Goal: Information Seeking & Learning: Learn about a topic

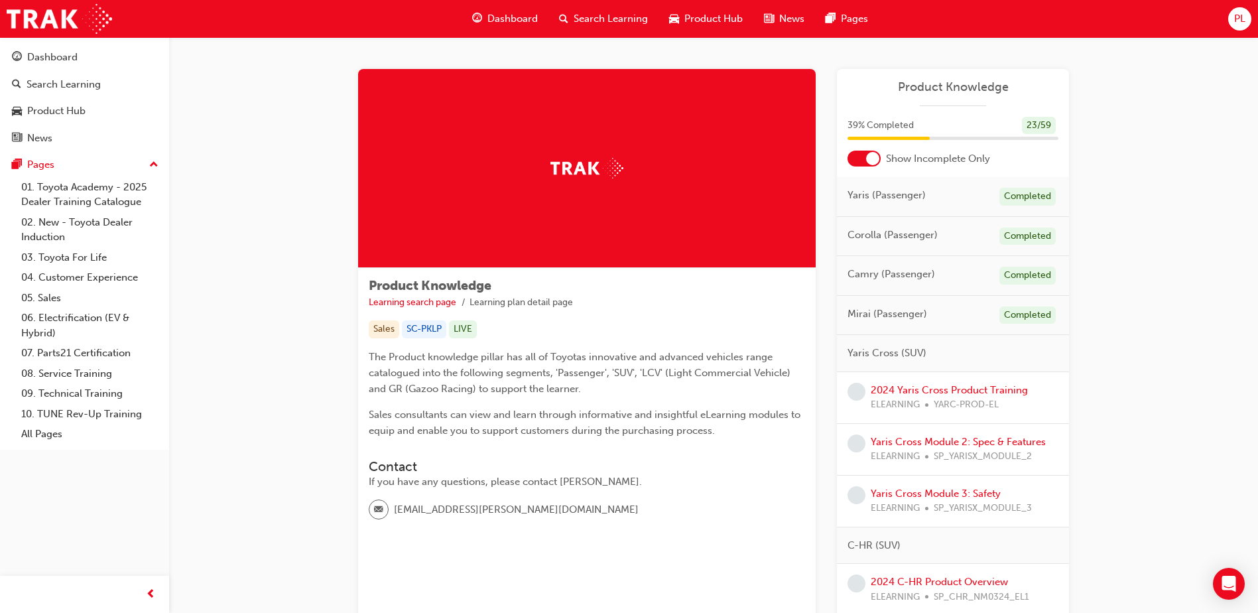
click at [513, 25] on span "Dashboard" at bounding box center [512, 18] width 50 height 15
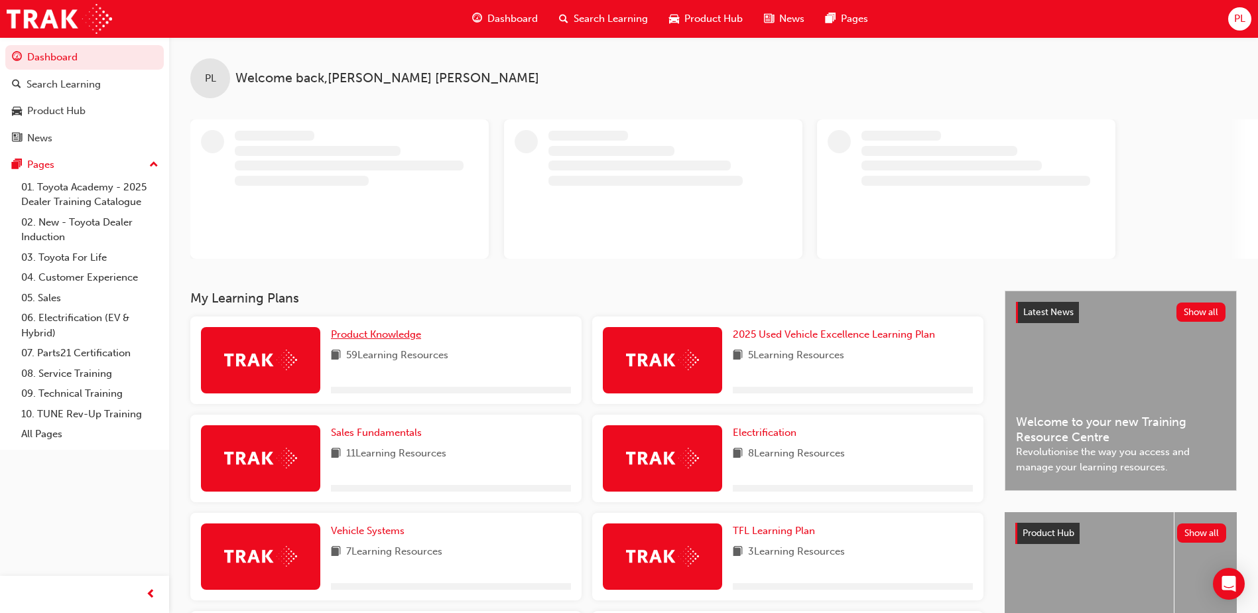
click at [391, 340] on span "Product Knowledge" at bounding box center [376, 334] width 90 height 12
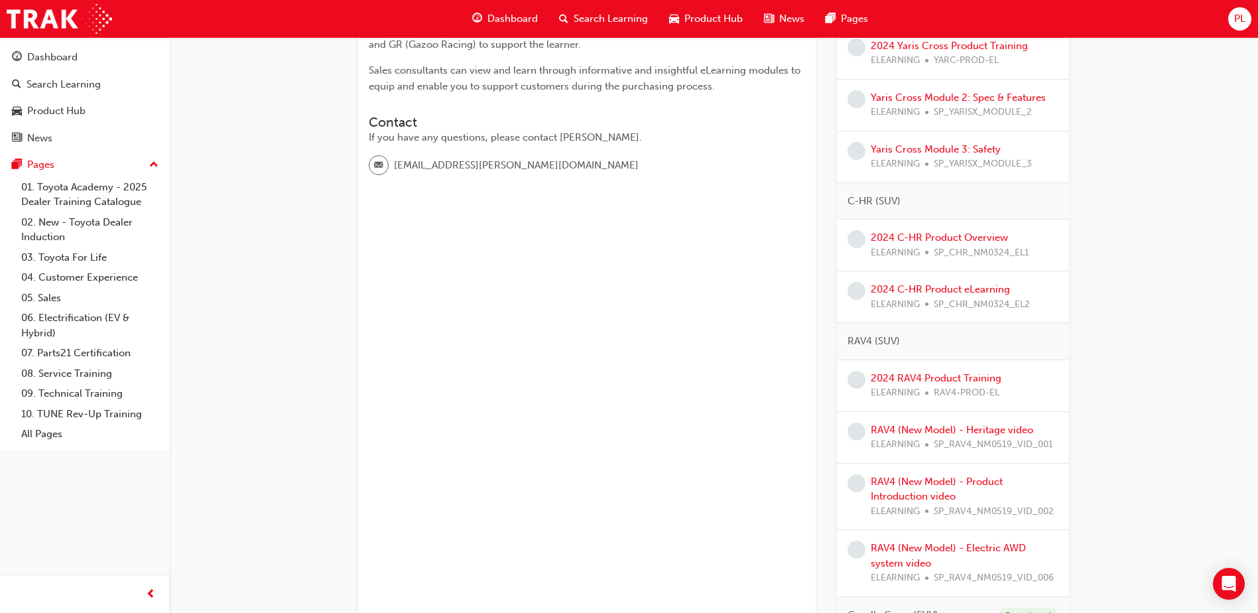
scroll to position [113, 0]
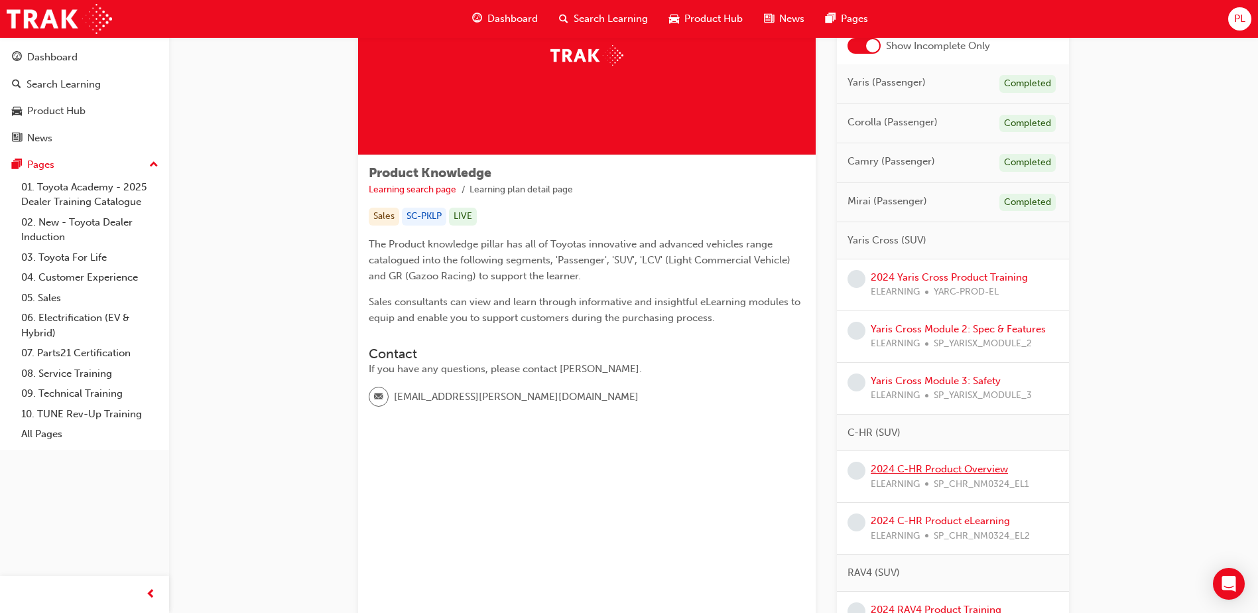
click at [957, 472] on link "2024 C-HR Product Overview" at bounding box center [939, 469] width 137 height 12
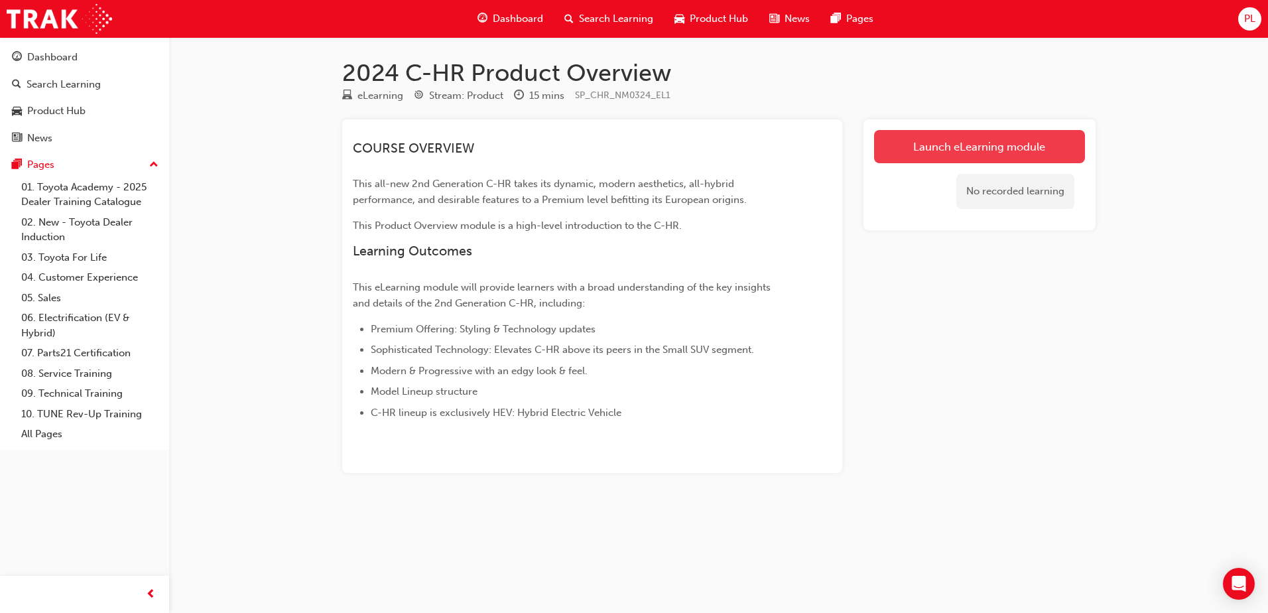
click at [901, 160] on link "Launch eLearning module" at bounding box center [979, 146] width 211 height 33
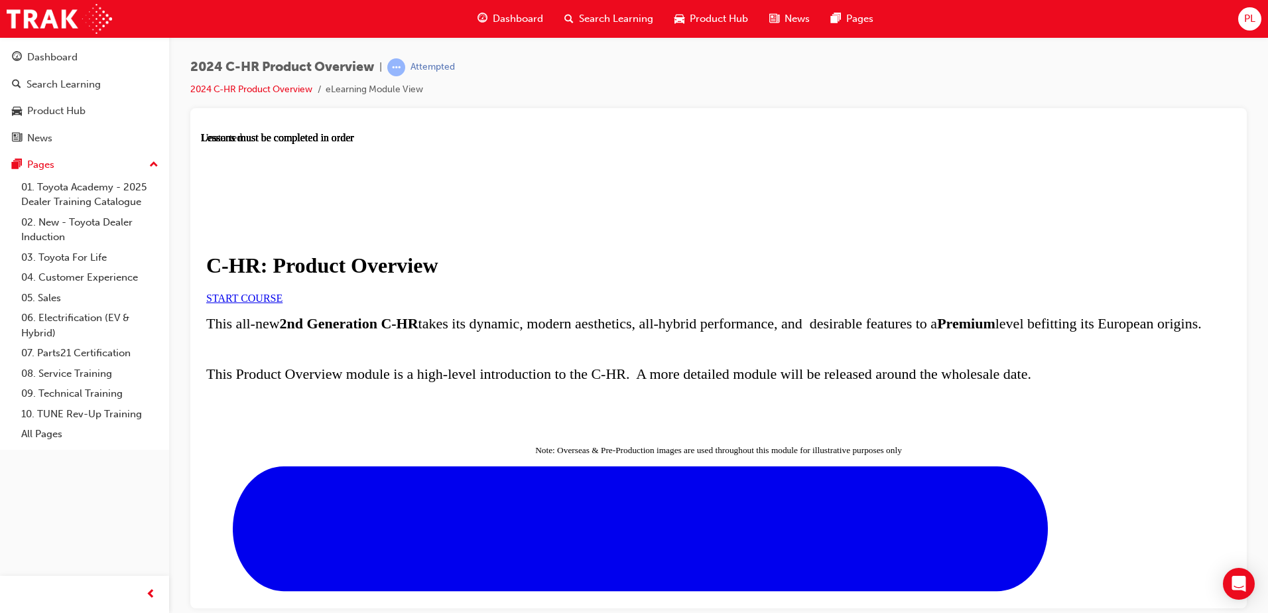
click at [283, 303] on link "START COURSE" at bounding box center [244, 297] width 76 height 11
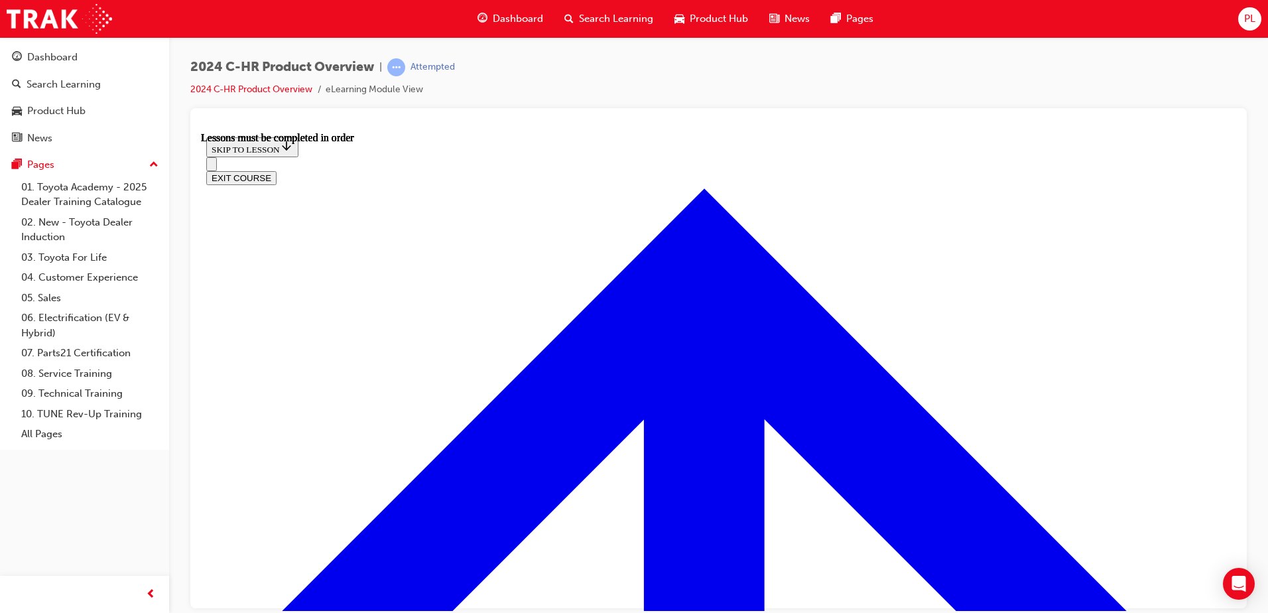
scroll to position [909, 0]
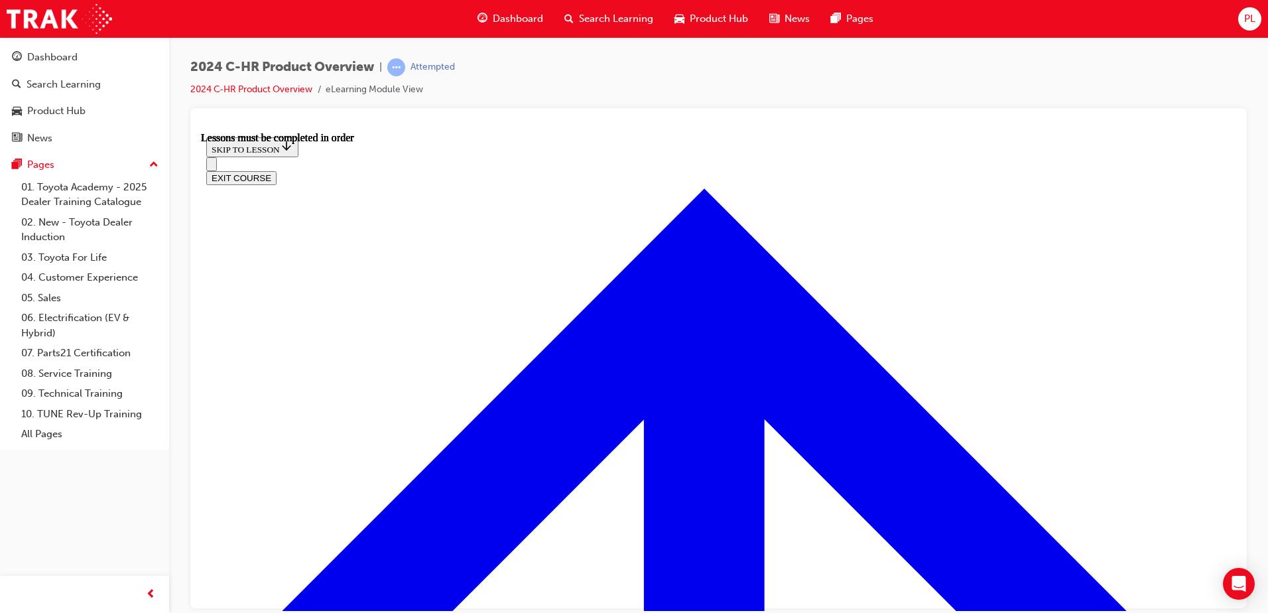
scroll to position [1202, 0]
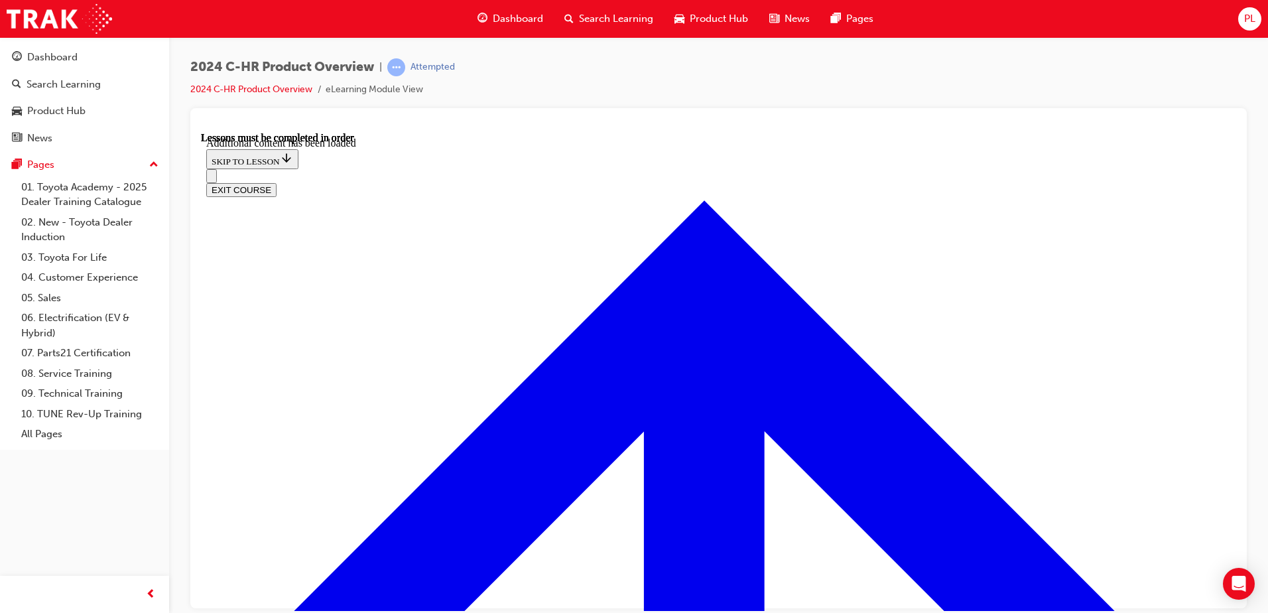
scroll to position [3434, 0]
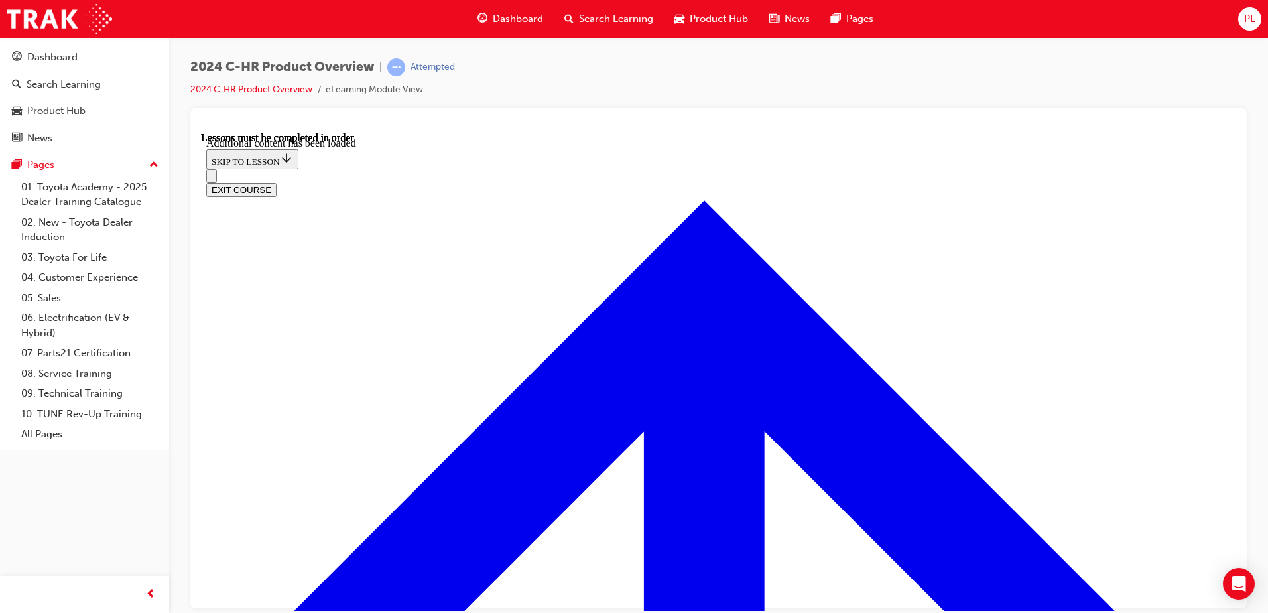
scroll to position [4671, 0]
radio input "true"
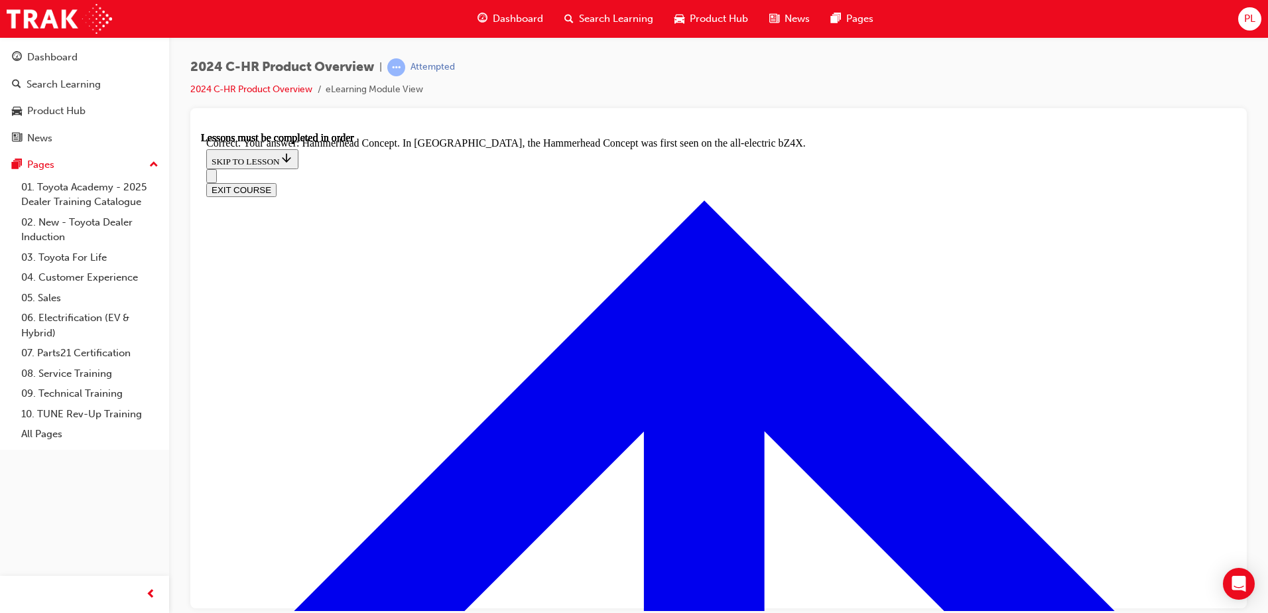
scroll to position [5201, 0]
radio input "true"
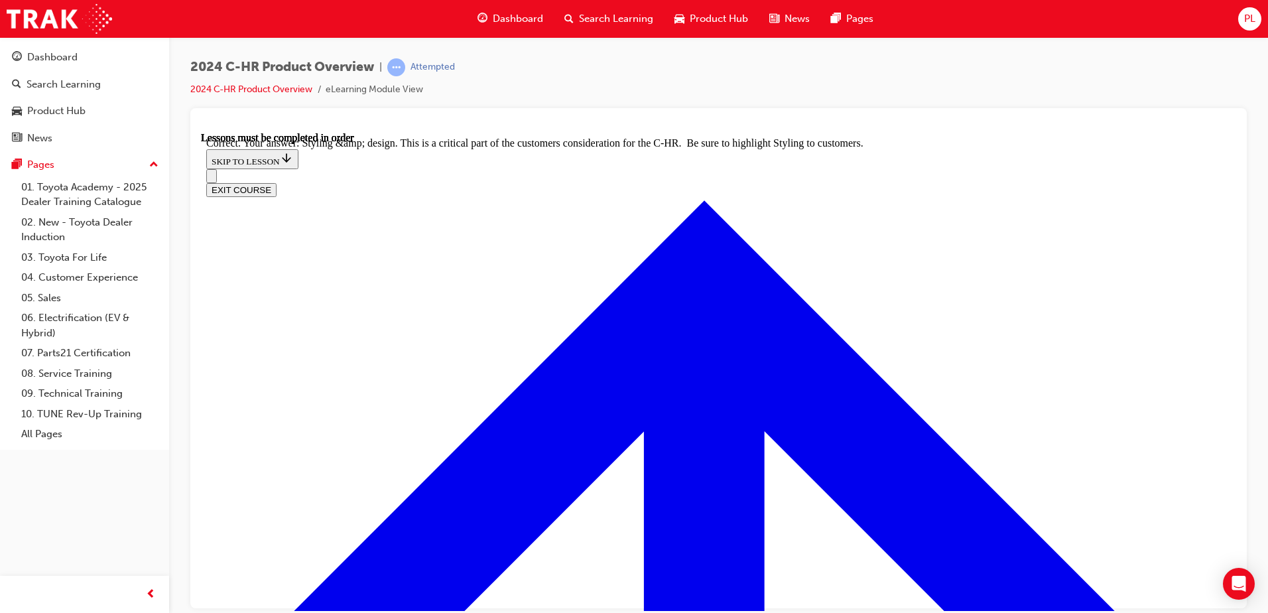
scroll to position [5453, 0]
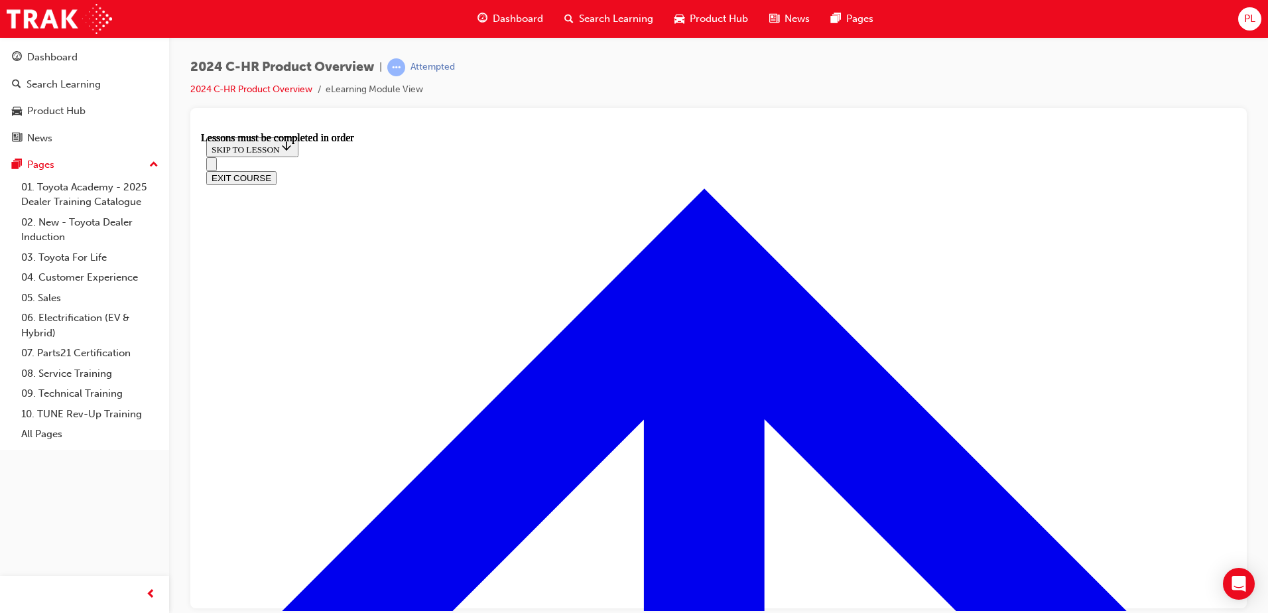
scroll to position [842, 0]
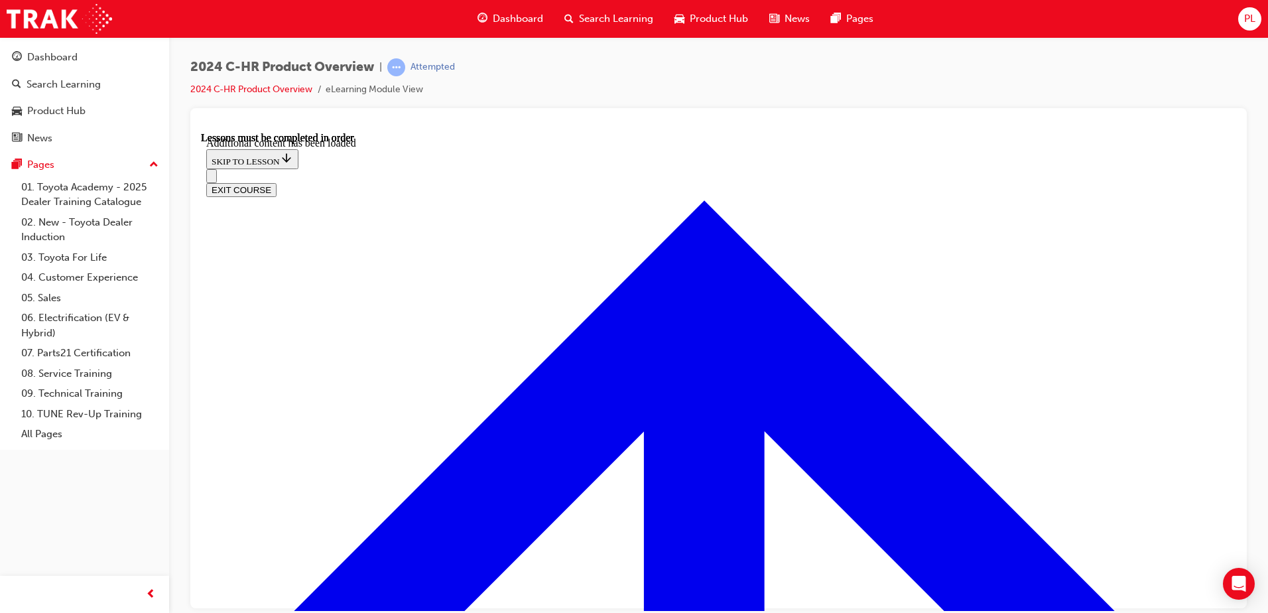
scroll to position [2596, 0]
radio input "true"
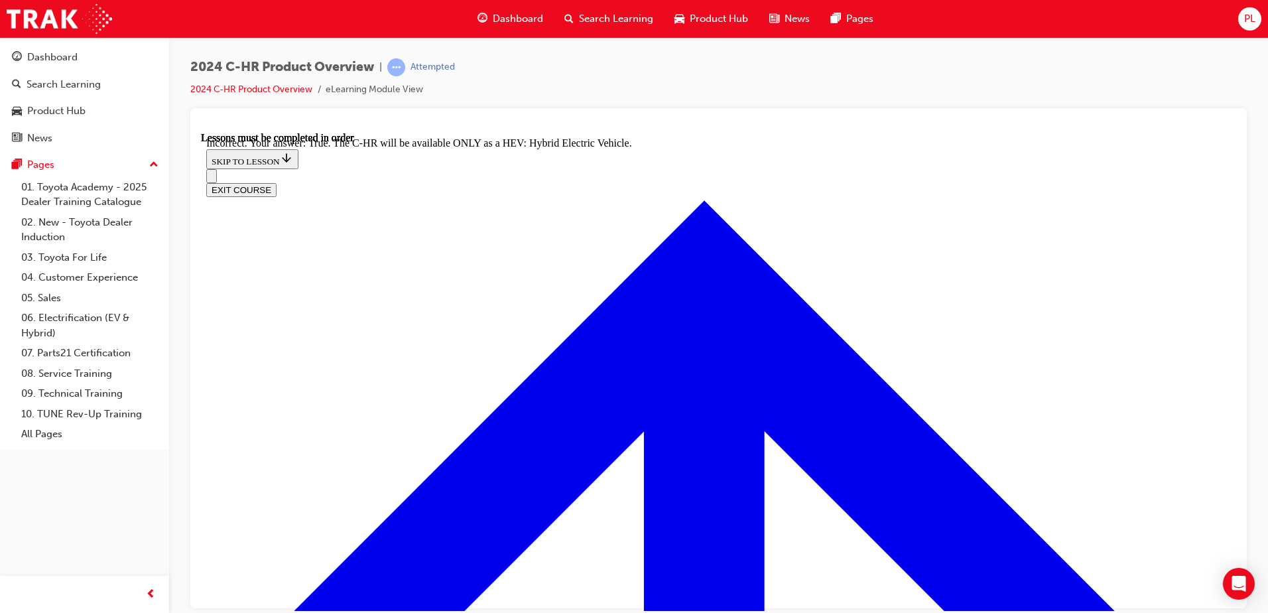
scroll to position [2743, 0]
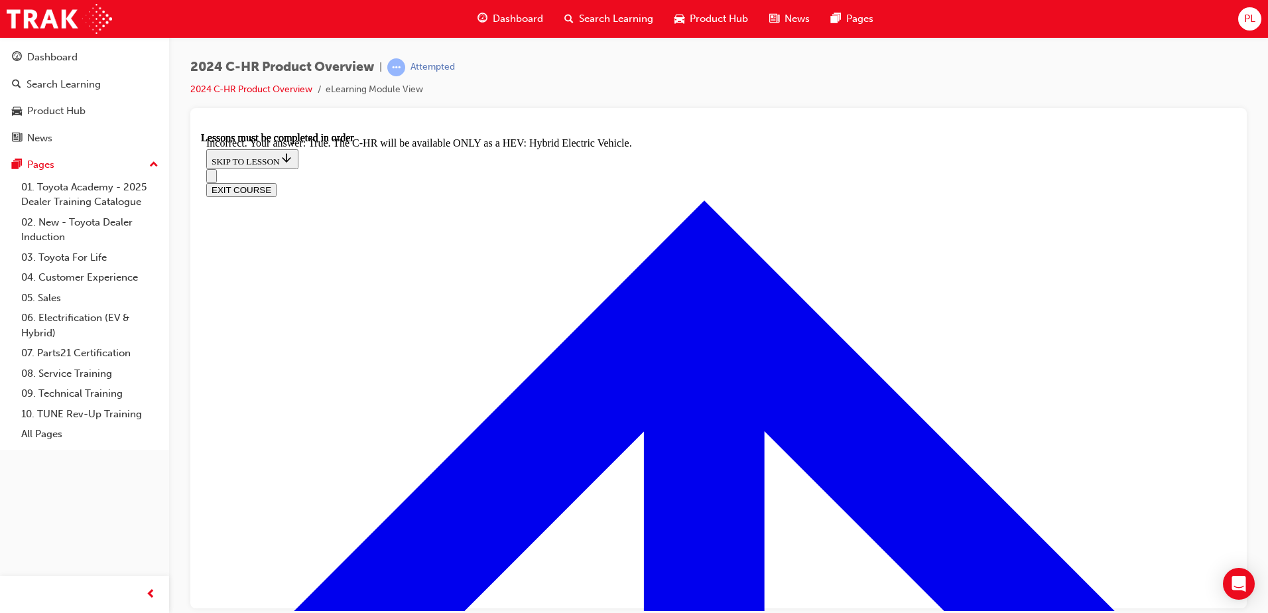
radio input "true"
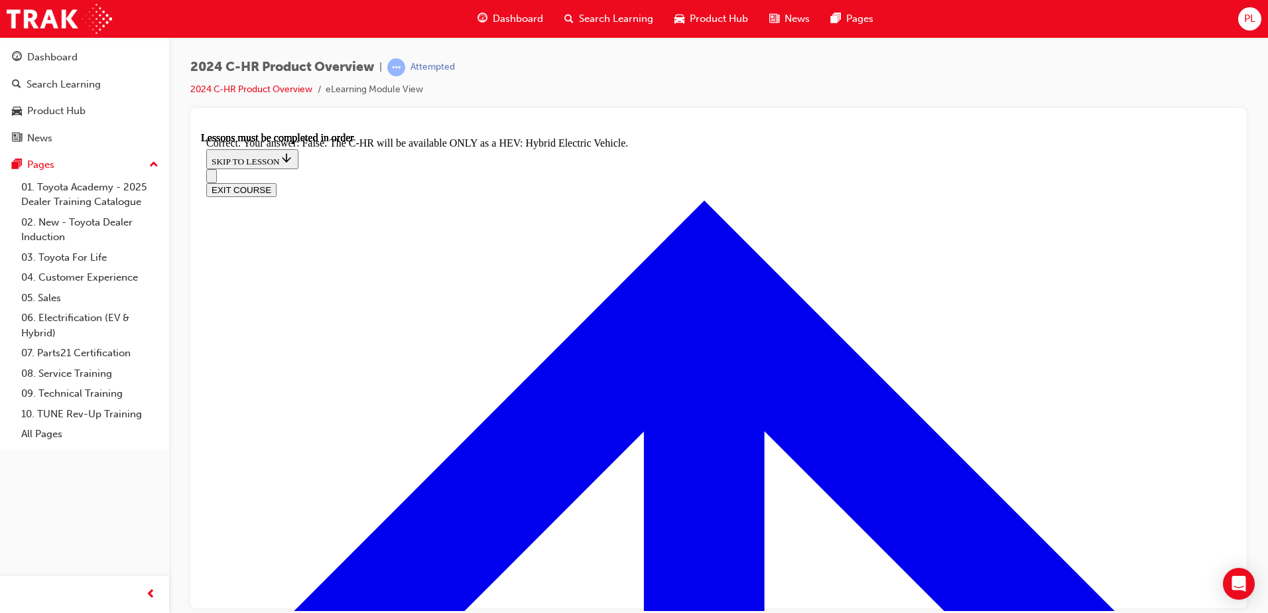
checkbox input "true"
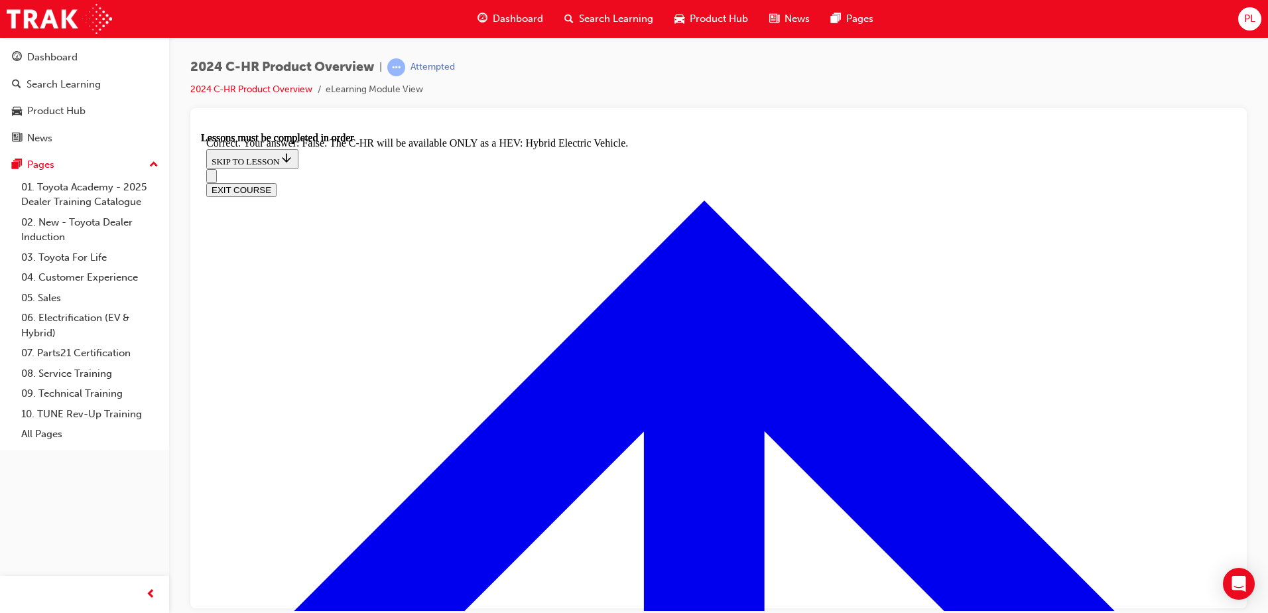
checkbox input "false"
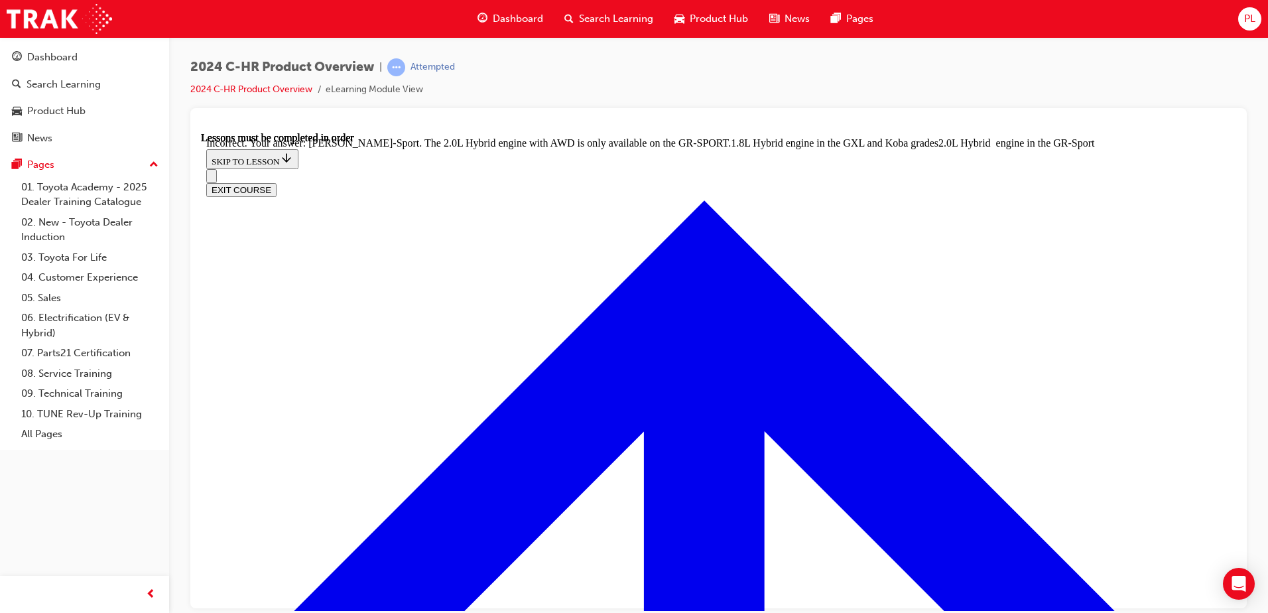
scroll to position [3352, 0]
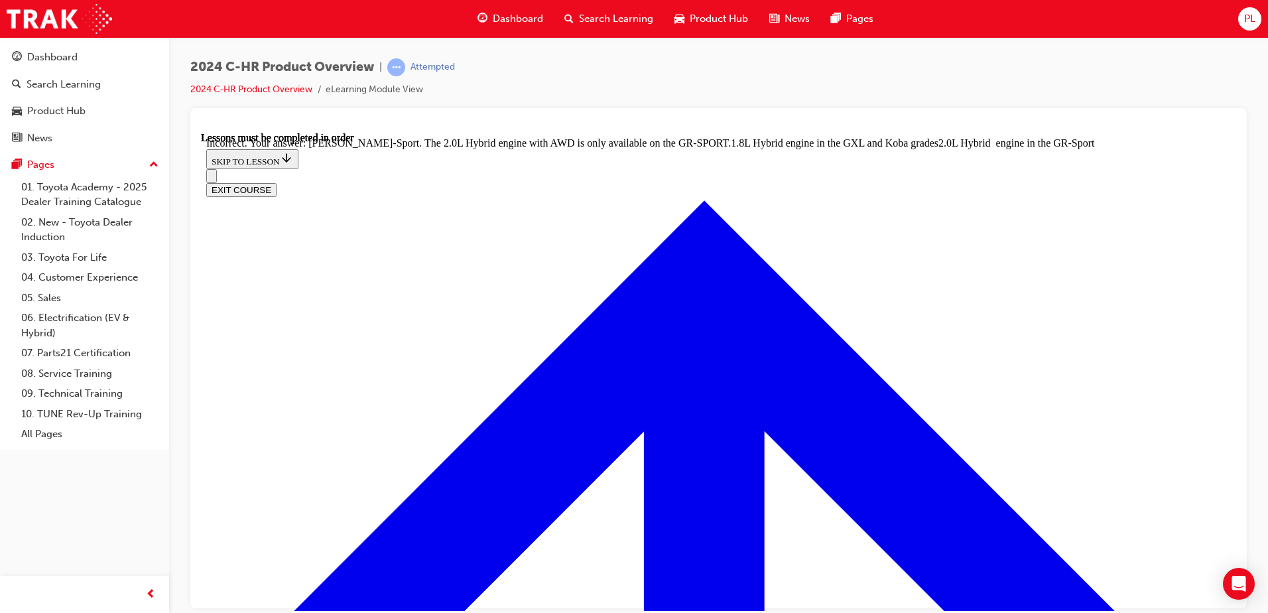
checkbox input "false"
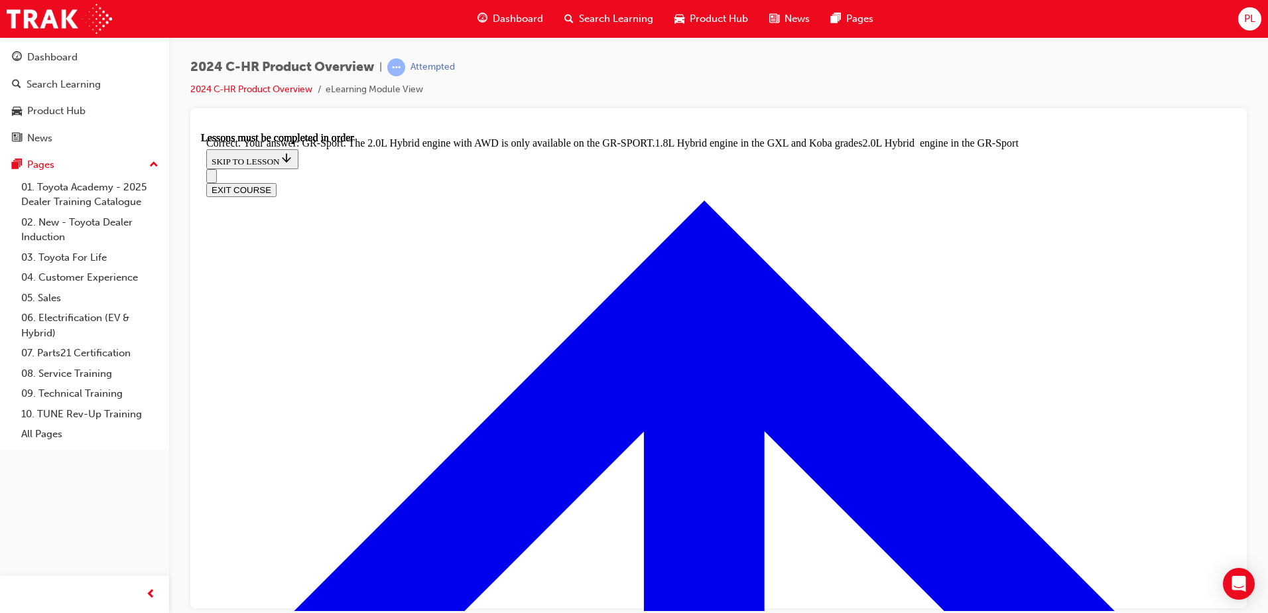
radio input "true"
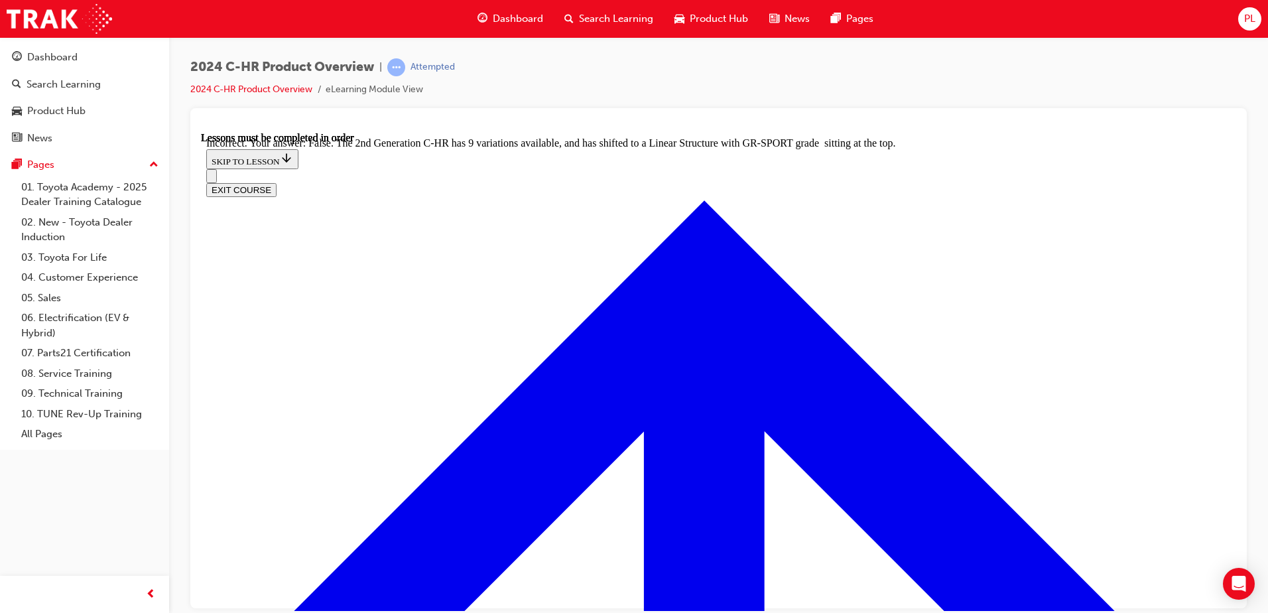
radio input "true"
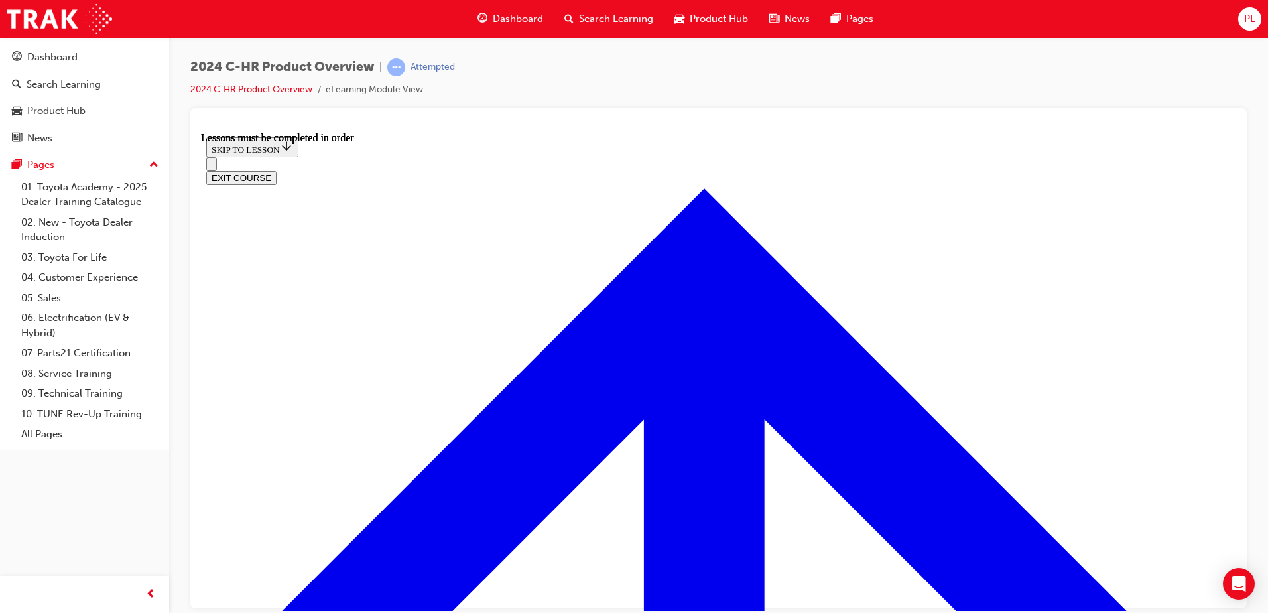
scroll to position [445, 0]
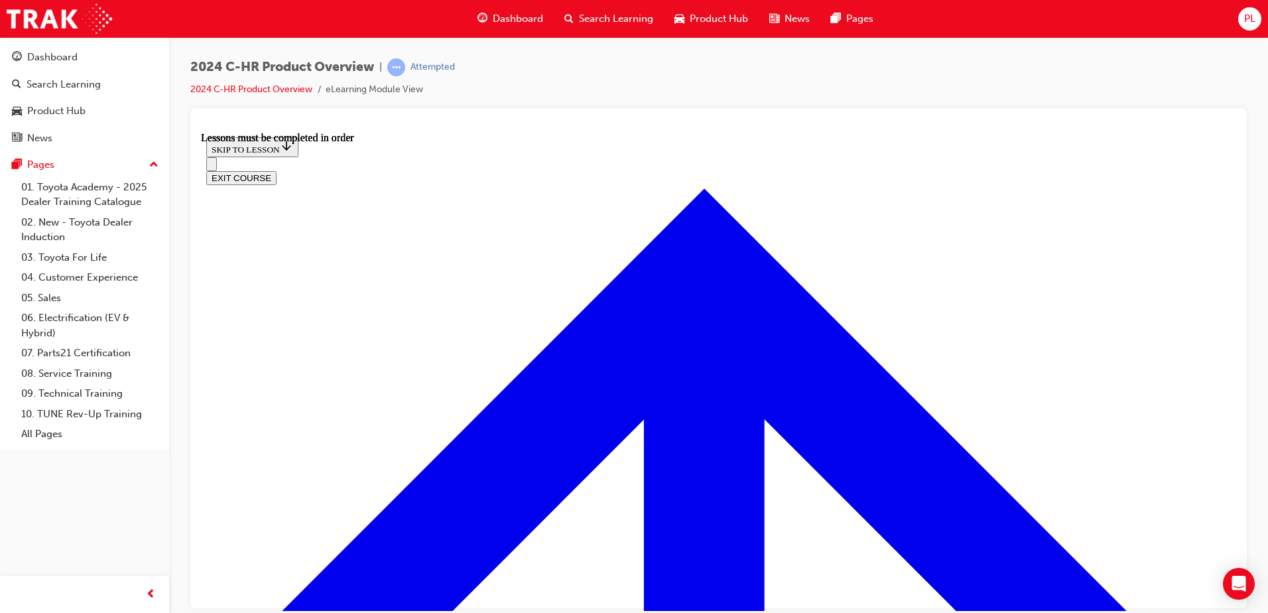
scroll to position [328, 0]
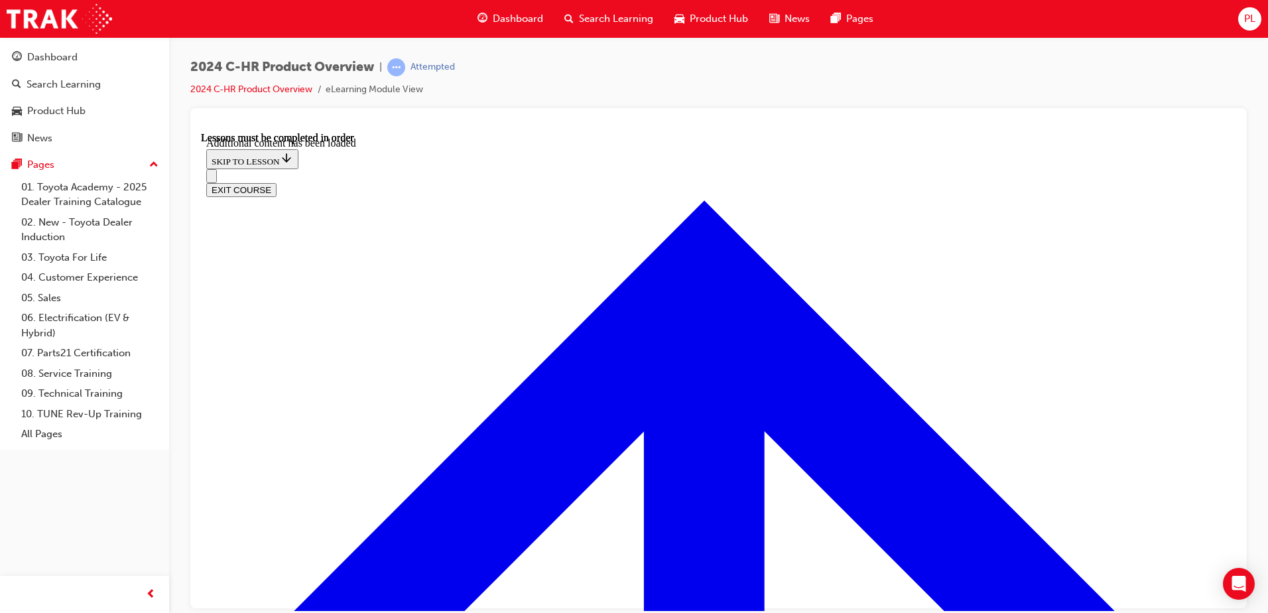
scroll to position [1141, 0]
radio input "true"
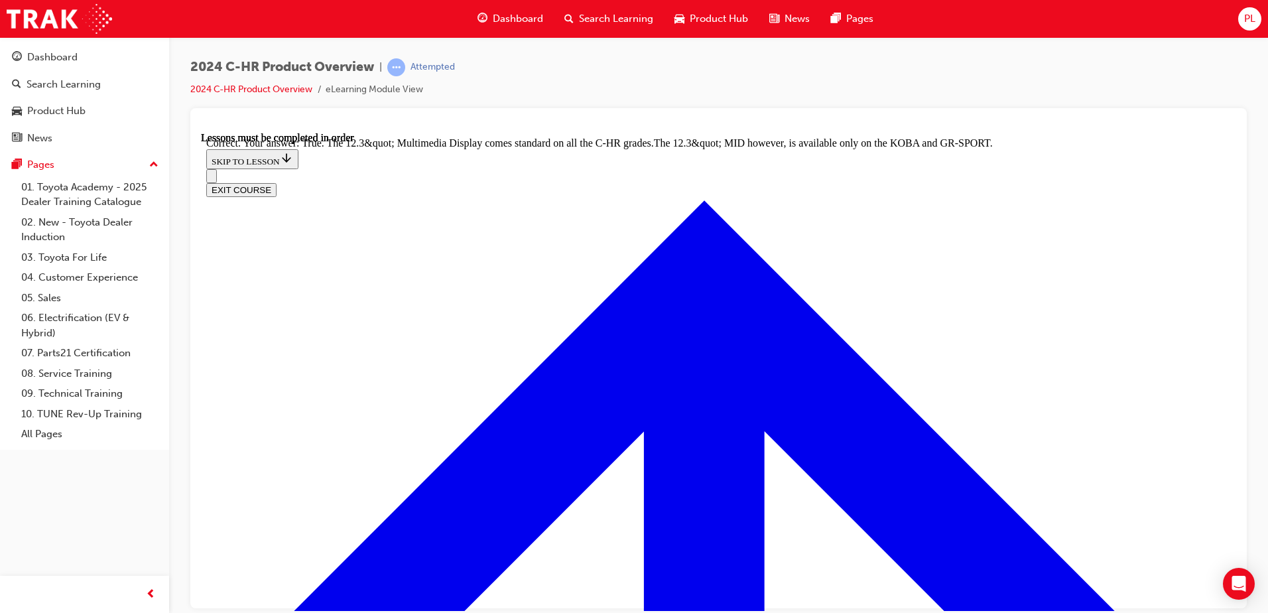
scroll to position [1360, 0]
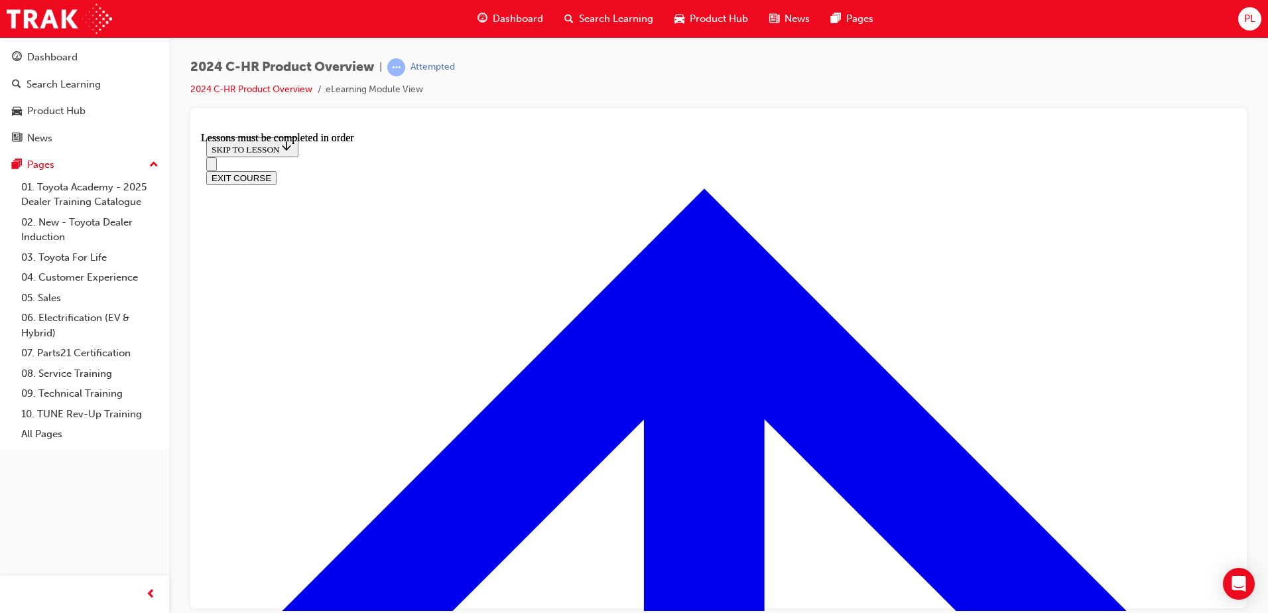
scroll to position [842, 0]
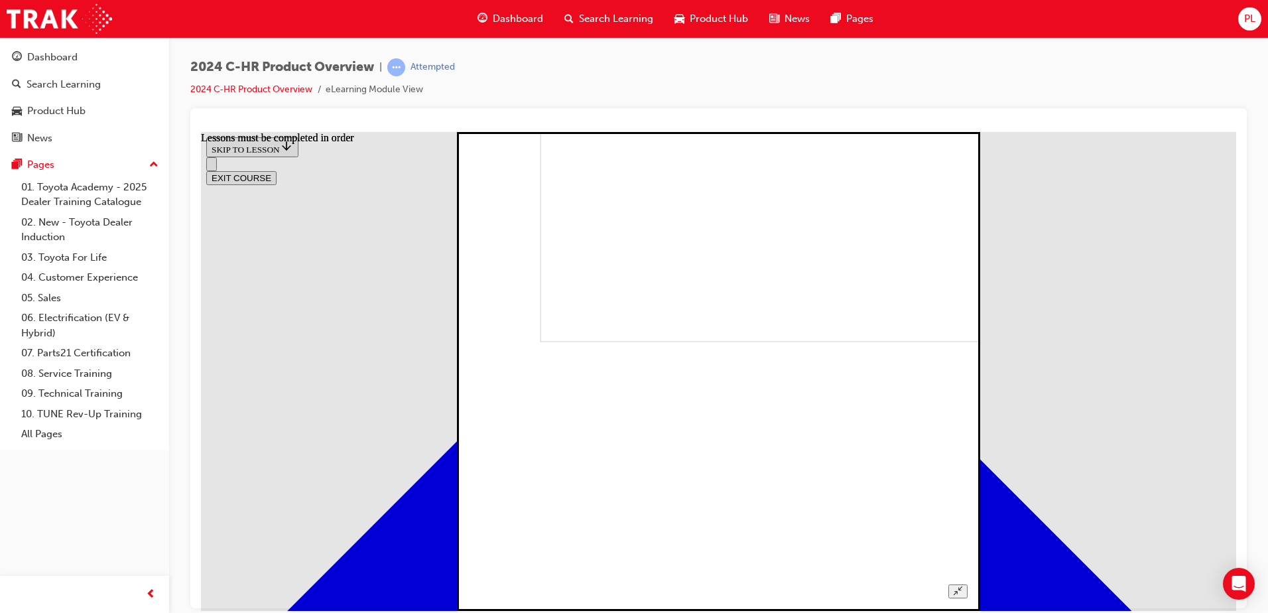
click at [968, 584] on button "Unzoom image" at bounding box center [957, 591] width 19 height 14
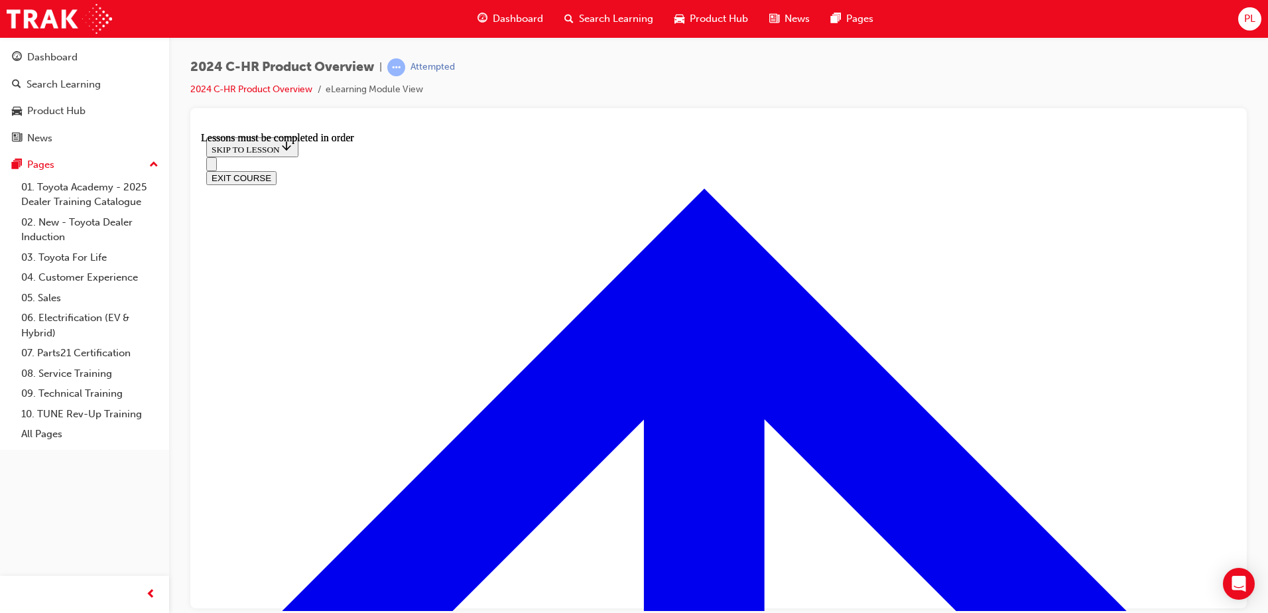
scroll to position [1041, 0]
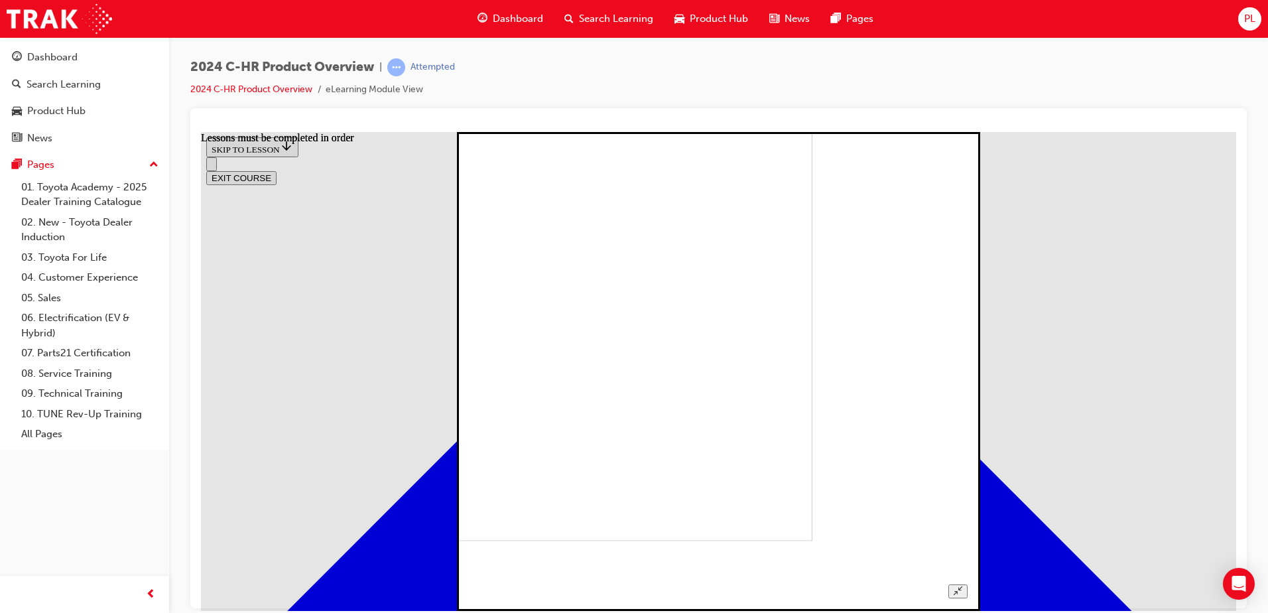
click at [968, 584] on button "Unzoom image" at bounding box center [957, 591] width 19 height 14
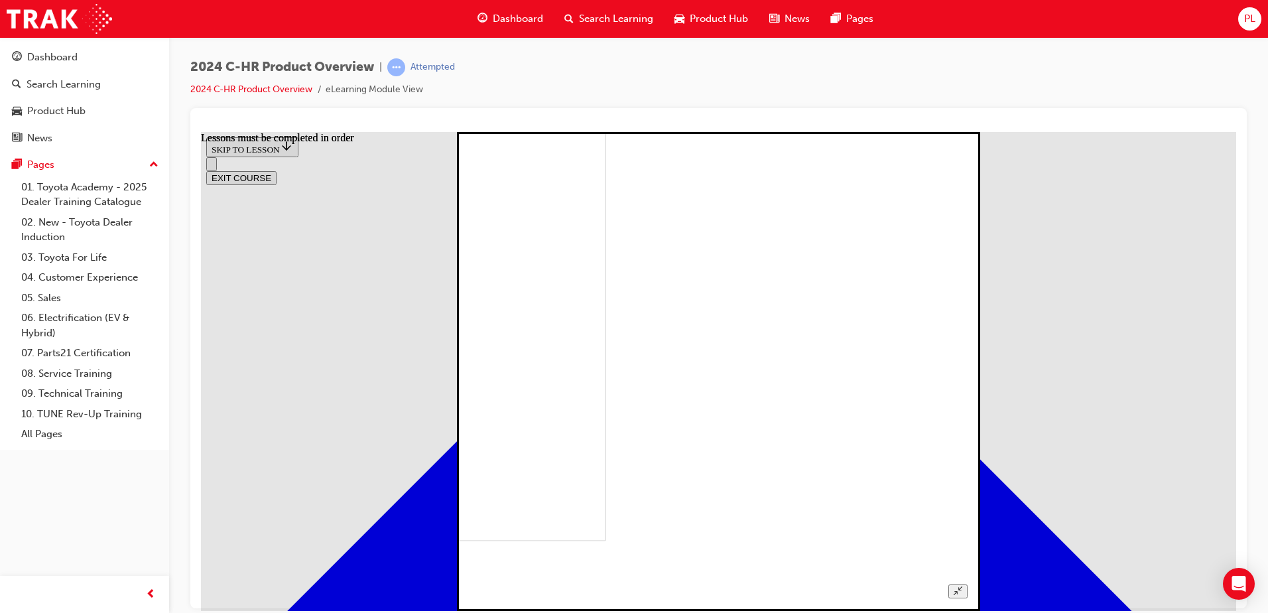
click at [968, 584] on button "Unzoom image" at bounding box center [957, 591] width 19 height 14
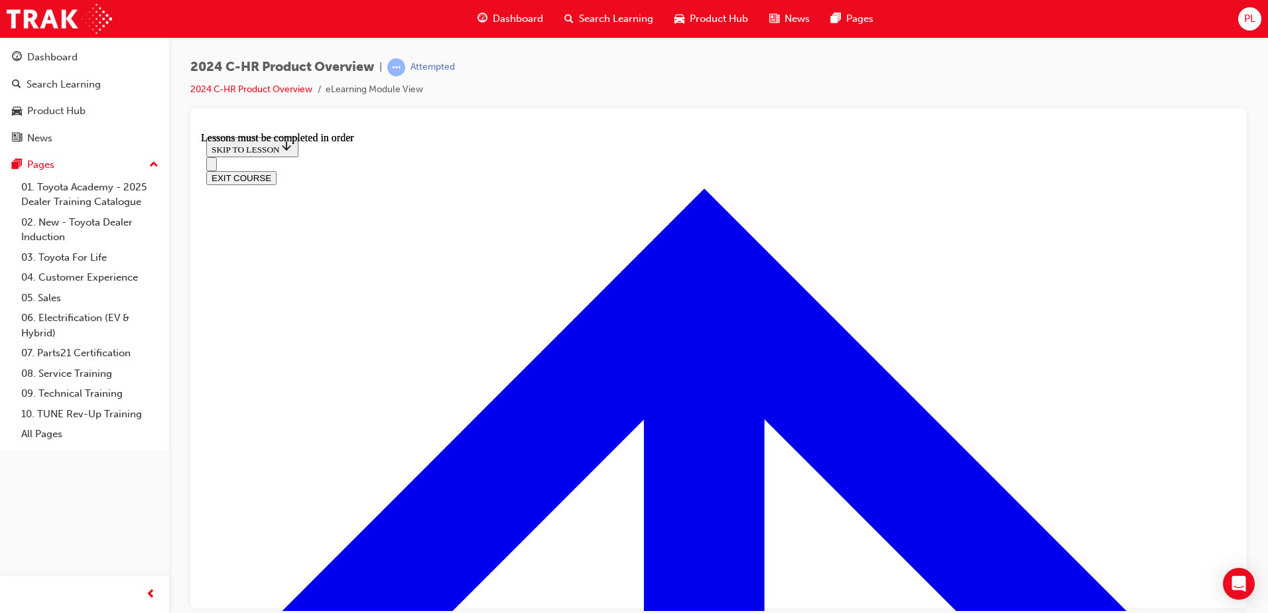
scroll to position [2324, 0]
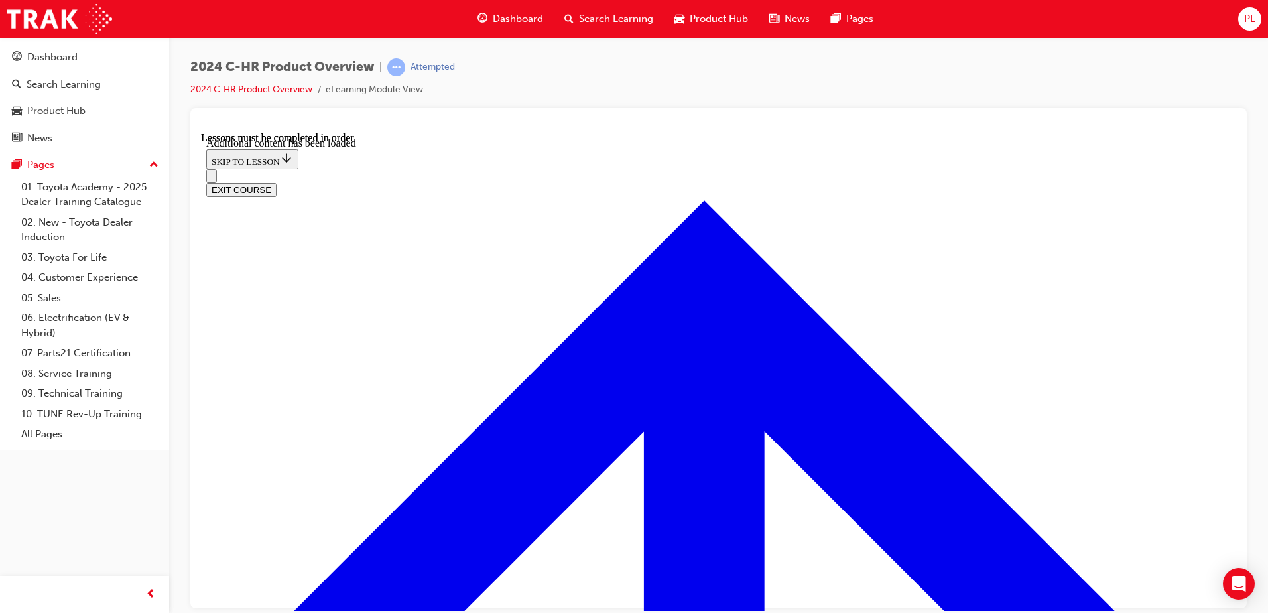
scroll to position [2663, 0]
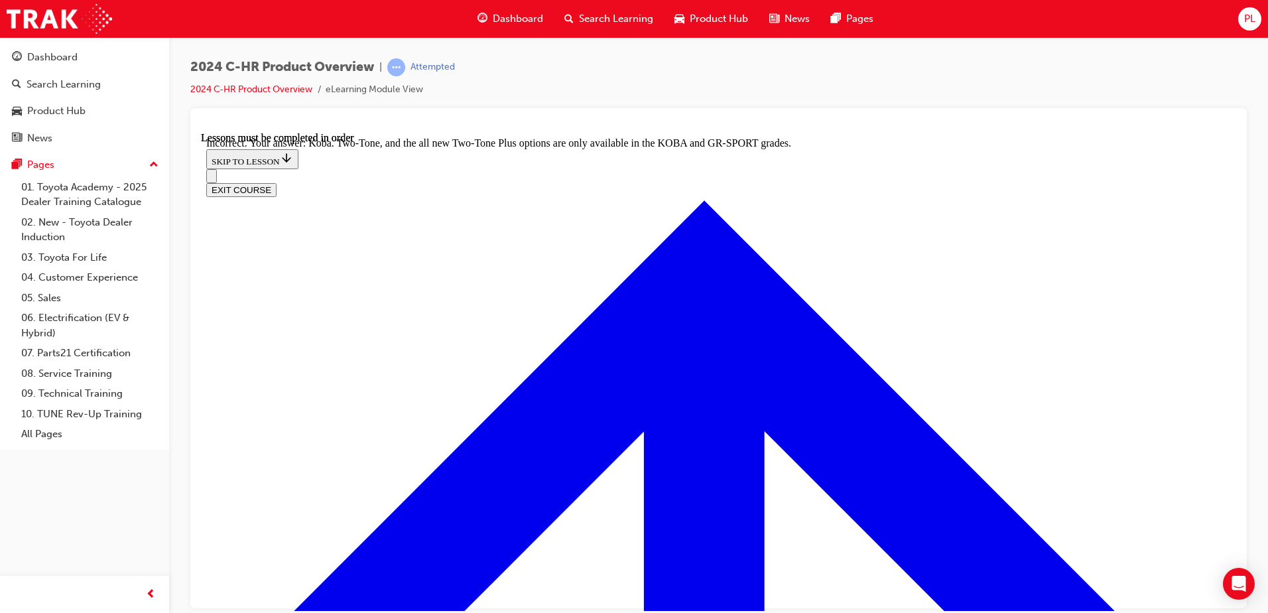
checkbox input "false"
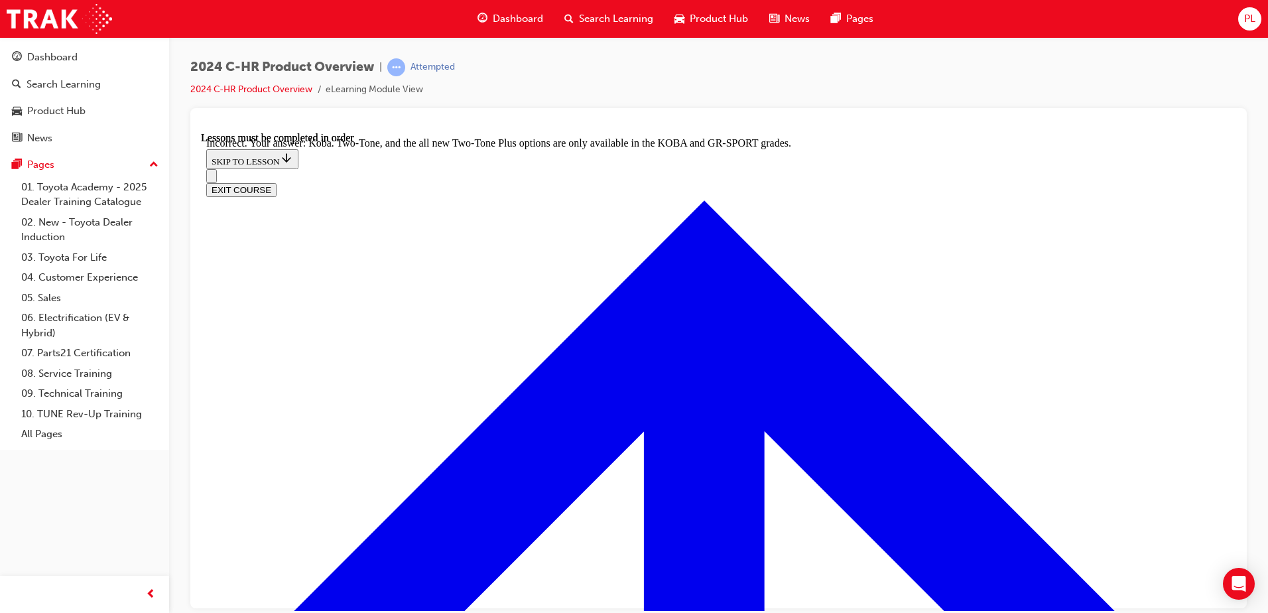
checkbox input "false"
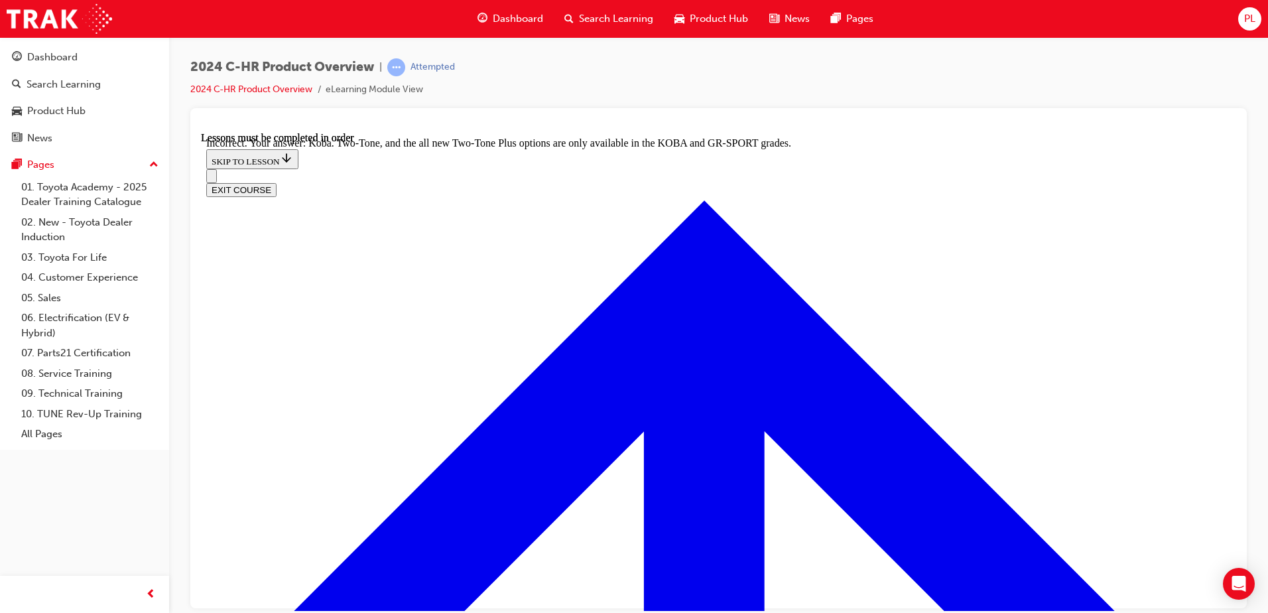
checkbox input "true"
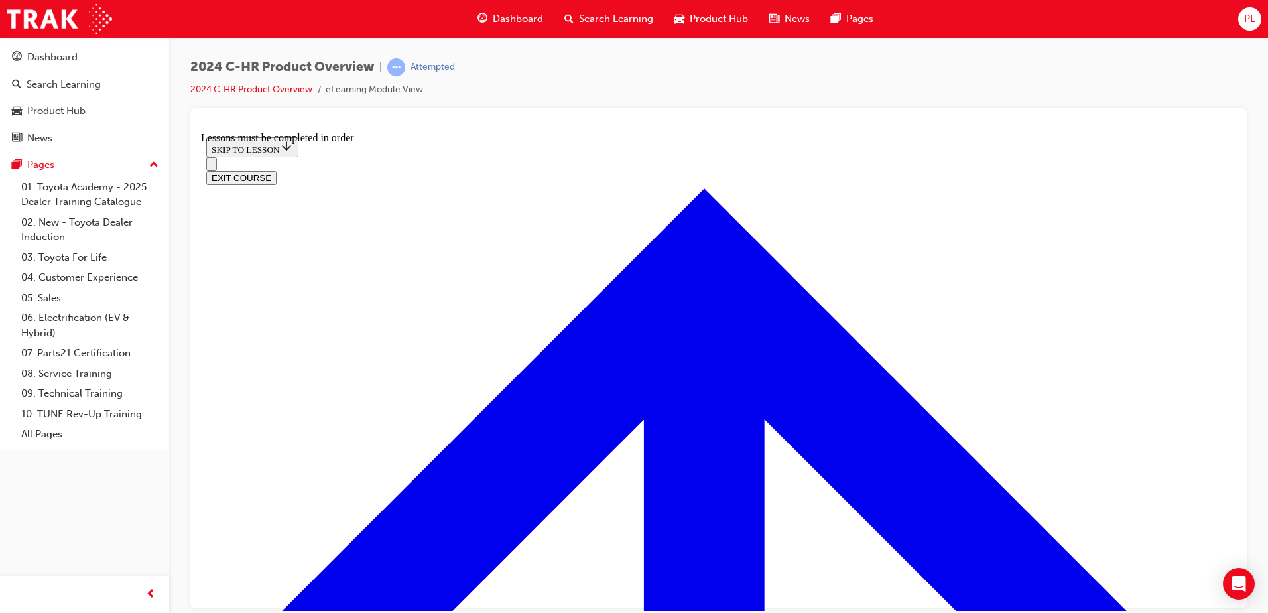
scroll to position [946, 0]
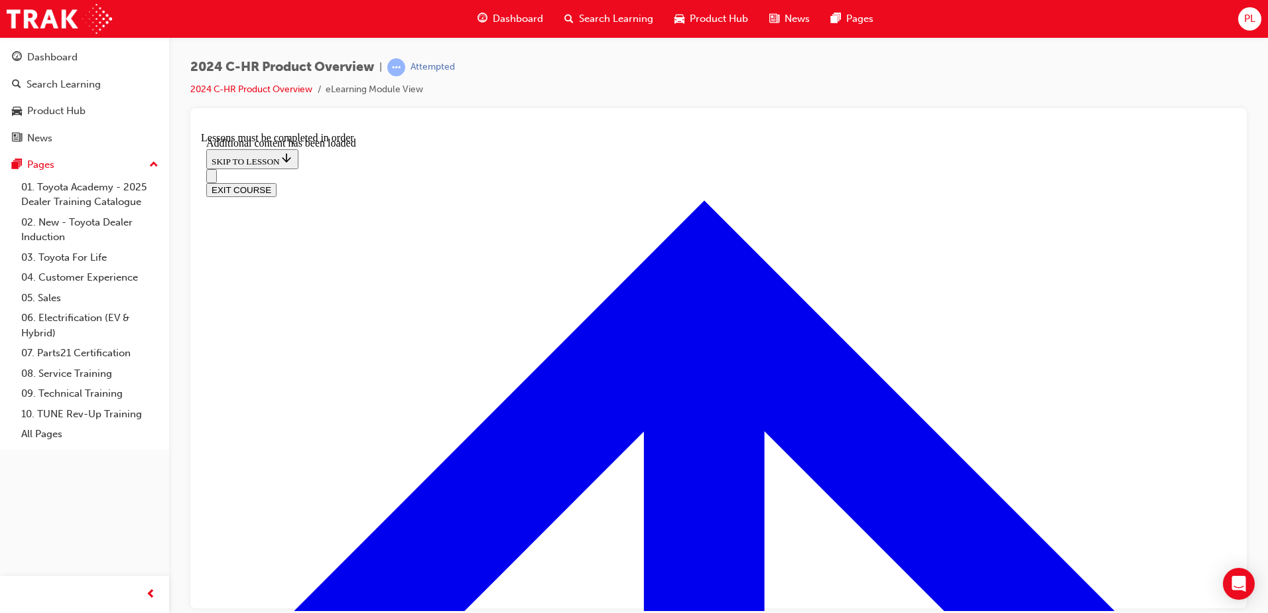
scroll to position [1284, 0]
radio input "true"
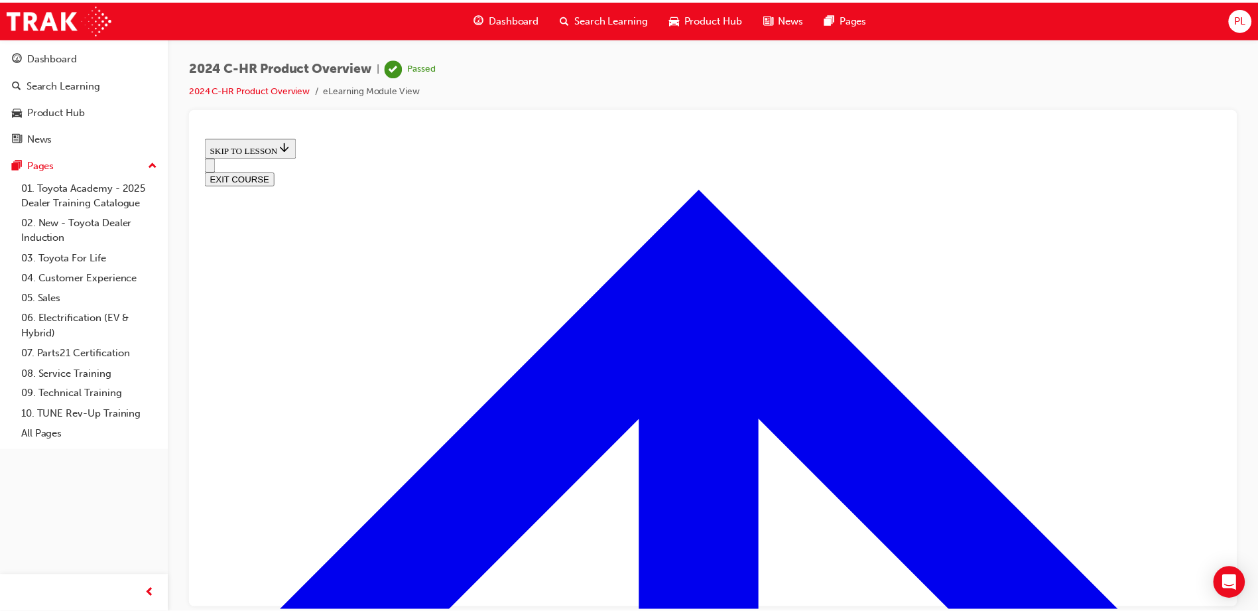
scroll to position [277, 0]
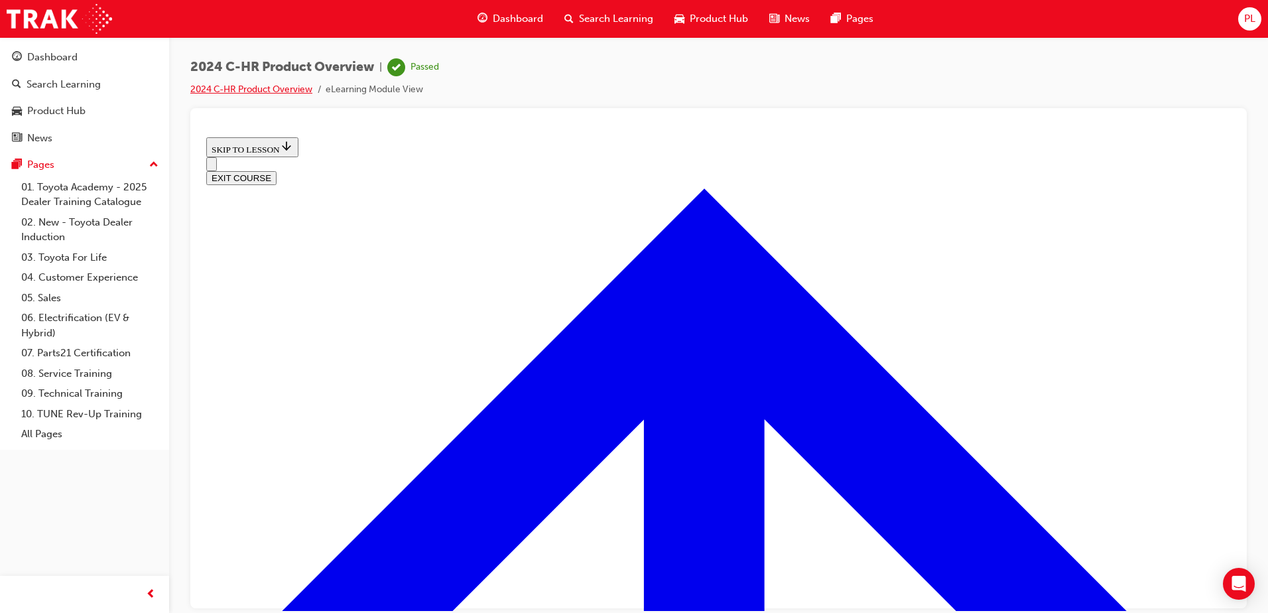
click at [237, 88] on link "2024 C-HR Product Overview" at bounding box center [251, 89] width 122 height 11
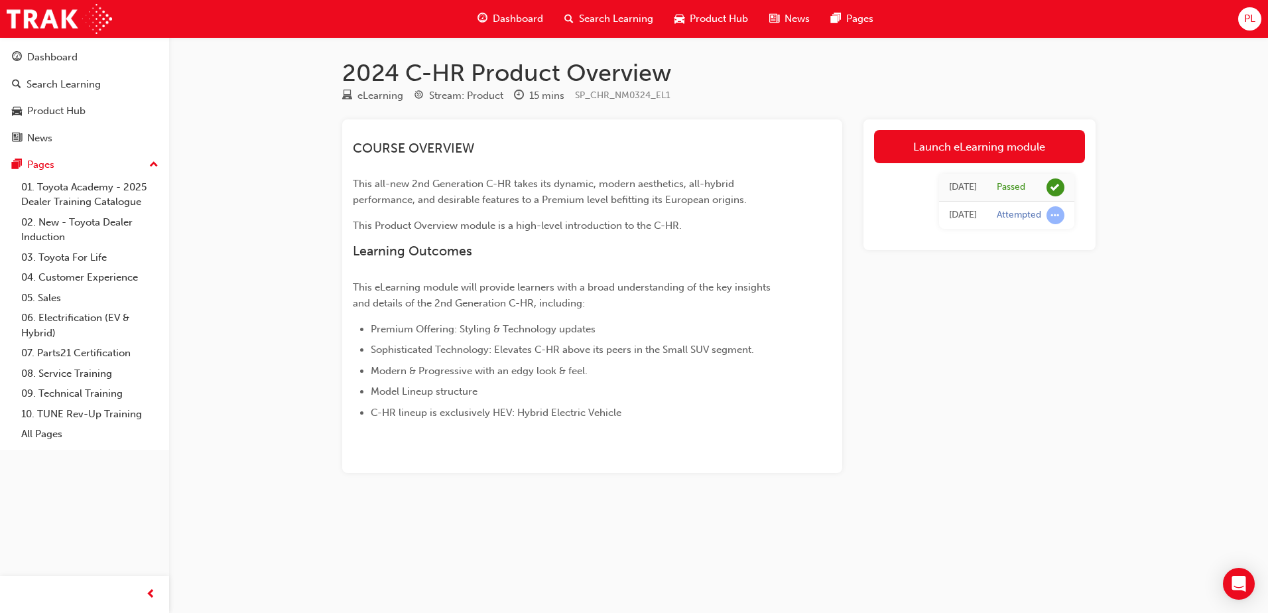
click at [503, 28] on div "Dashboard" at bounding box center [510, 18] width 87 height 27
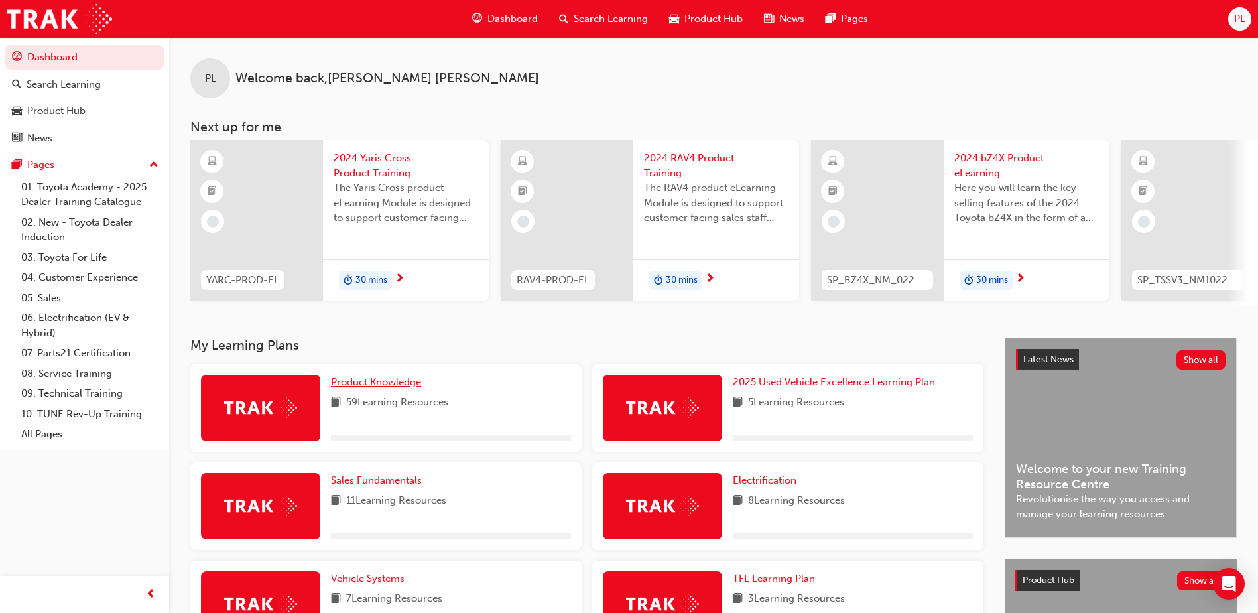
click at [399, 381] on link "Product Knowledge" at bounding box center [378, 382] width 95 height 15
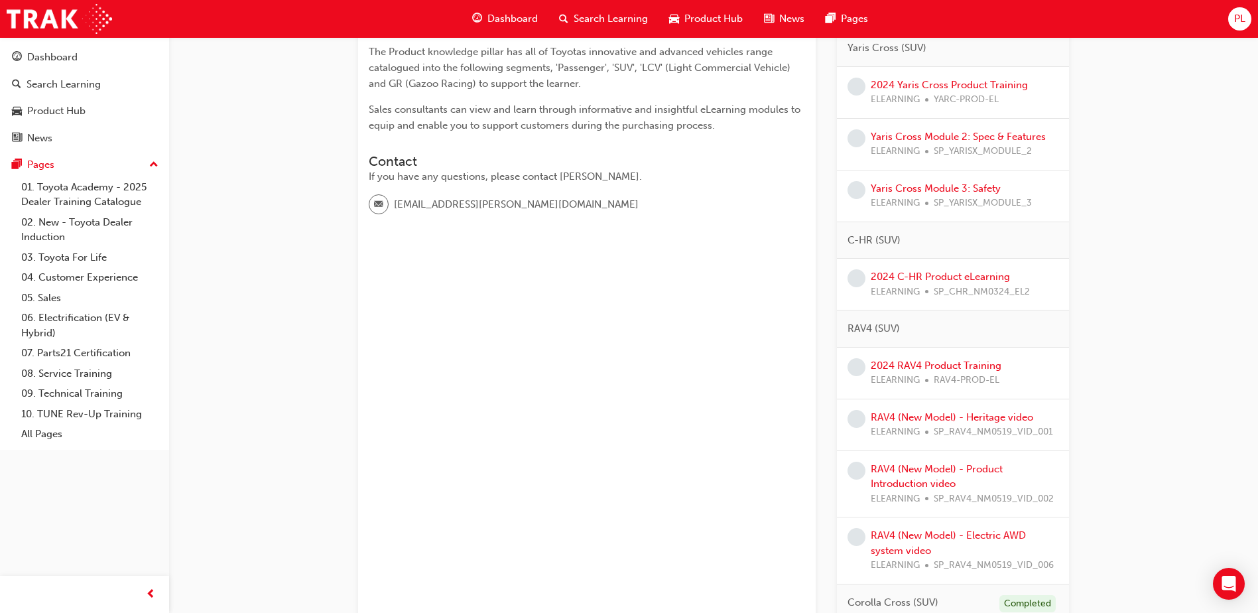
scroll to position [199, 0]
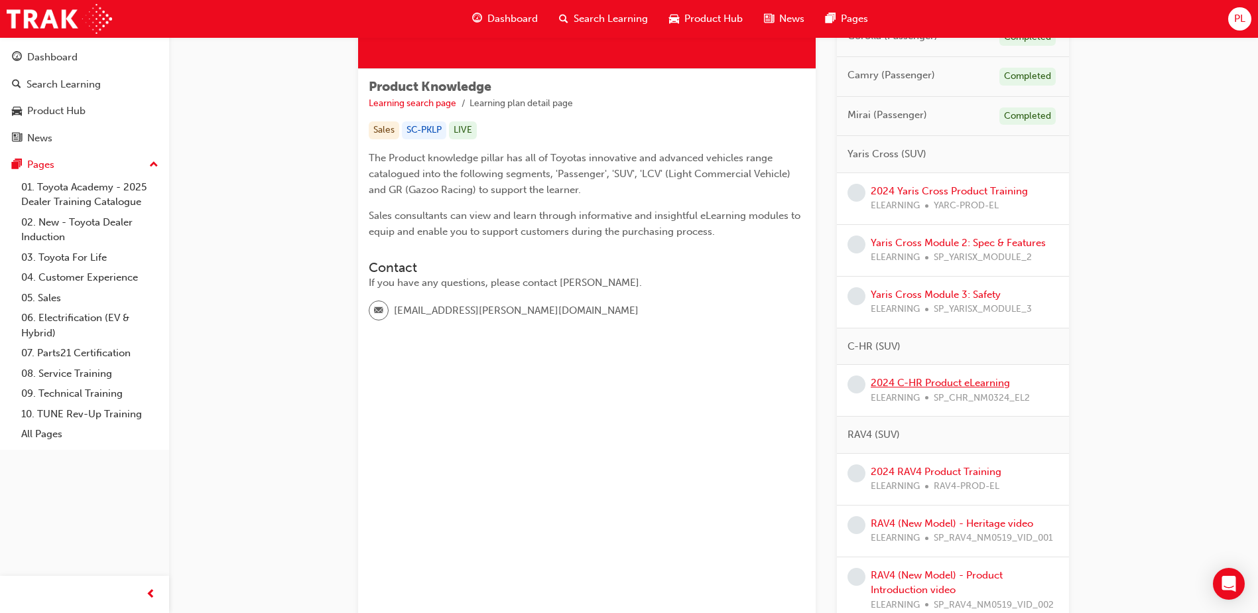
click at [968, 381] on link "2024 C-HR Product eLearning" at bounding box center [940, 383] width 139 height 12
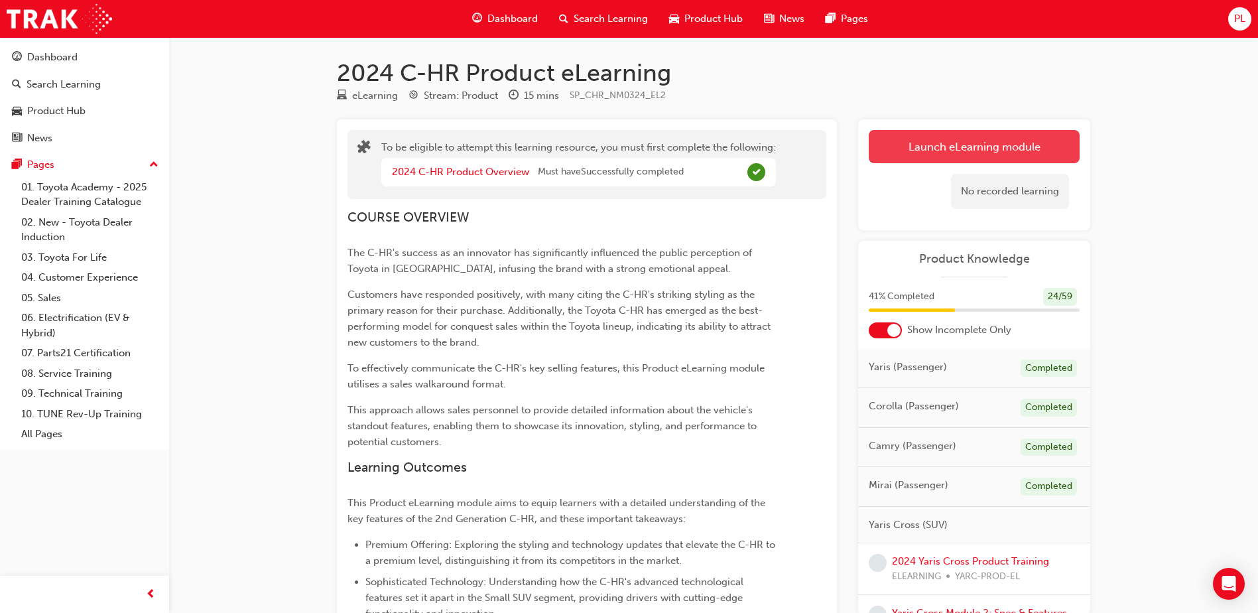
click at [973, 133] on button "Launch eLearning module" at bounding box center [974, 146] width 211 height 33
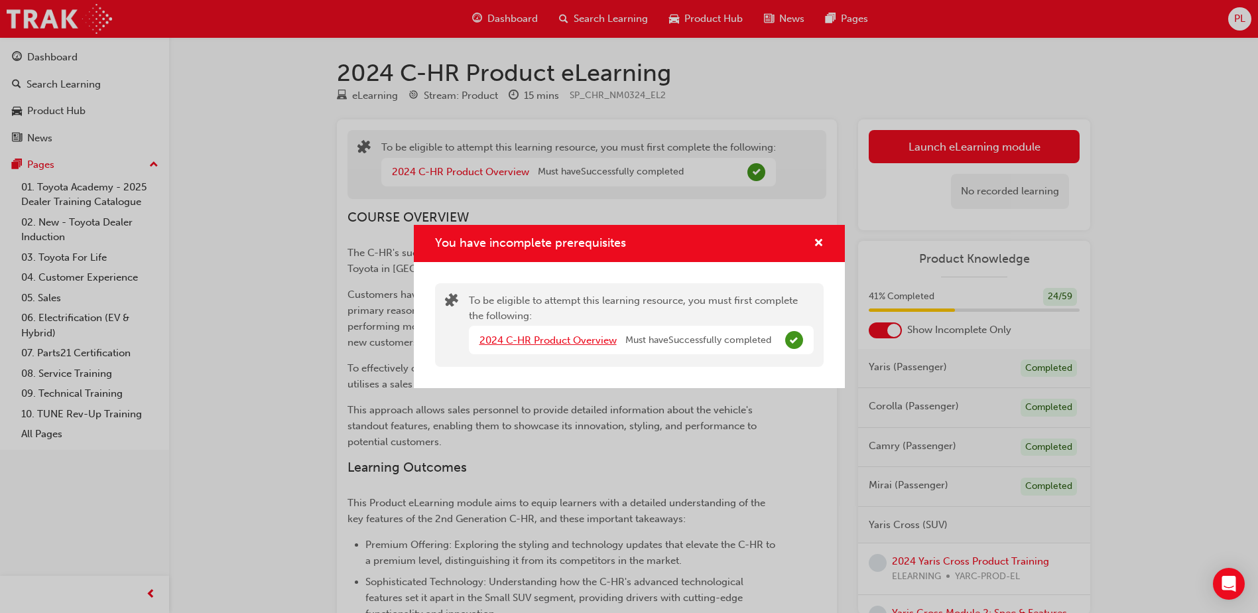
click at [583, 342] on link "2024 C-HR Product Overview" at bounding box center [547, 340] width 137 height 12
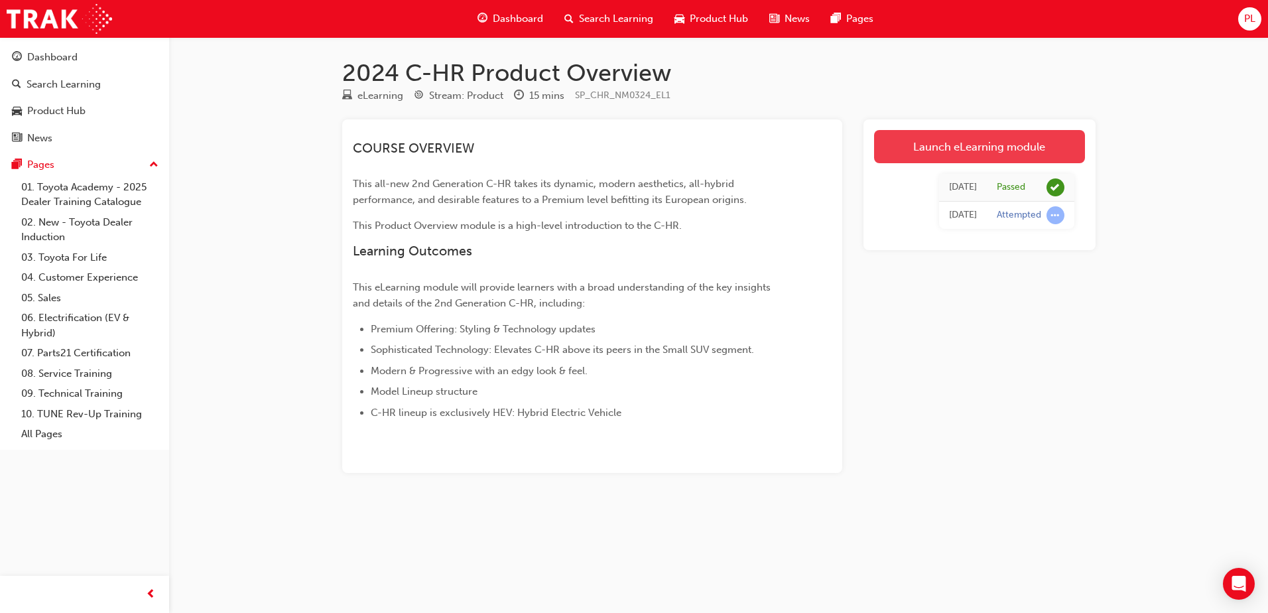
click at [981, 156] on link "Launch eLearning module" at bounding box center [979, 146] width 211 height 33
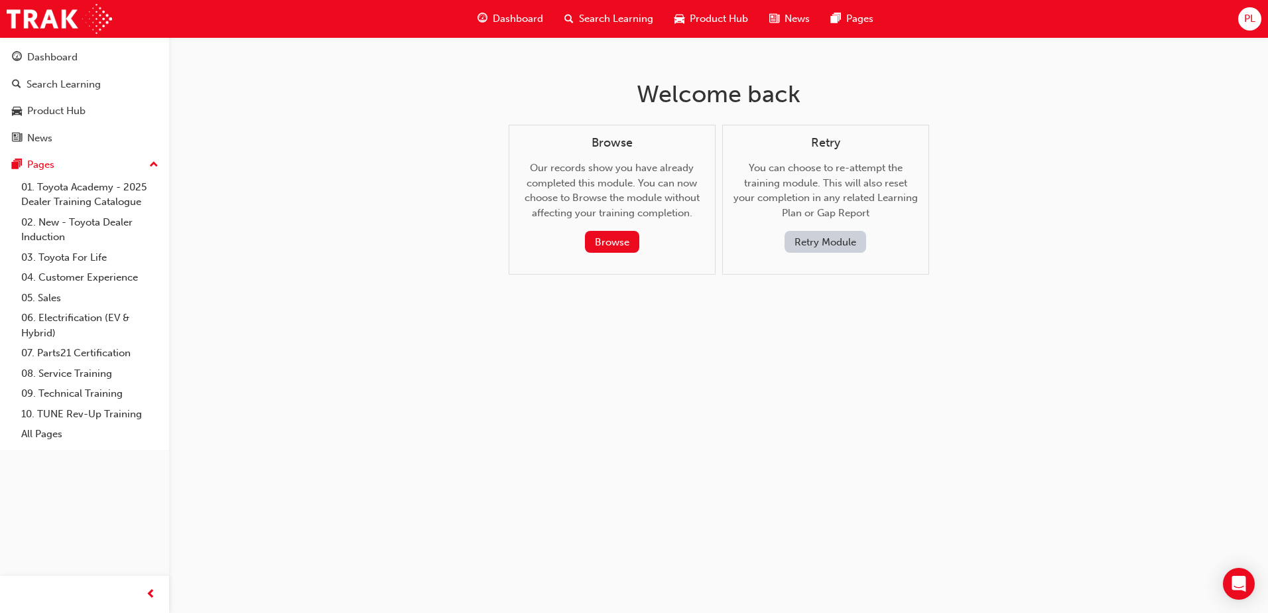
click at [835, 239] on button "Retry Module" at bounding box center [826, 242] width 82 height 22
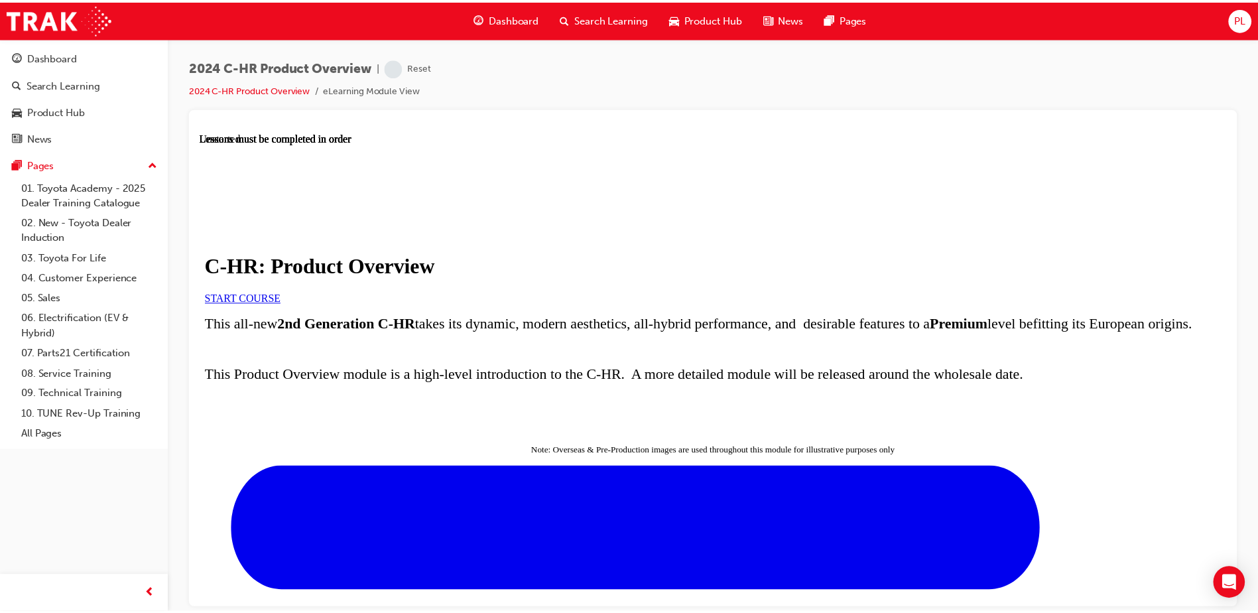
scroll to position [265, 0]
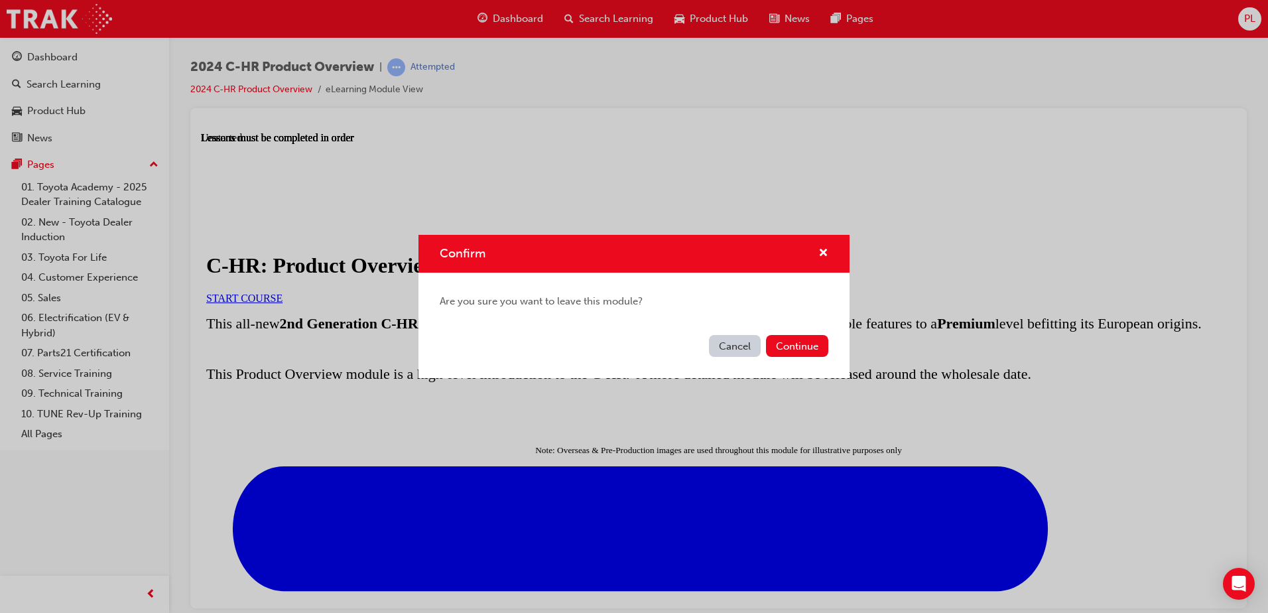
click at [727, 346] on button "Cancel" at bounding box center [735, 346] width 52 height 22
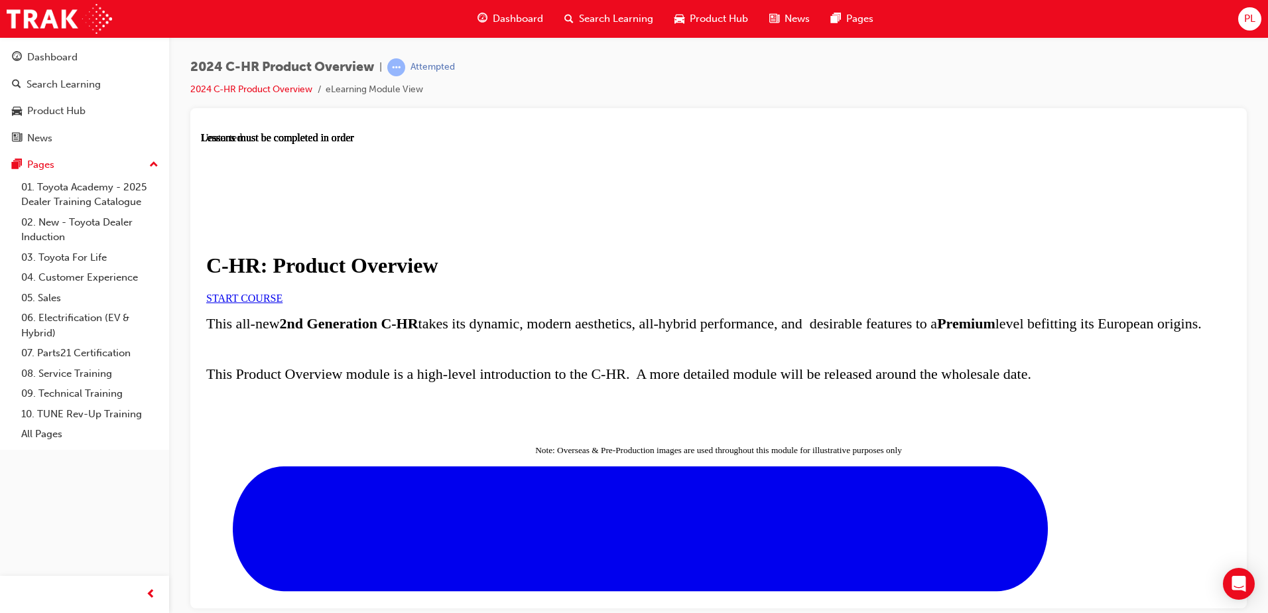
click at [527, 22] on span "Dashboard" at bounding box center [518, 18] width 50 height 15
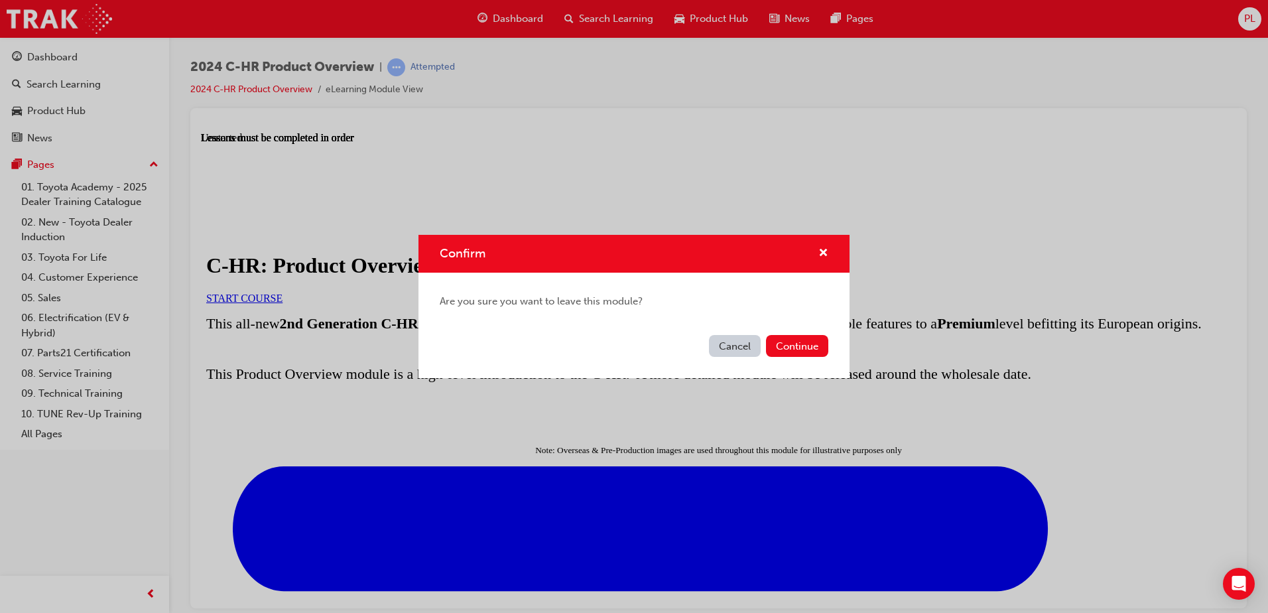
click at [800, 359] on div "Cancel Continue" at bounding box center [633, 354] width 431 height 48
click at [798, 345] on button "Continue" at bounding box center [797, 346] width 62 height 22
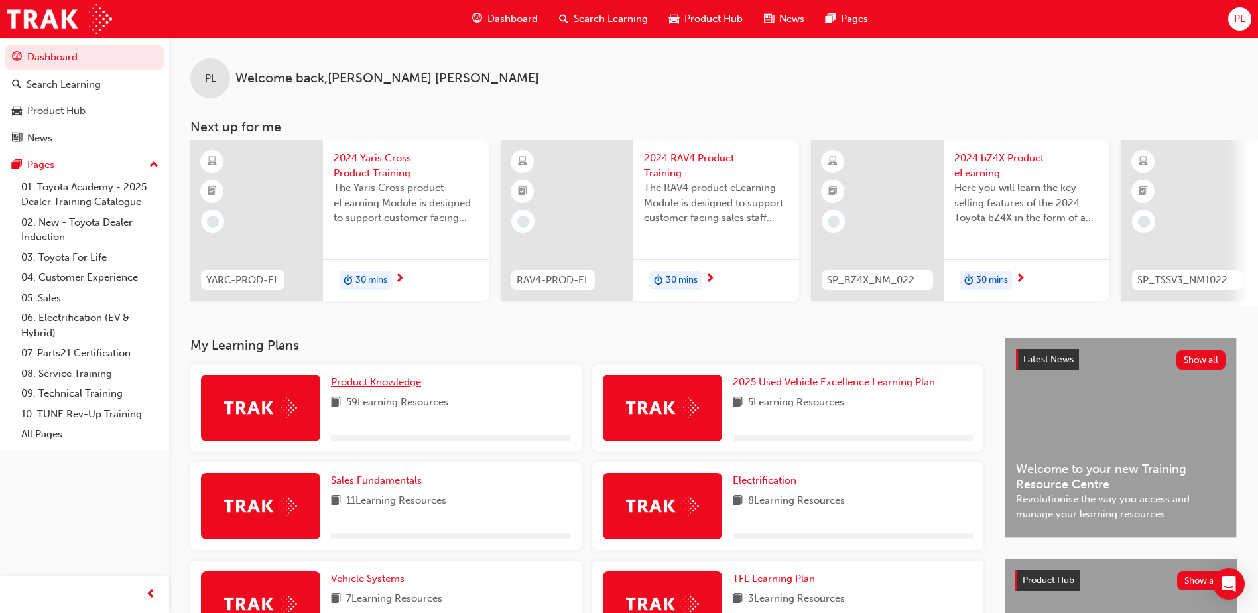
click at [409, 386] on span "Product Knowledge" at bounding box center [376, 382] width 90 height 12
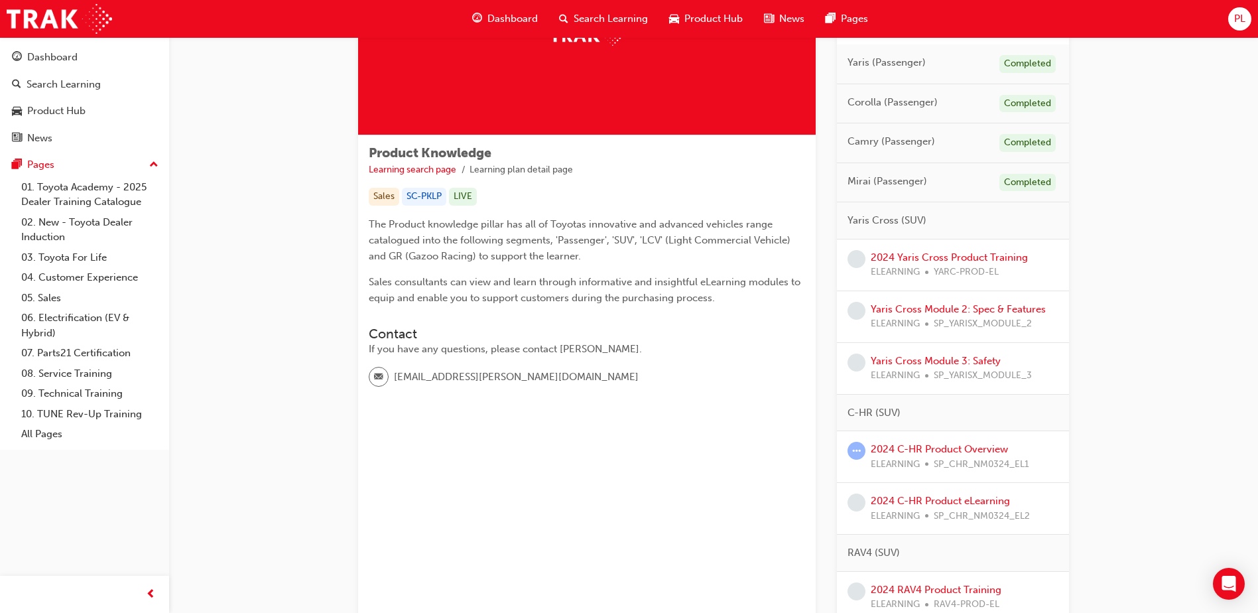
scroll to position [332, 0]
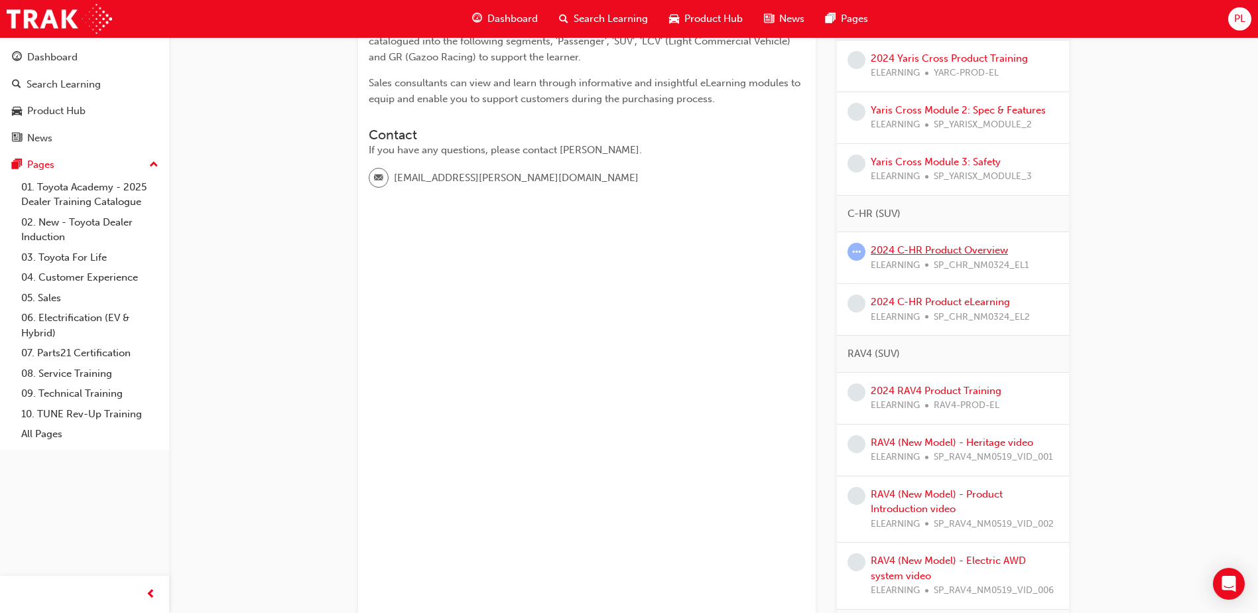
click at [928, 254] on link "2024 C-HR Product Overview" at bounding box center [939, 250] width 137 height 12
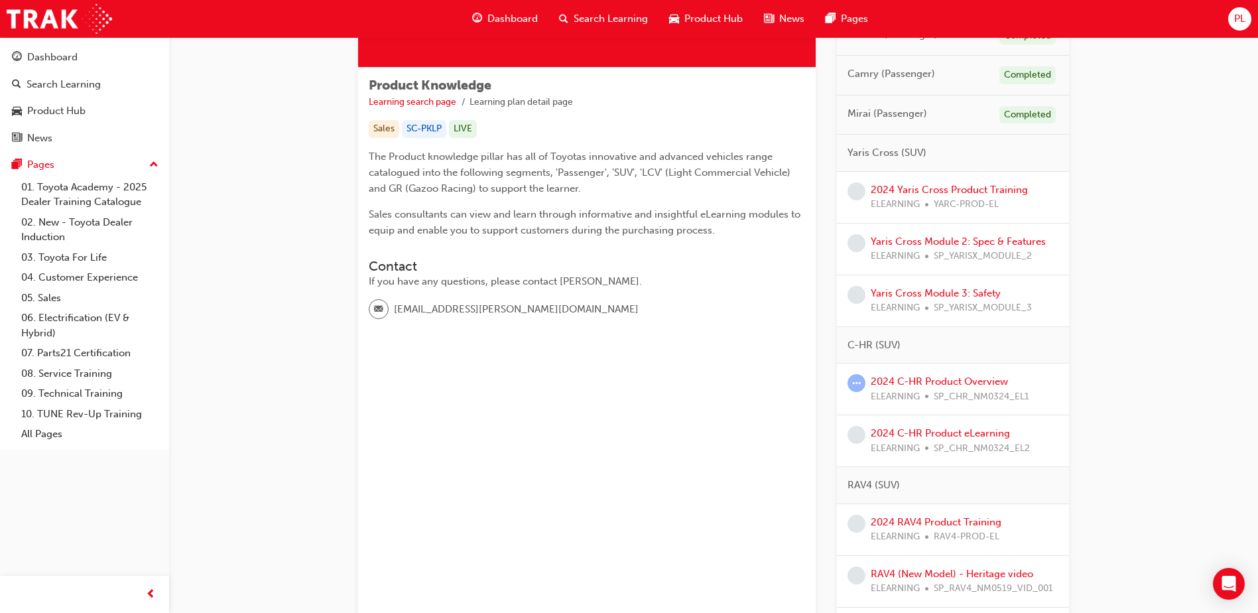
scroll to position [332, 0]
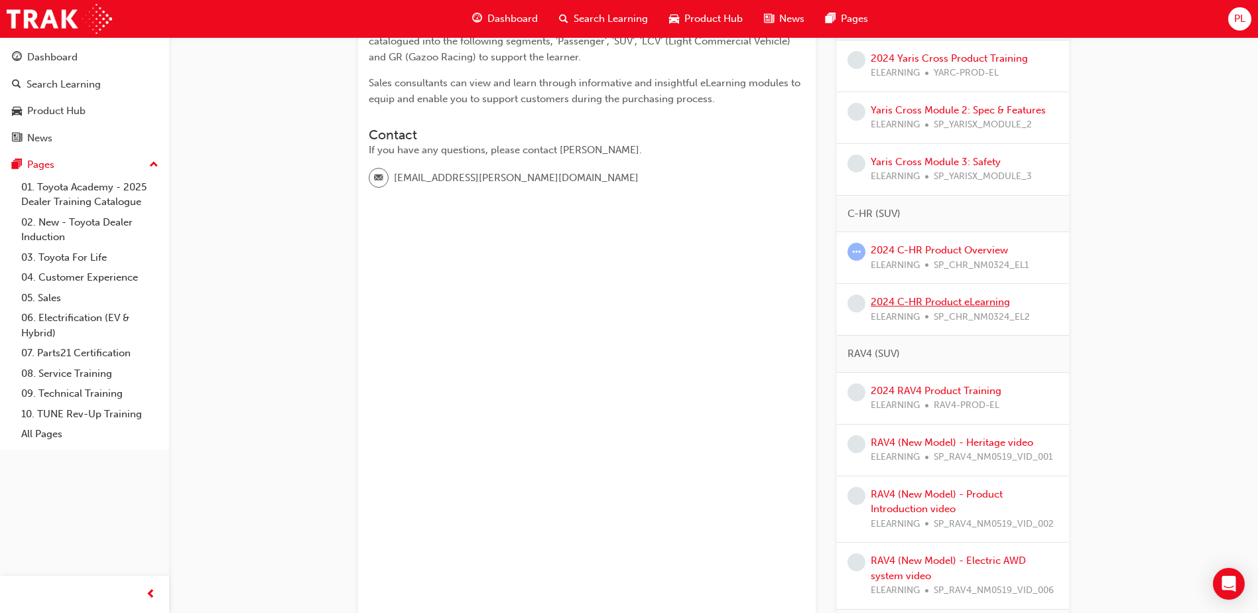
click at [998, 304] on link "2024 C-HR Product eLearning" at bounding box center [940, 302] width 139 height 12
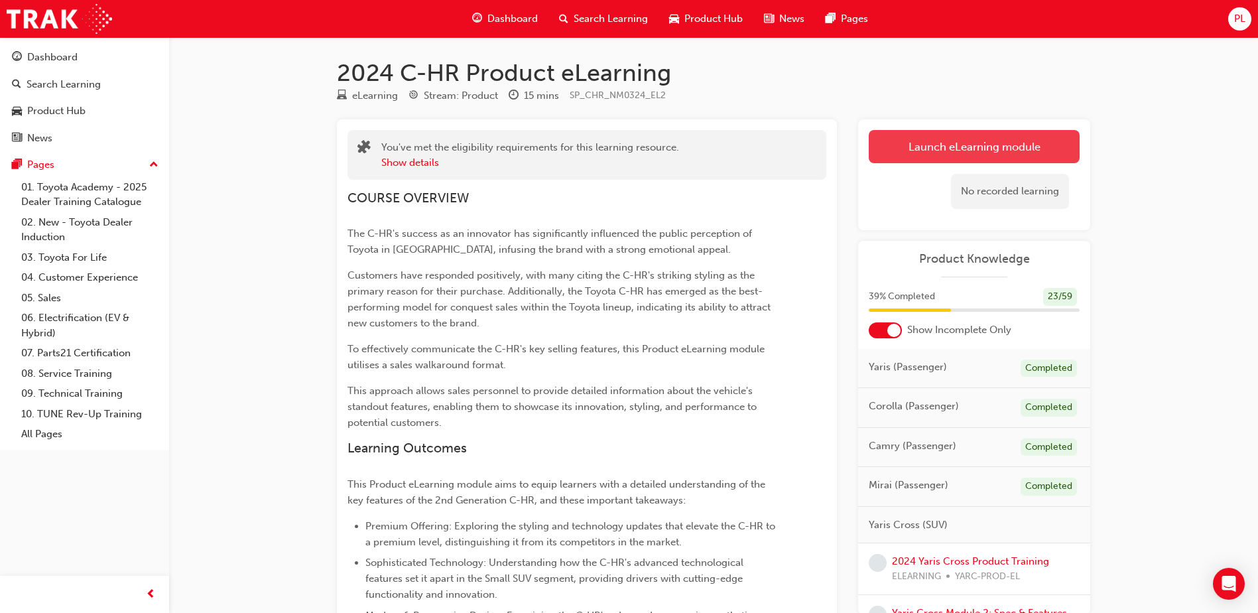
click at [931, 151] on link "Launch eLearning module" at bounding box center [974, 146] width 211 height 33
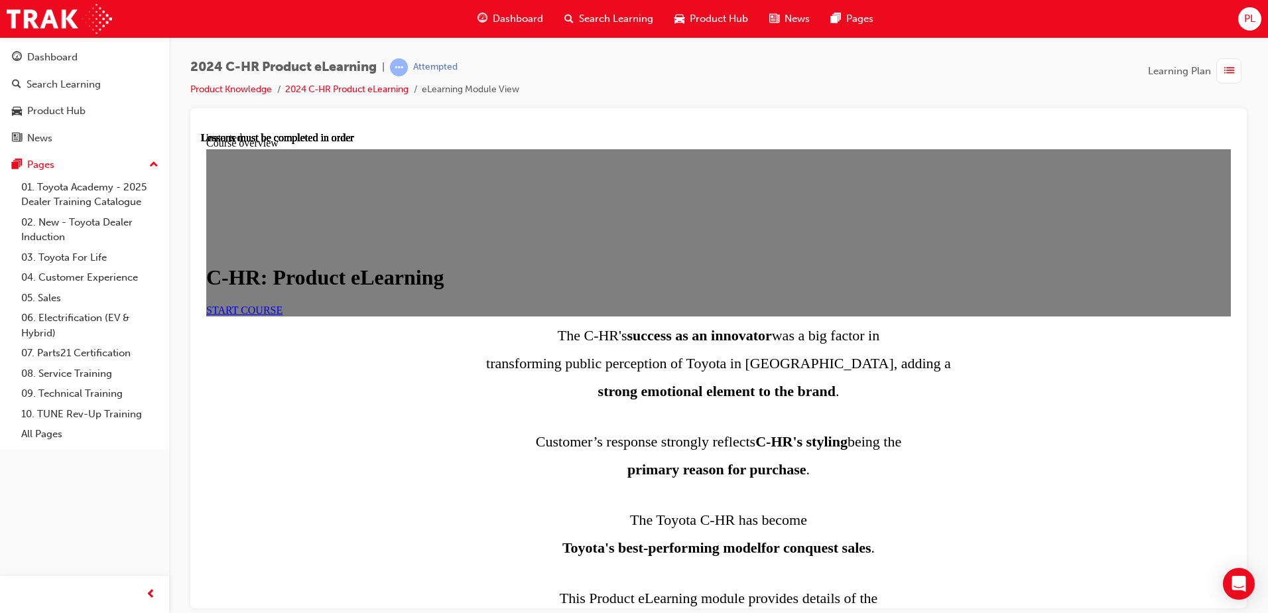
scroll to position [45, 0]
click at [283, 312] on link "START COURSE" at bounding box center [244, 309] width 76 height 11
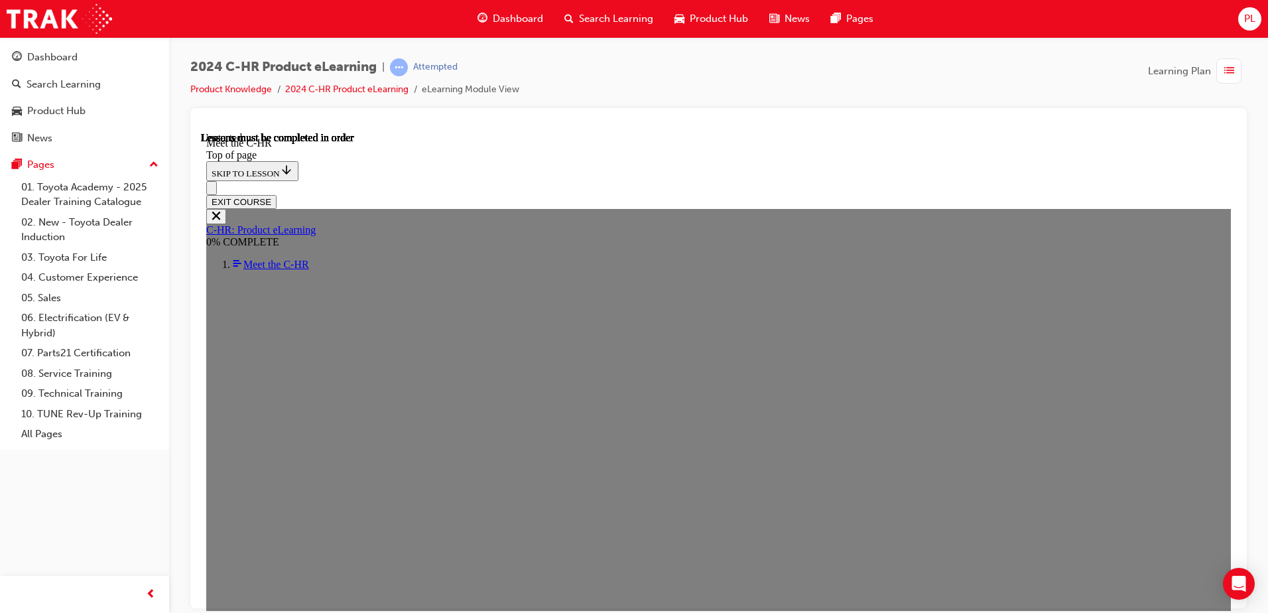
scroll to position [46, 0]
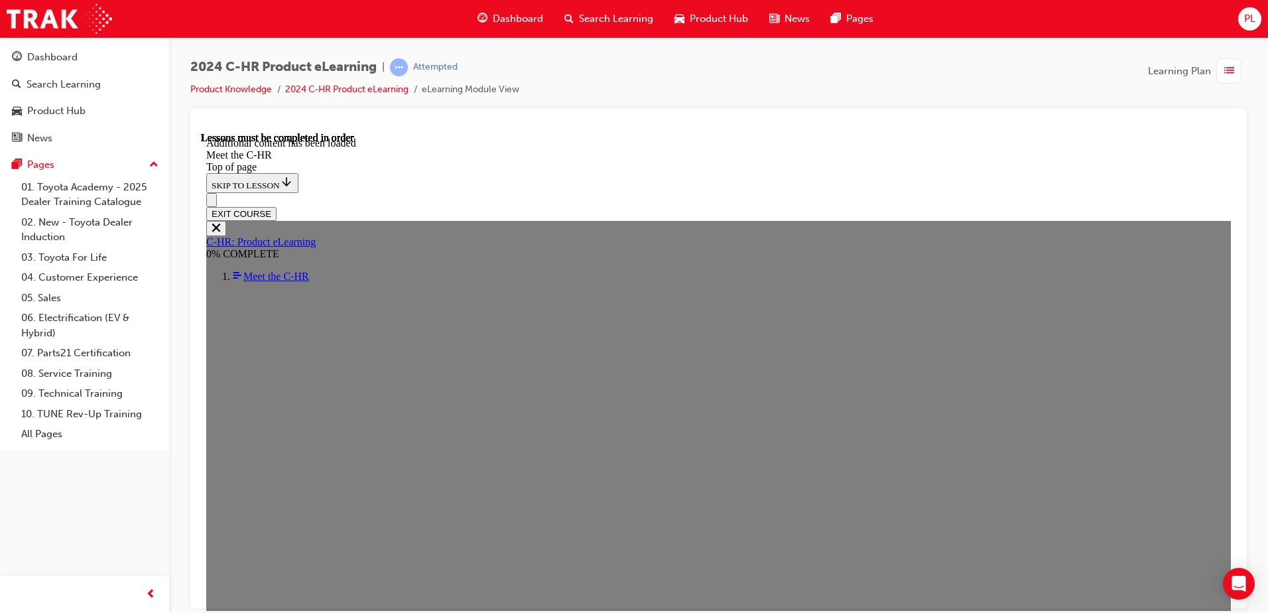
scroll to position [3549, 0]
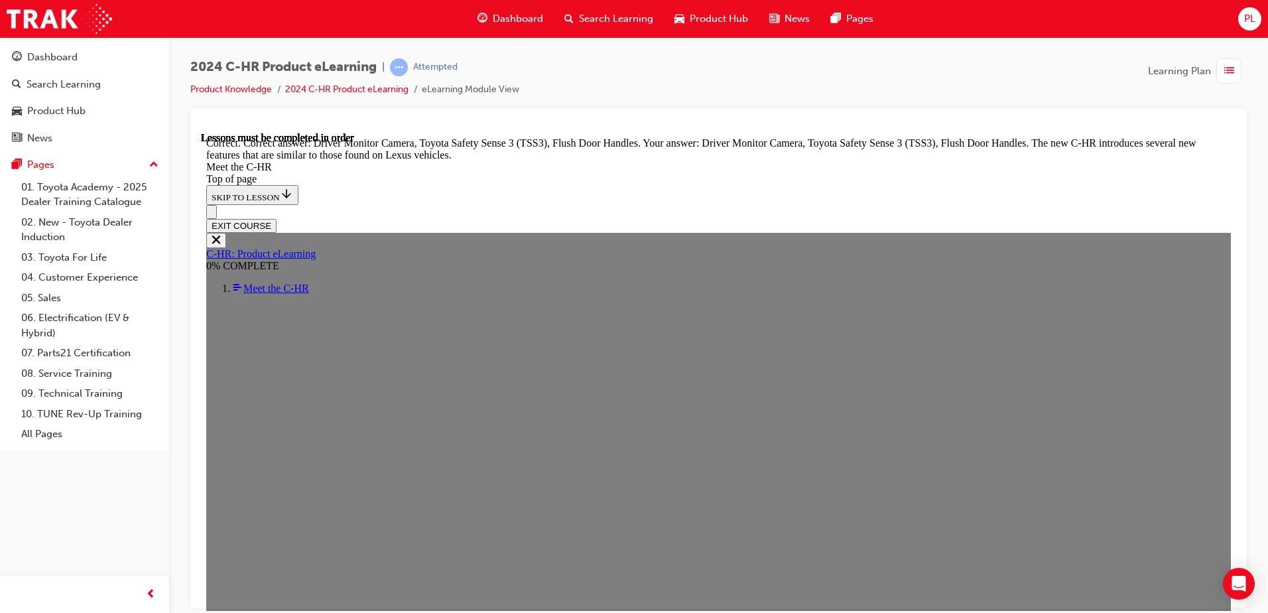
scroll to position [4524, 0]
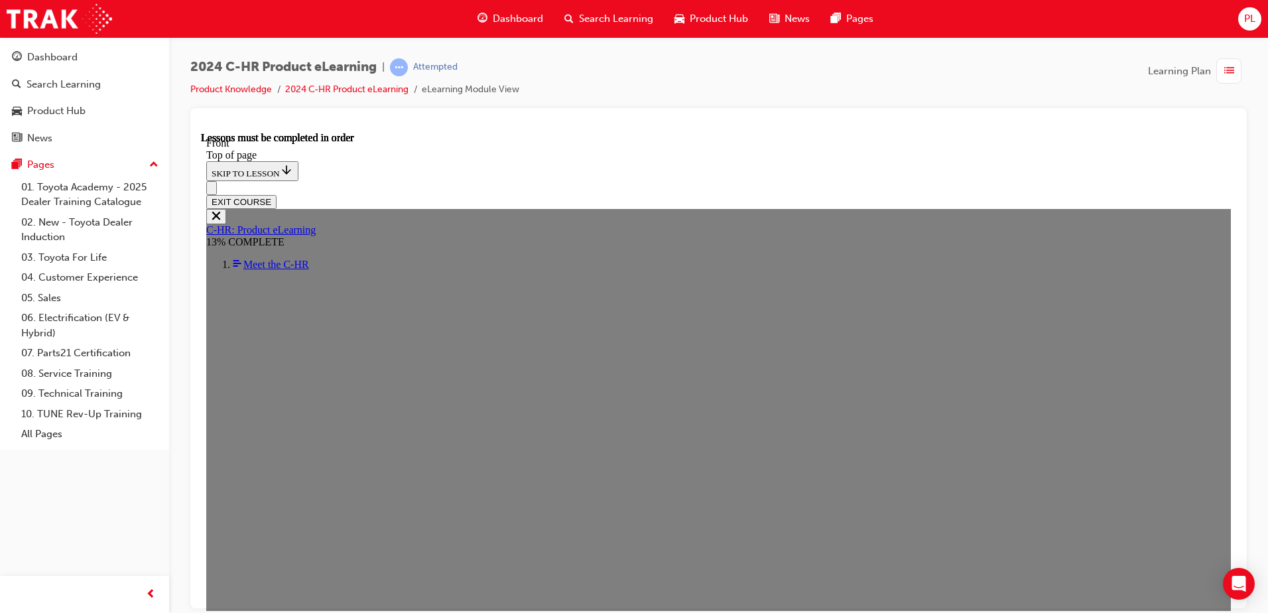
scroll to position [444, 0]
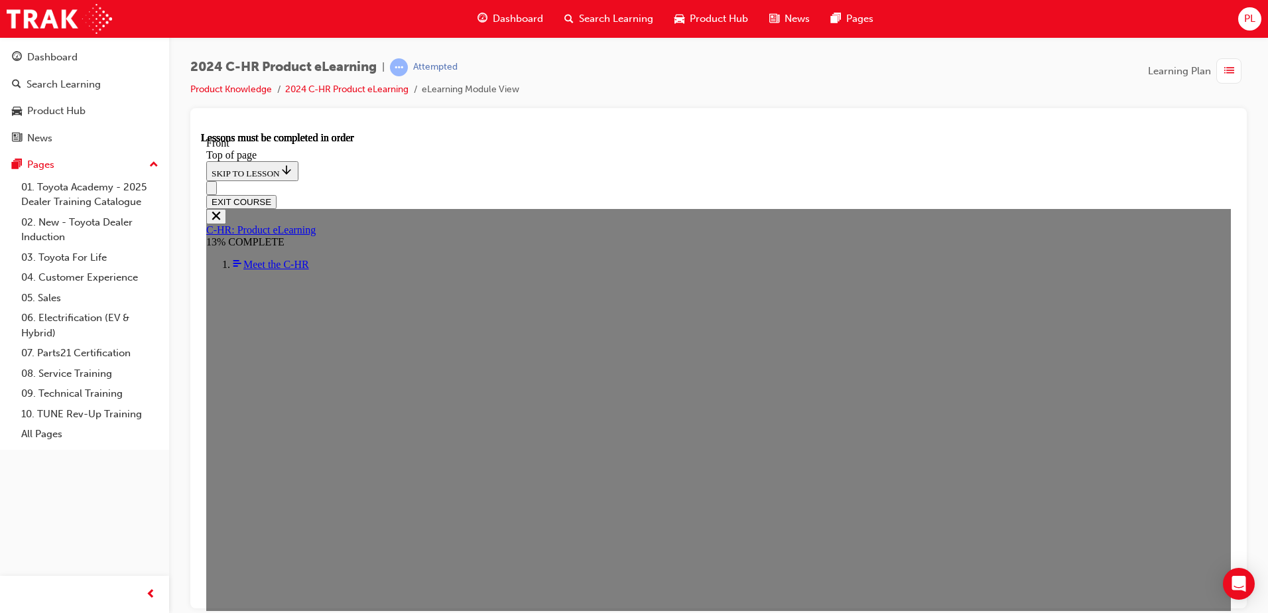
scroll to position [577, 0]
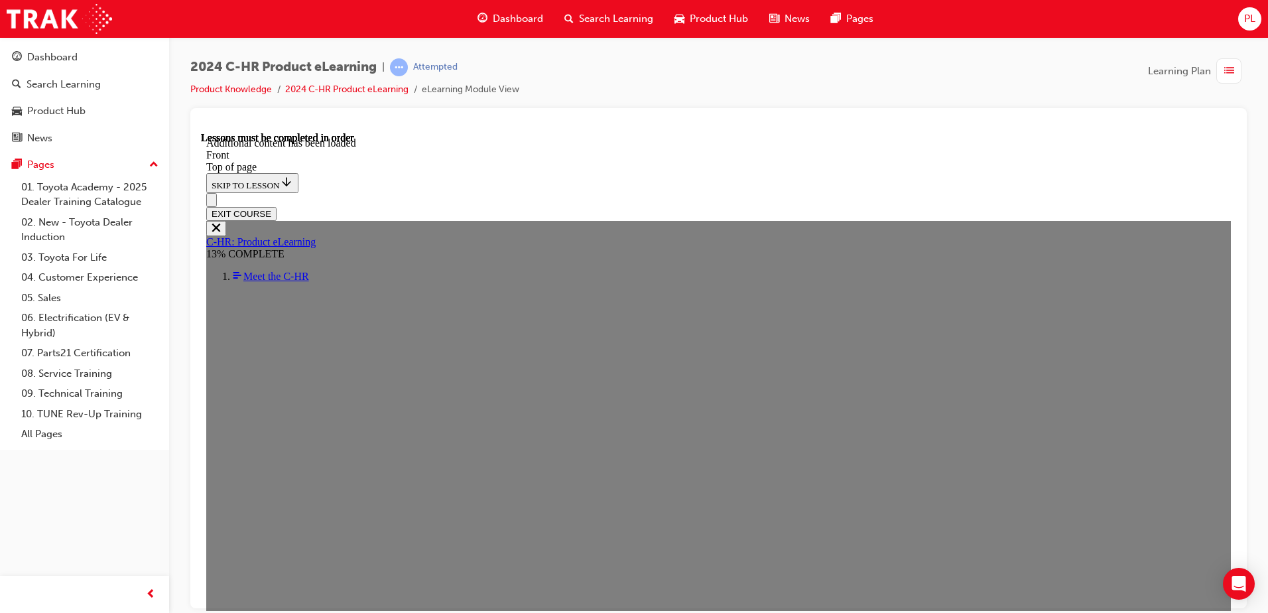
scroll to position [1277, 0]
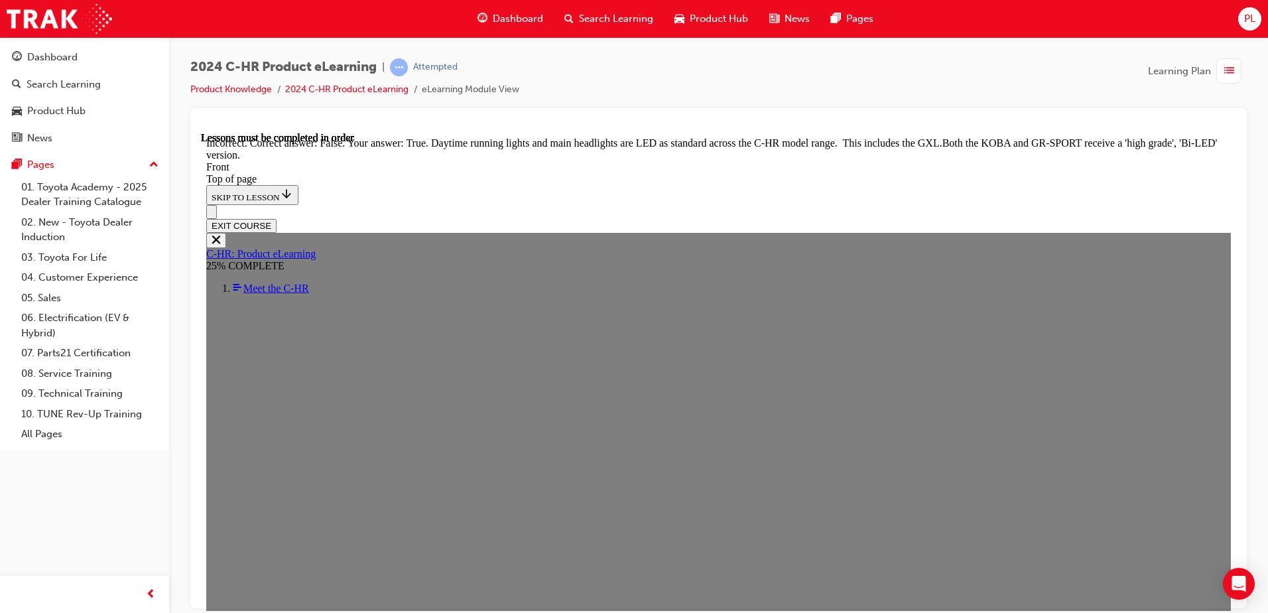
scroll to position [1409, 0]
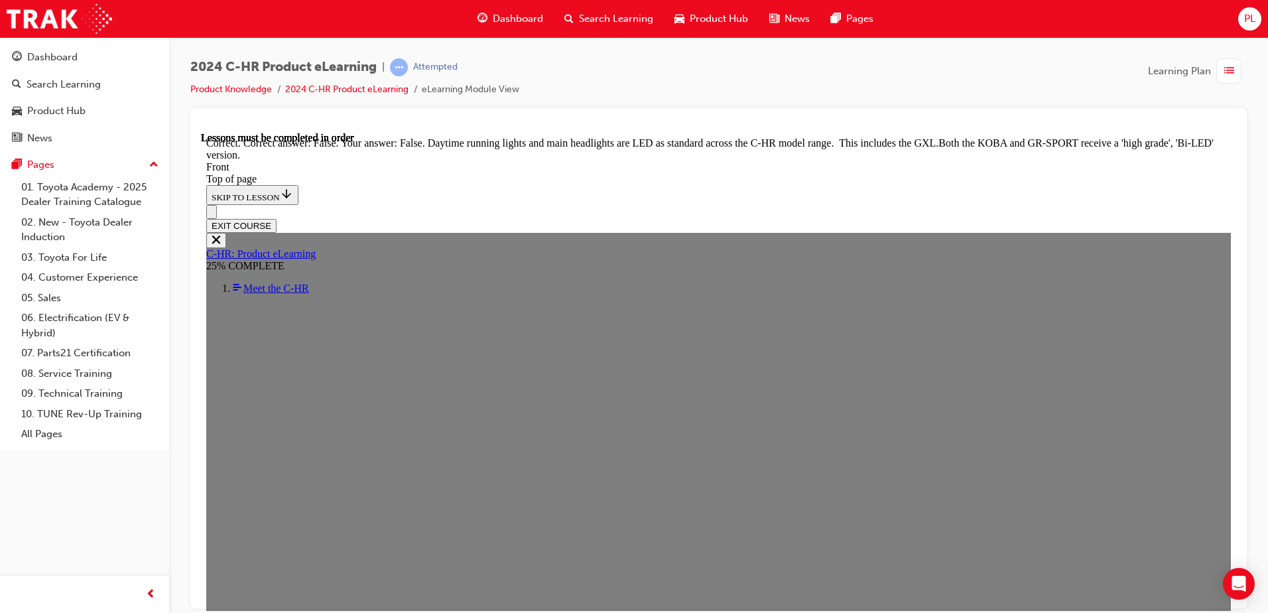
scroll to position [1601, 0]
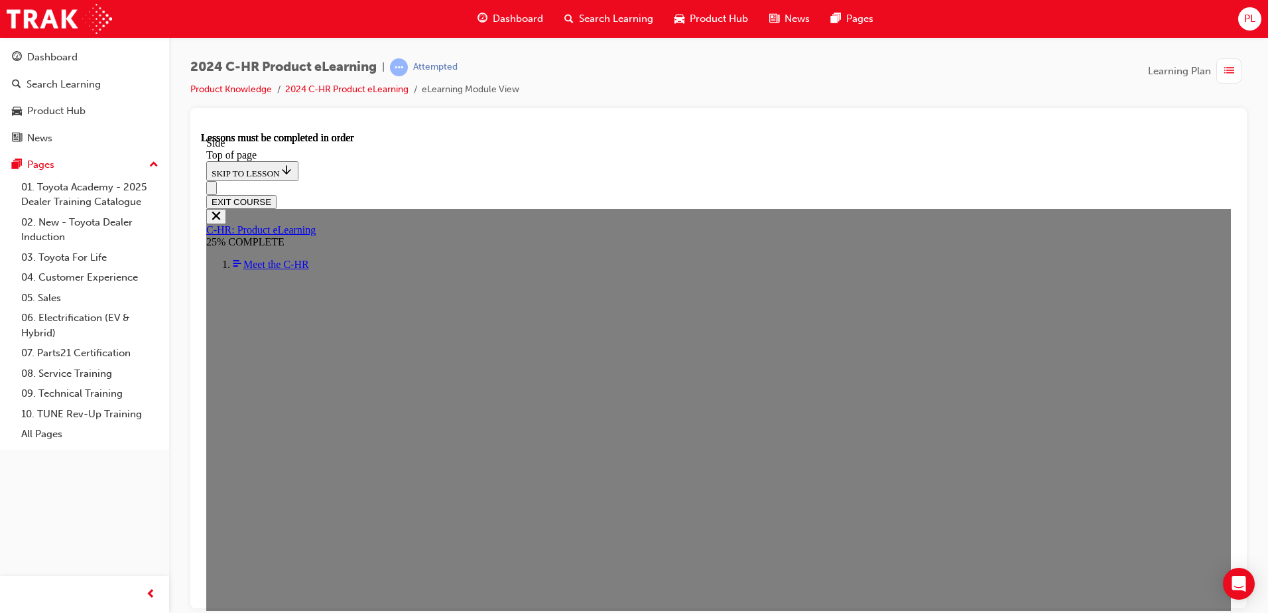
scroll to position [245, 0]
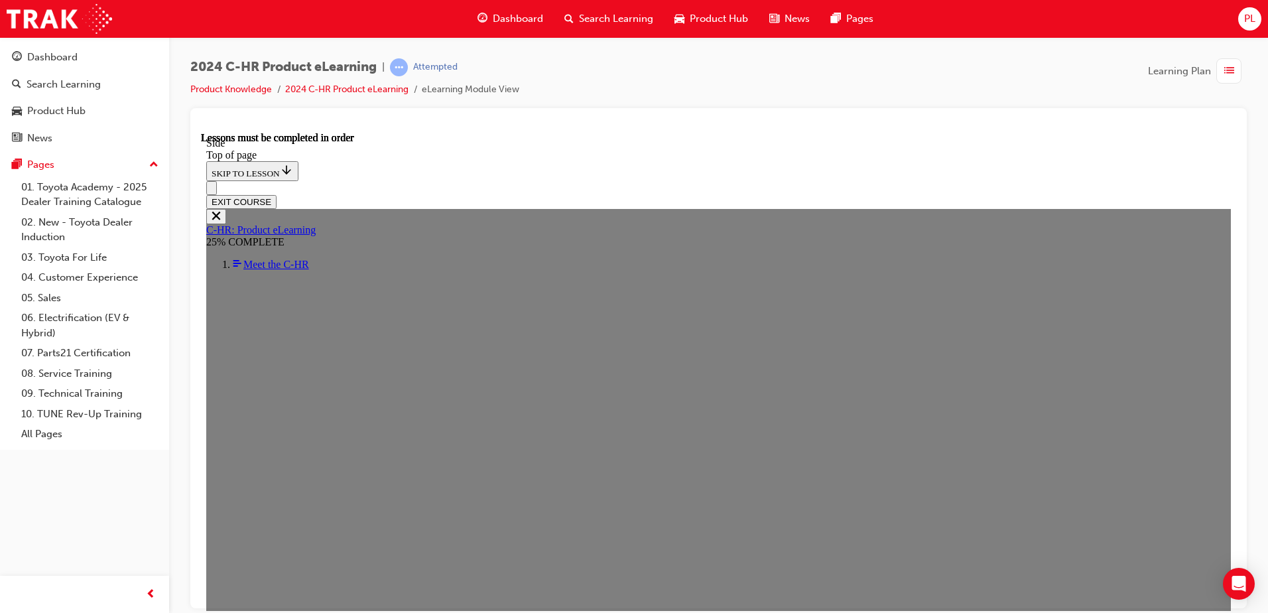
scroll to position [156, 0]
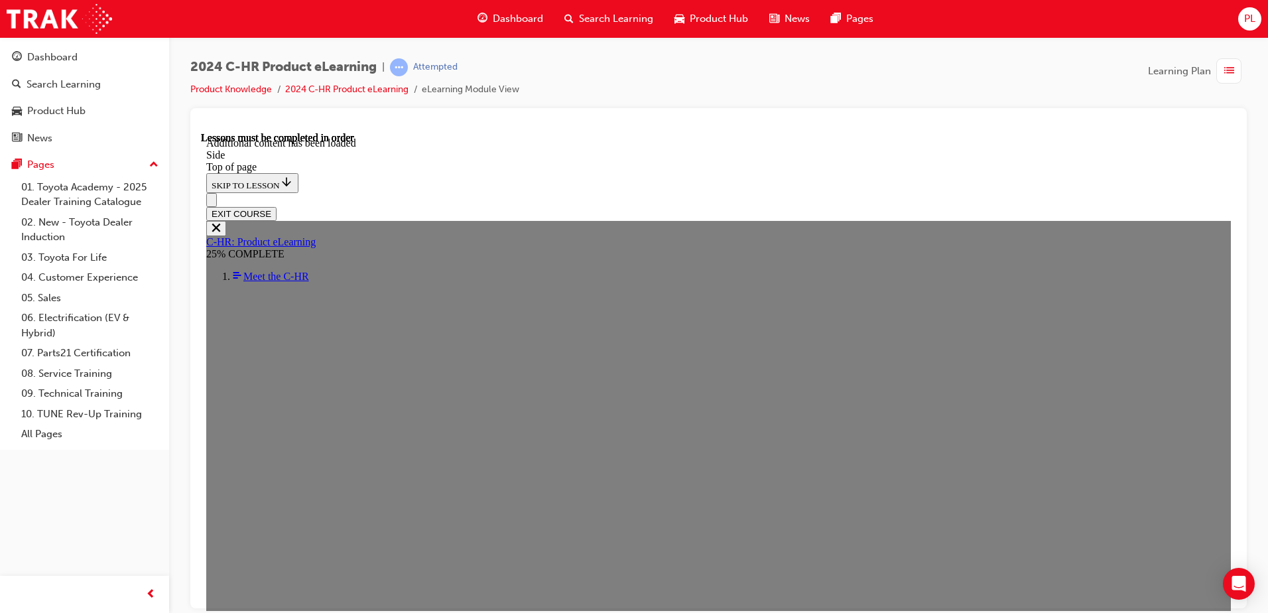
scroll to position [830, 0]
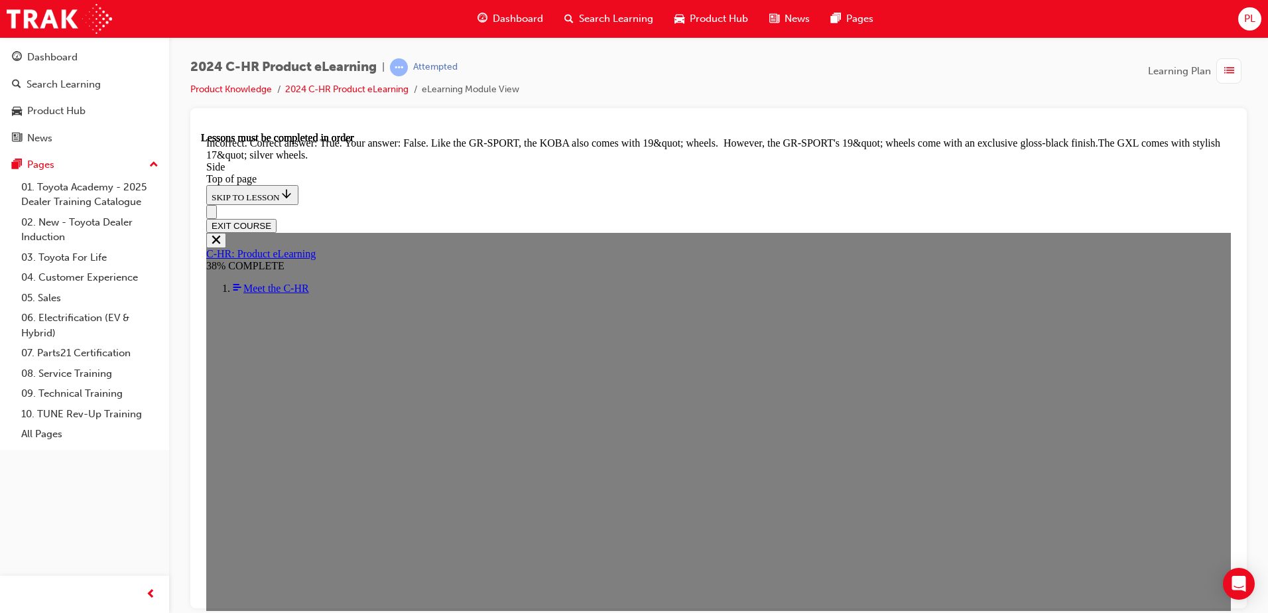
scroll to position [1529, 0]
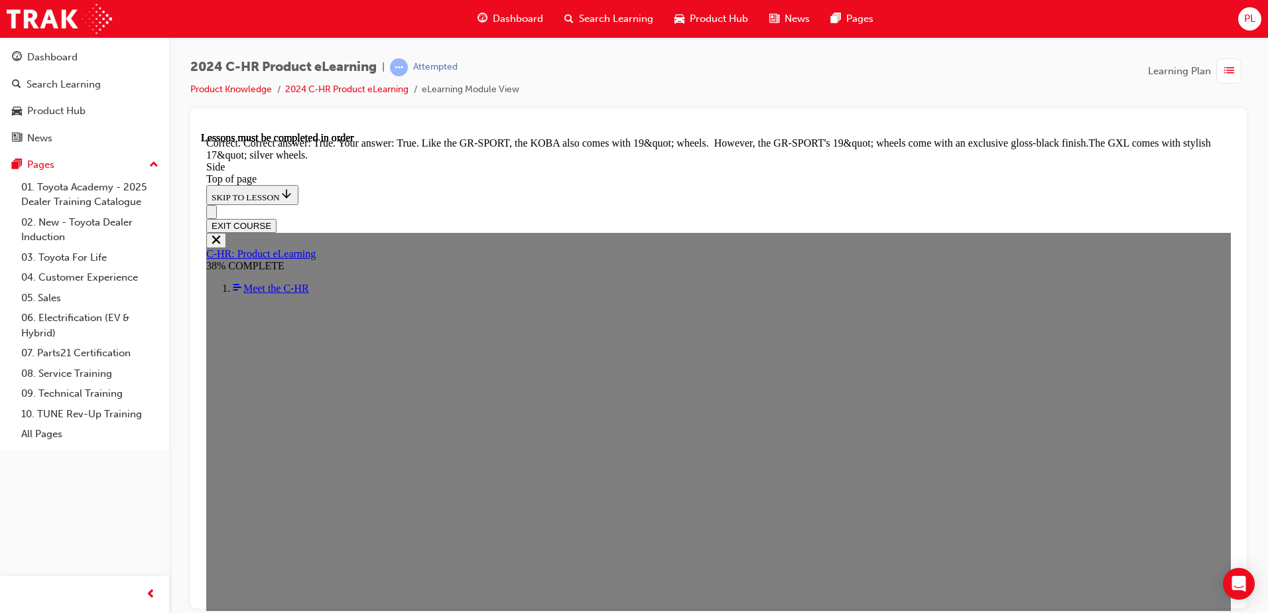
scroll to position [1645, 0]
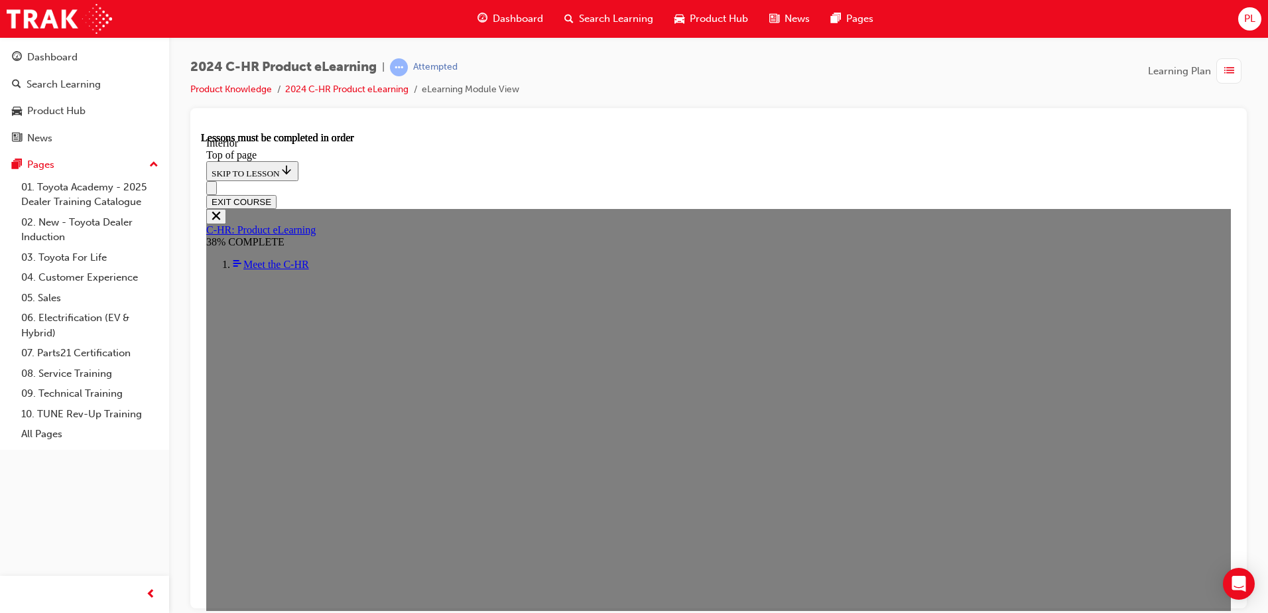
scroll to position [577, 0]
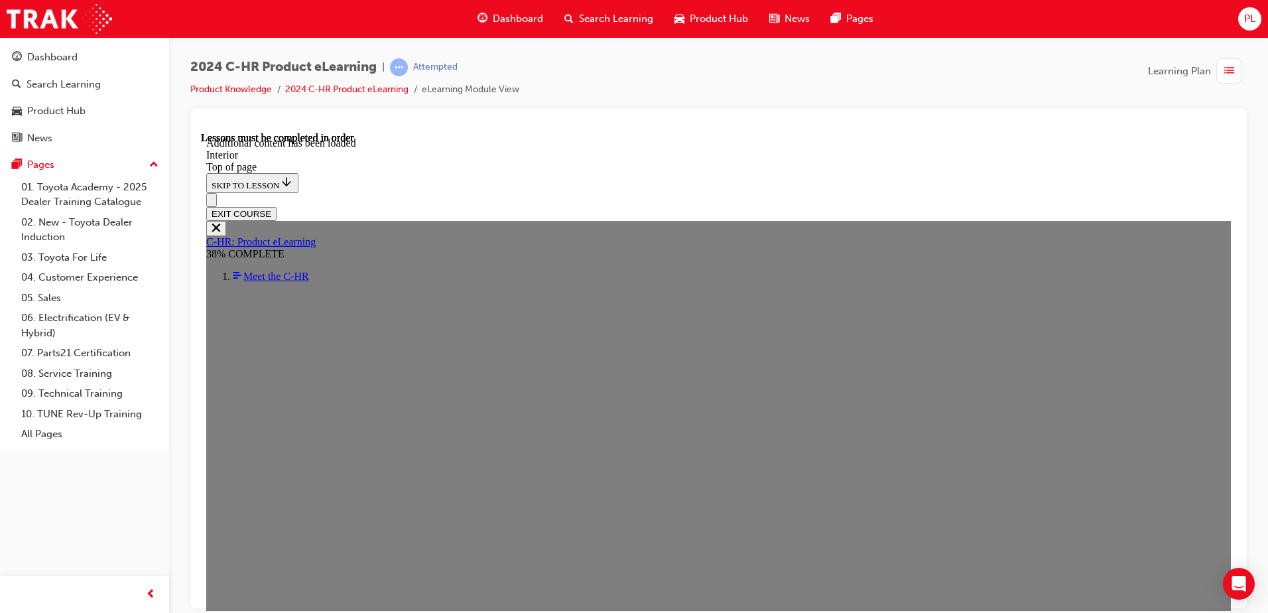
scroll to position [1543, 0]
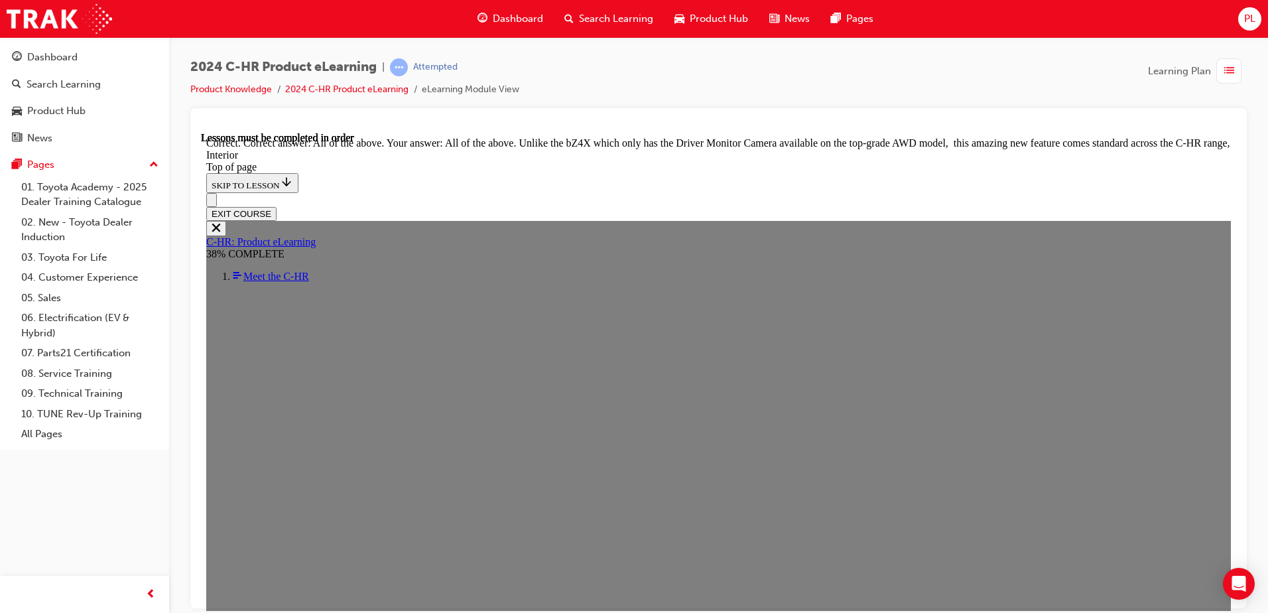
scroll to position [2265, 0]
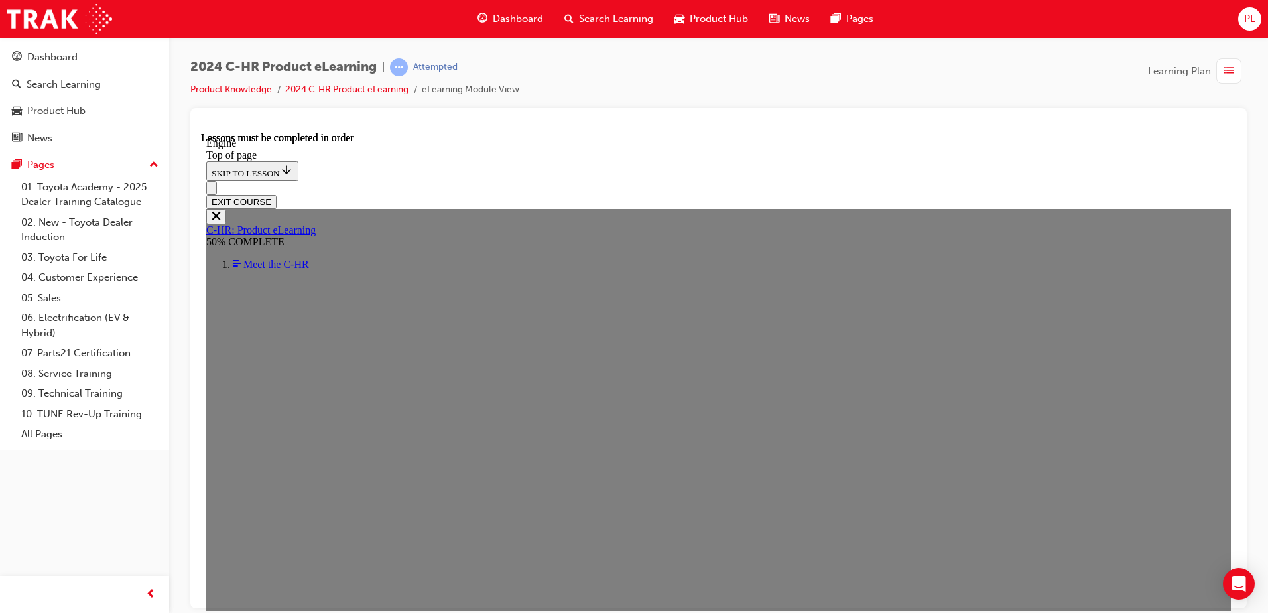
scroll to position [1041, 0]
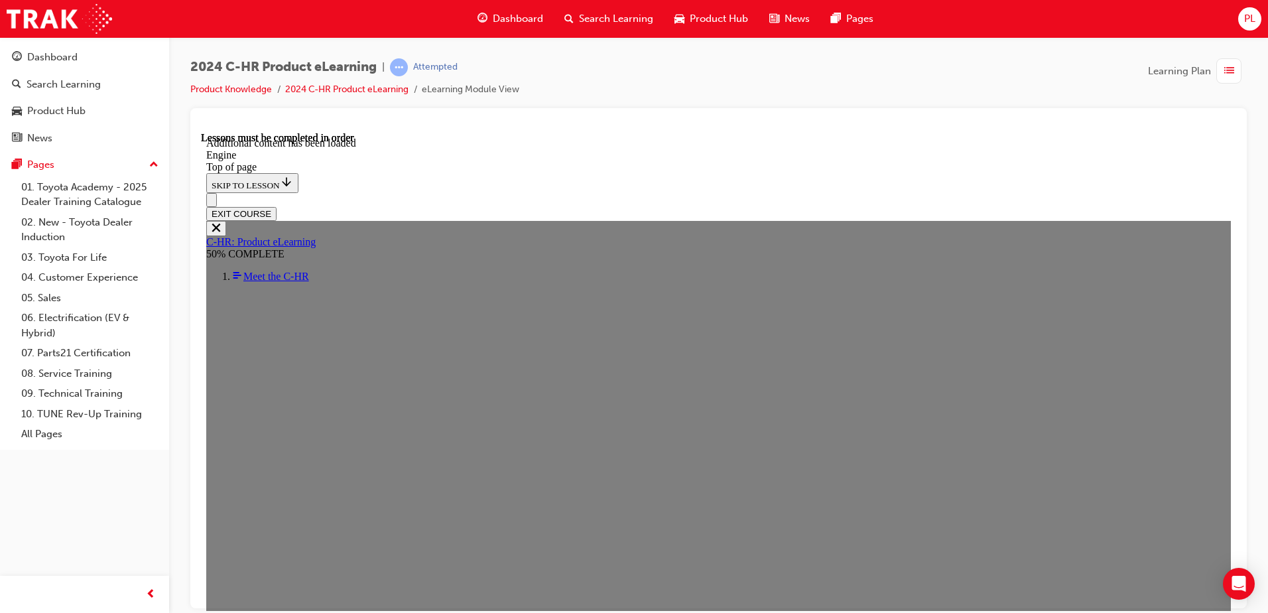
scroll to position [1942, 0]
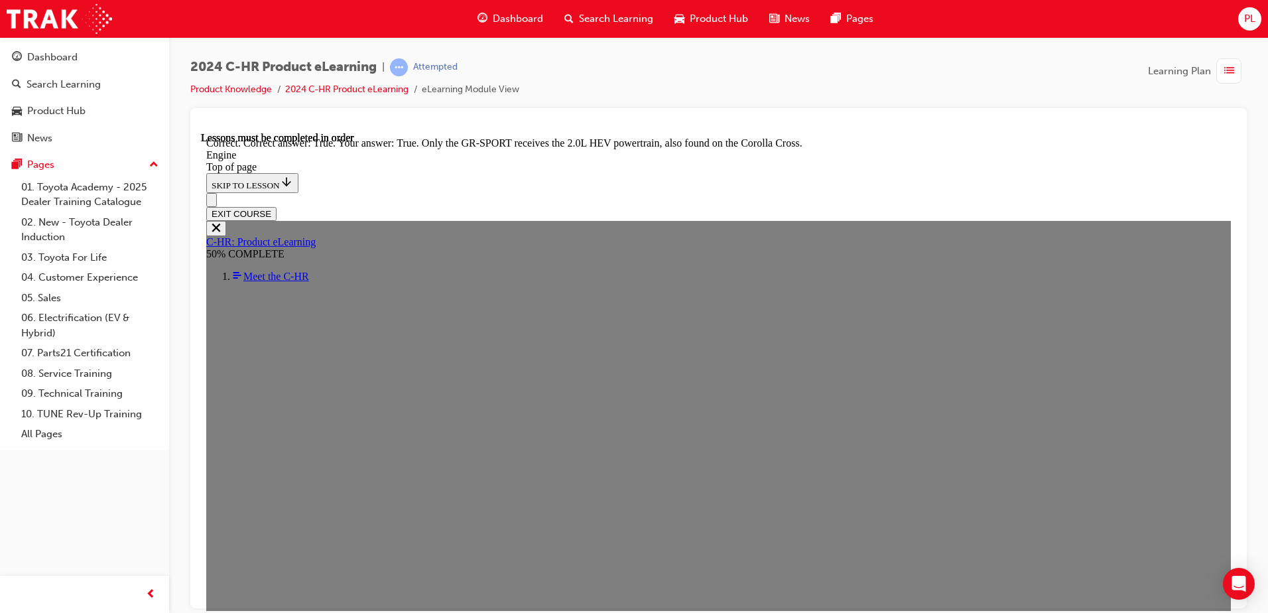
scroll to position [2473, 0]
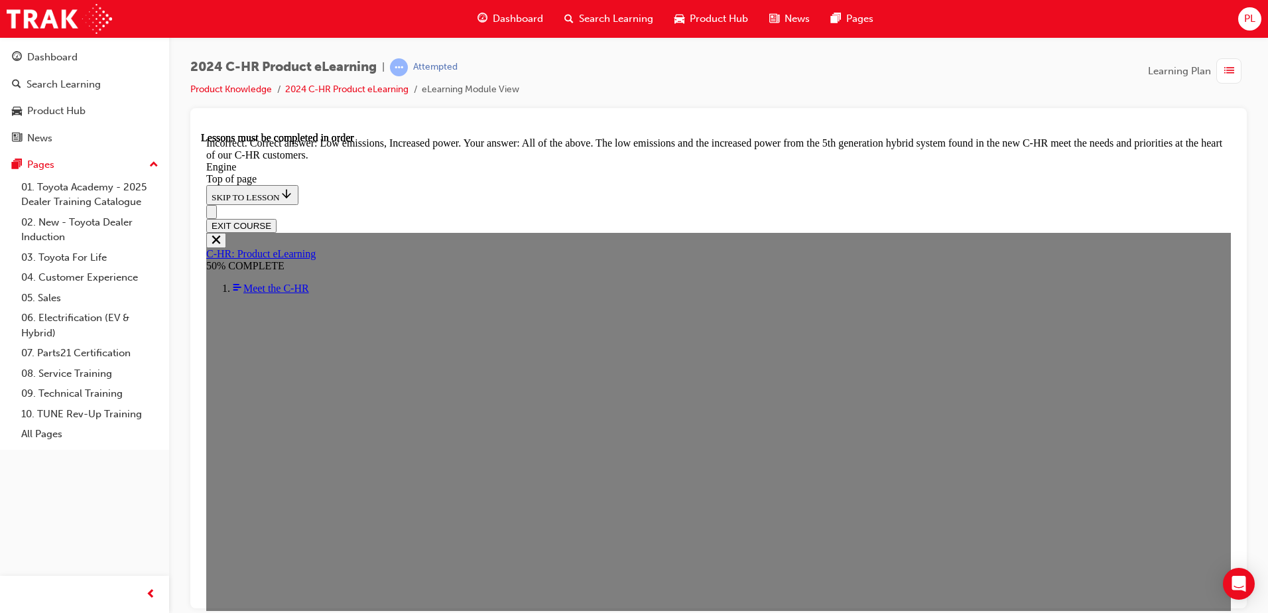
scroll to position [2606, 0]
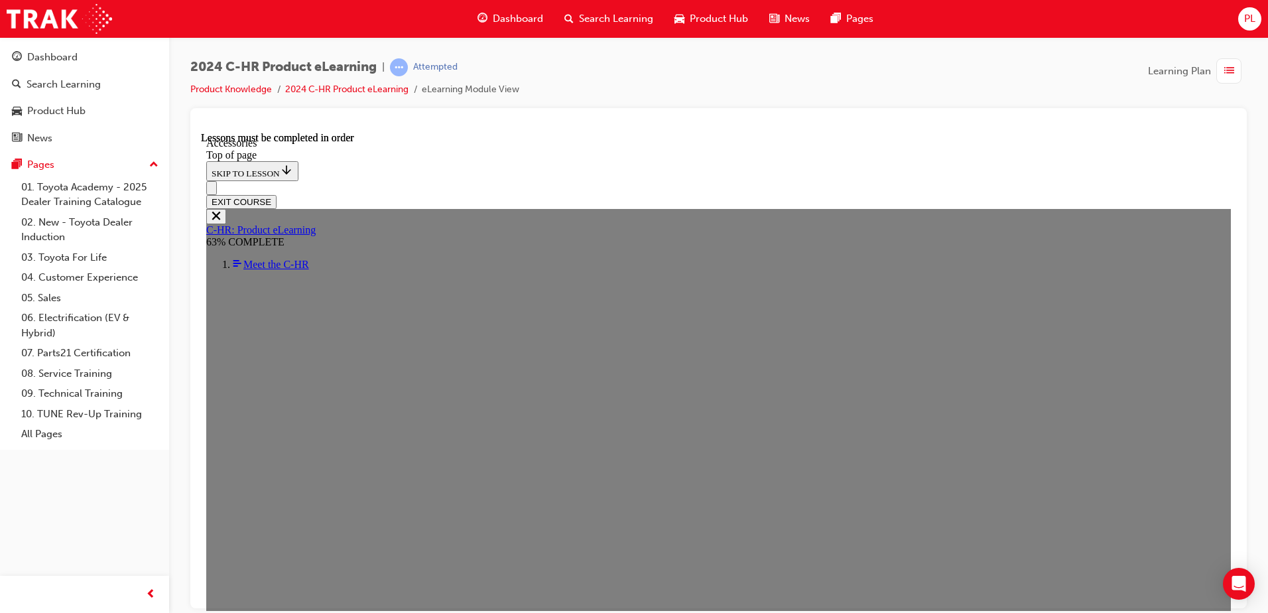
scroll to position [245, 0]
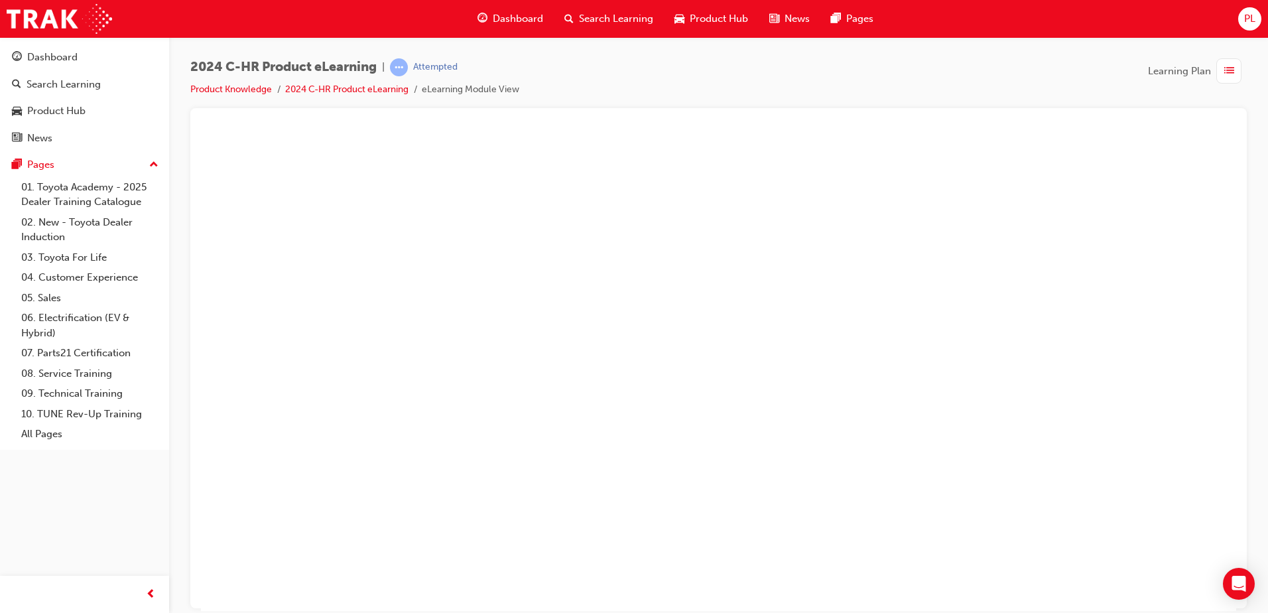
click at [600, 304] on button "Unzoom image" at bounding box center [718, 370] width 1035 height 479
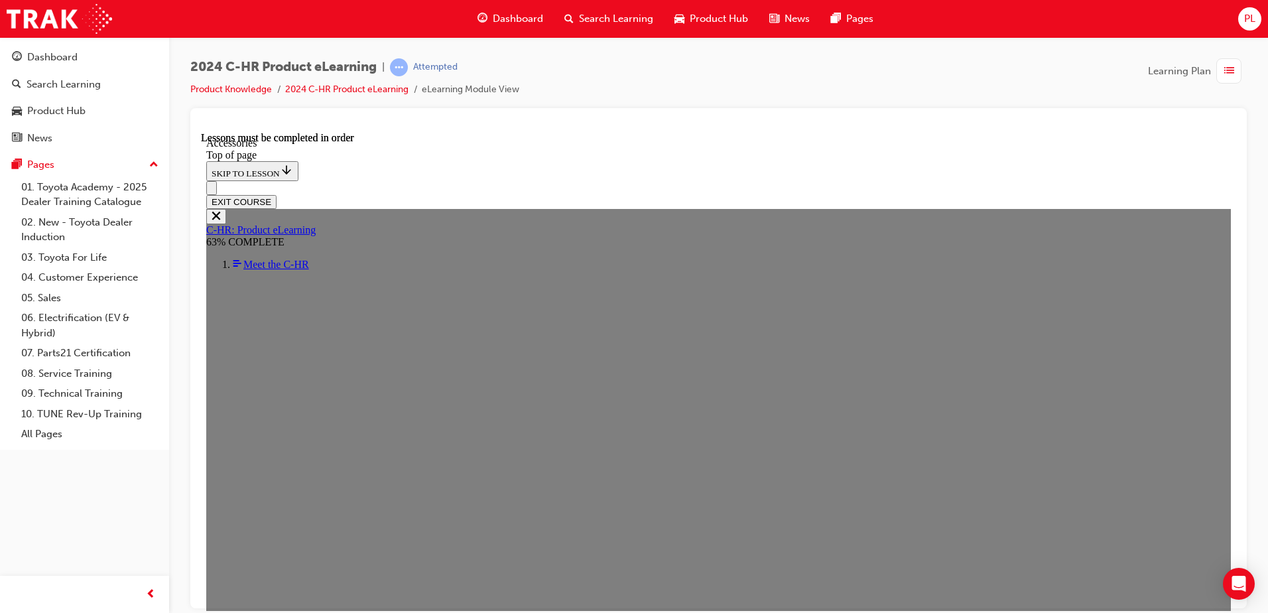
scroll to position [391, 0]
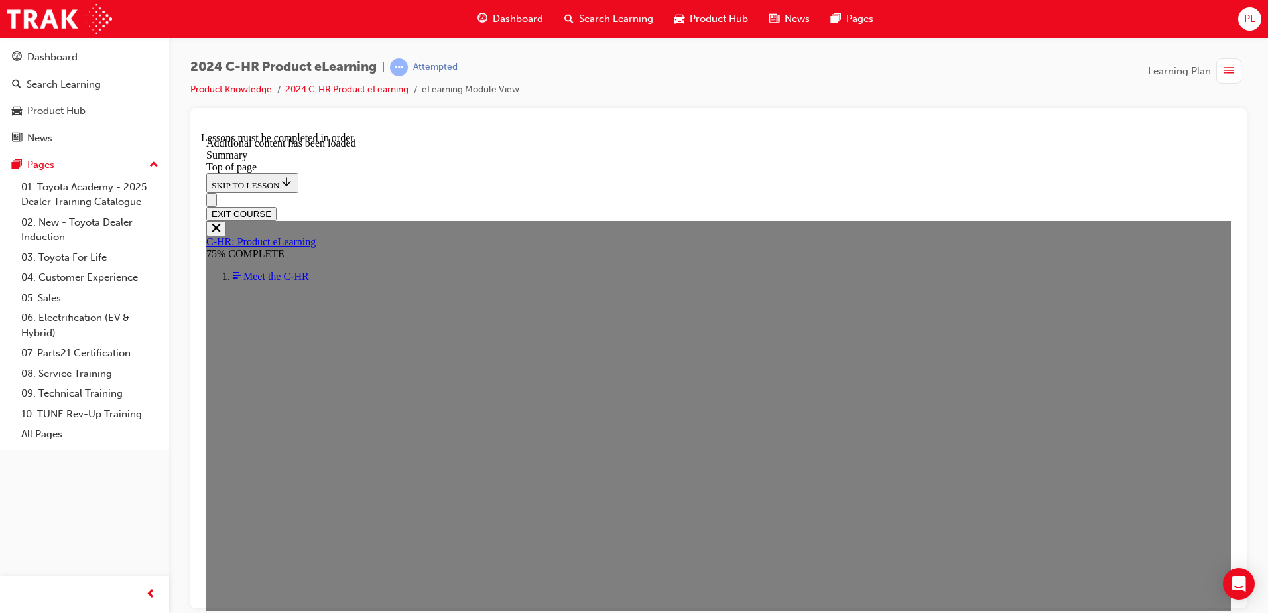
scroll to position [2262, 0]
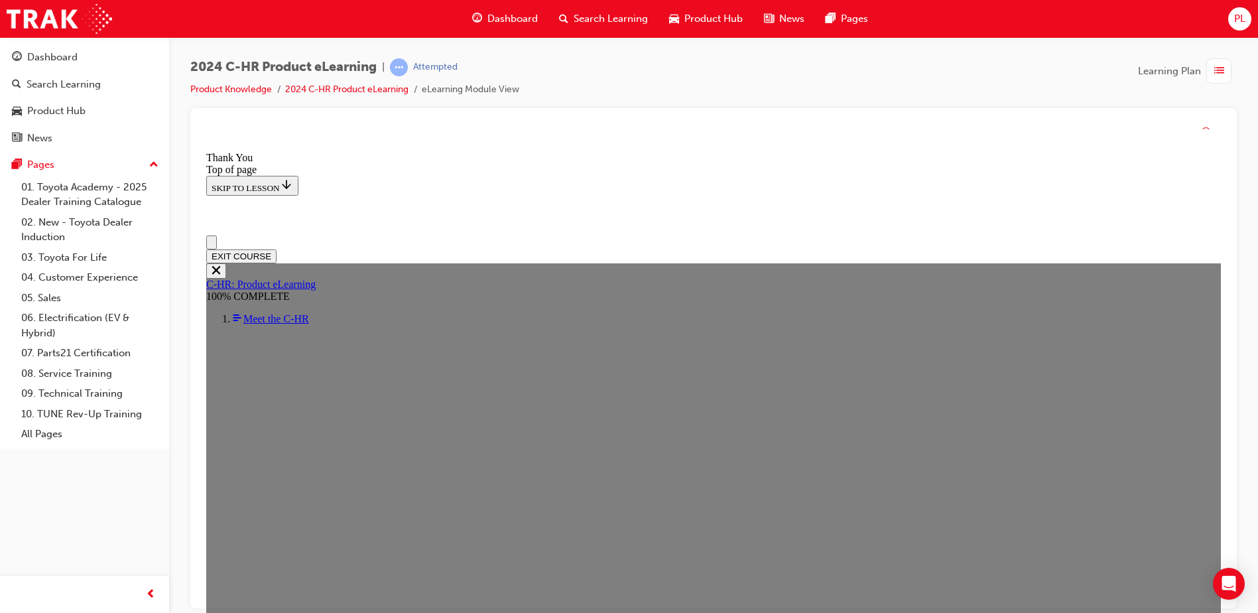
scroll to position [0, 0]
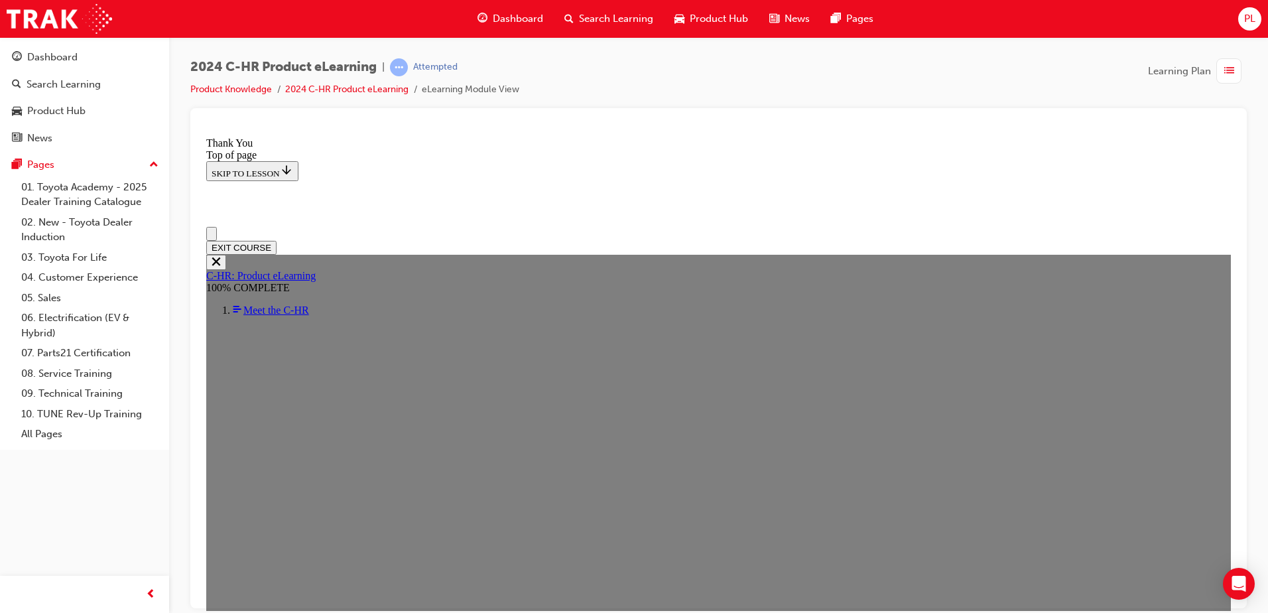
click at [232, 97] on li "Product Knowledge" at bounding box center [237, 89] width 95 height 15
click at [233, 92] on link "Product Knowledge" at bounding box center [231, 89] width 82 height 11
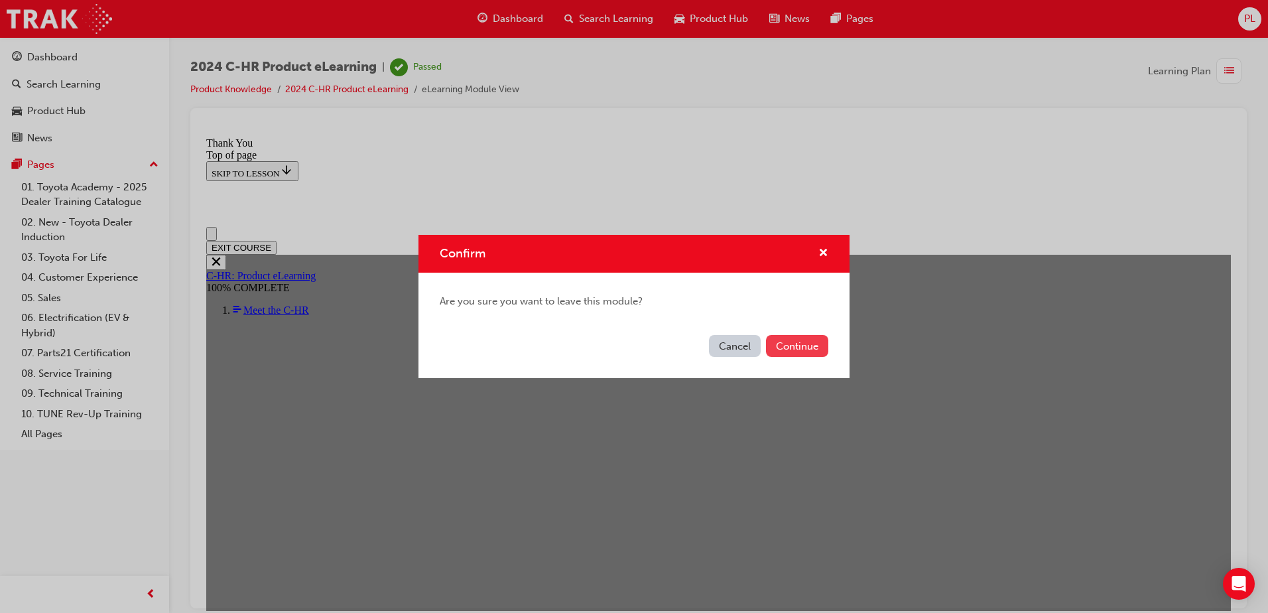
click at [801, 351] on button "Continue" at bounding box center [797, 346] width 62 height 22
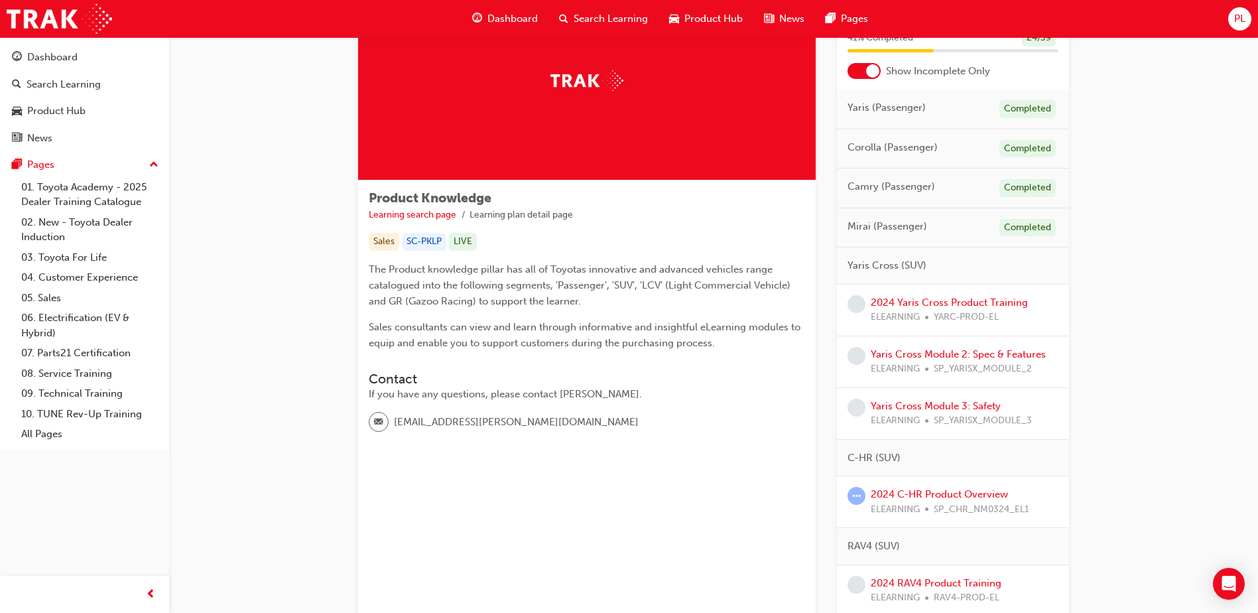
scroll to position [199, 0]
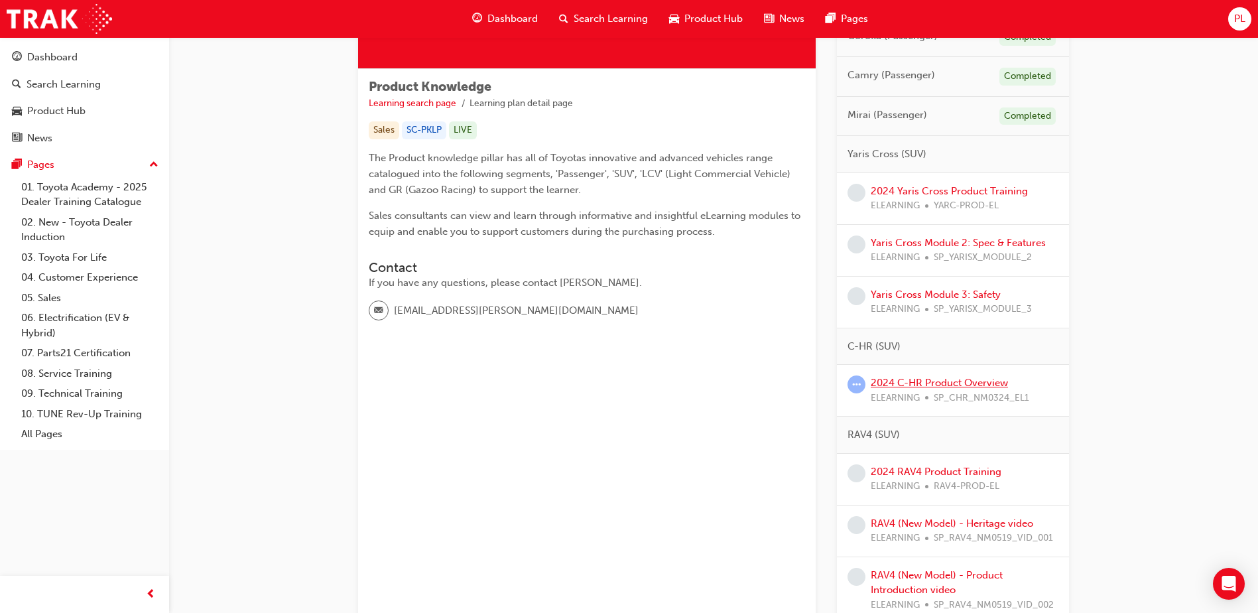
click at [930, 381] on link "2024 C-HR Product Overview" at bounding box center [939, 383] width 137 height 12
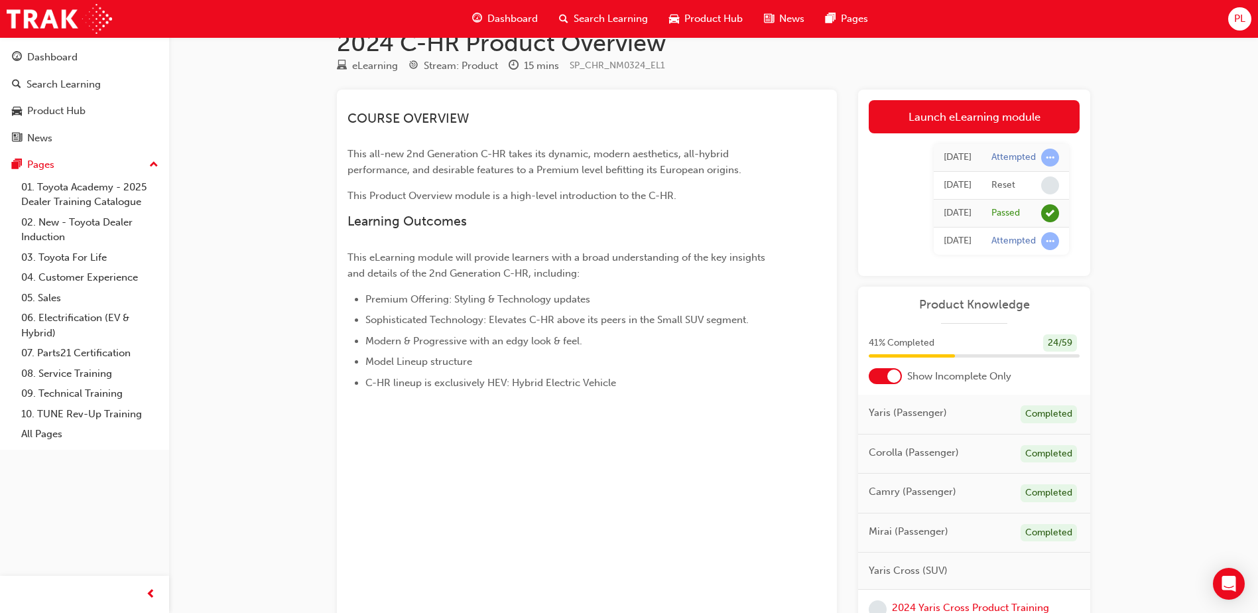
scroll to position [20, 0]
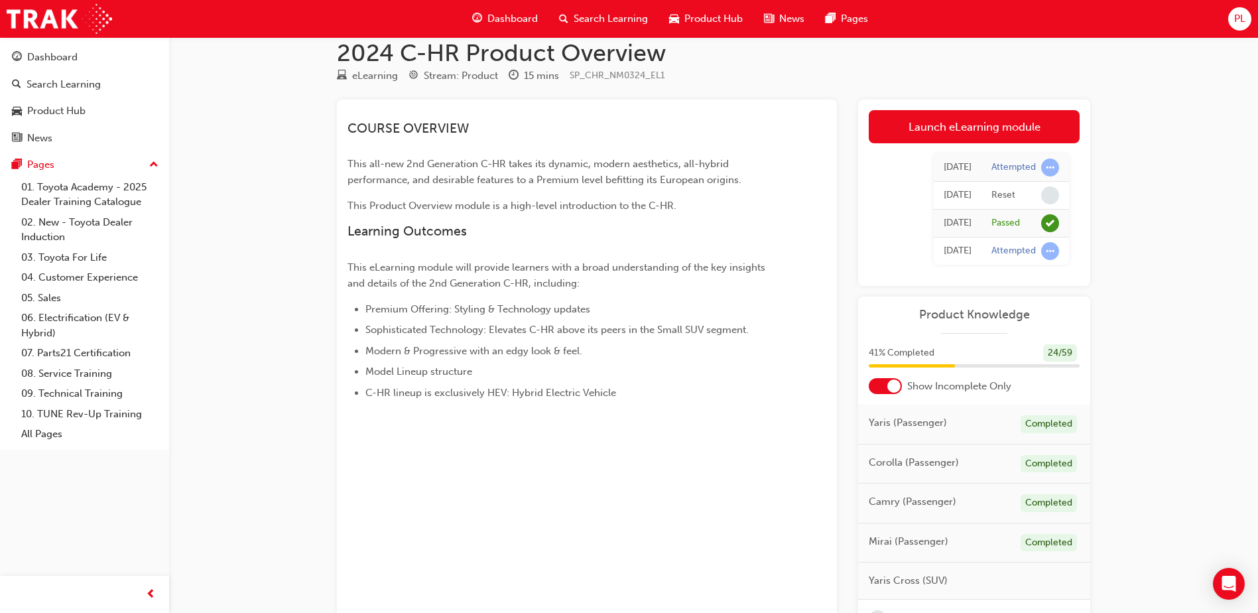
click at [1039, 237] on td "Attempted" at bounding box center [1025, 251] width 88 height 28
click at [1048, 222] on span "learningRecordVerb_PASS-icon" at bounding box center [1050, 223] width 18 height 18
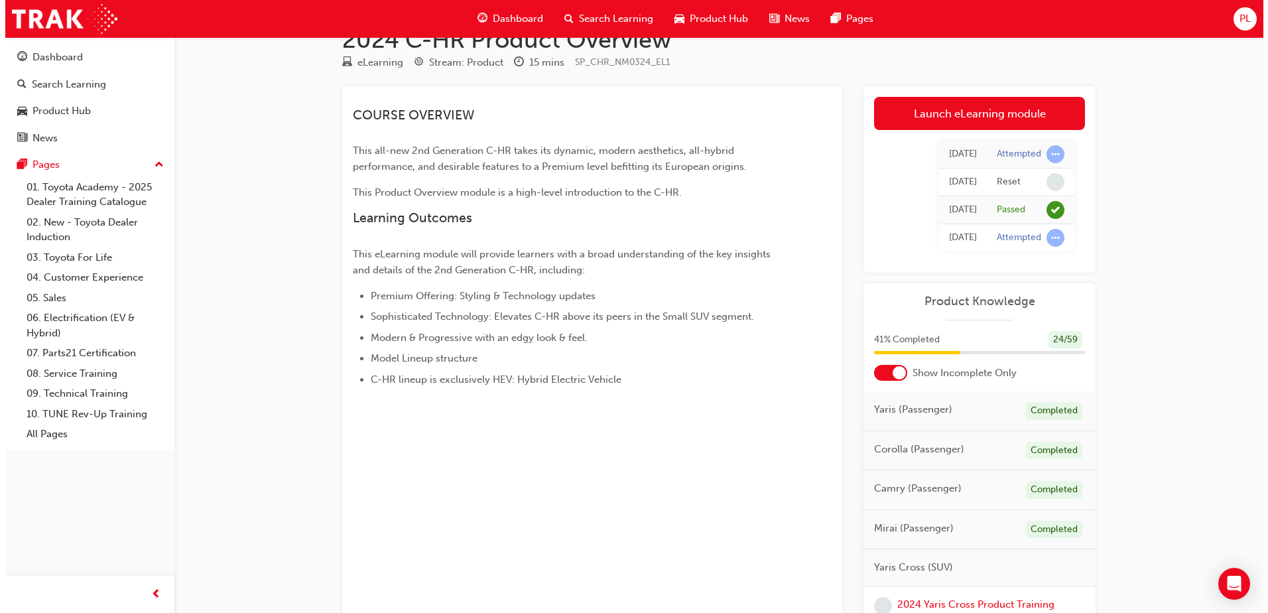
scroll to position [0, 0]
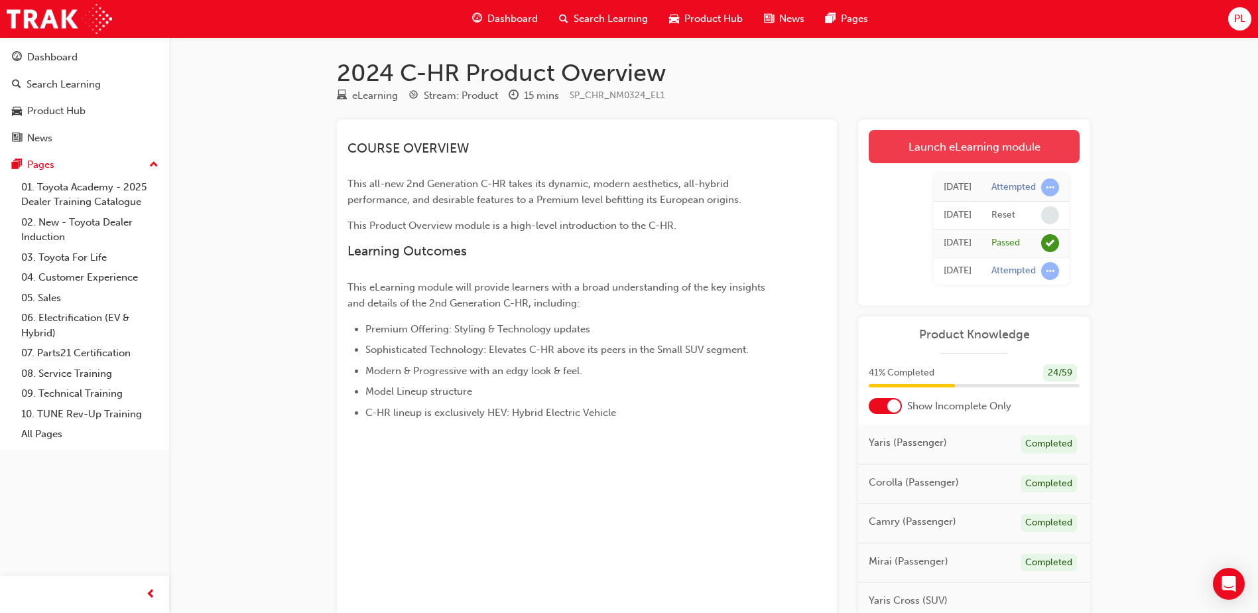
click at [960, 147] on link "Launch eLearning module" at bounding box center [974, 146] width 211 height 33
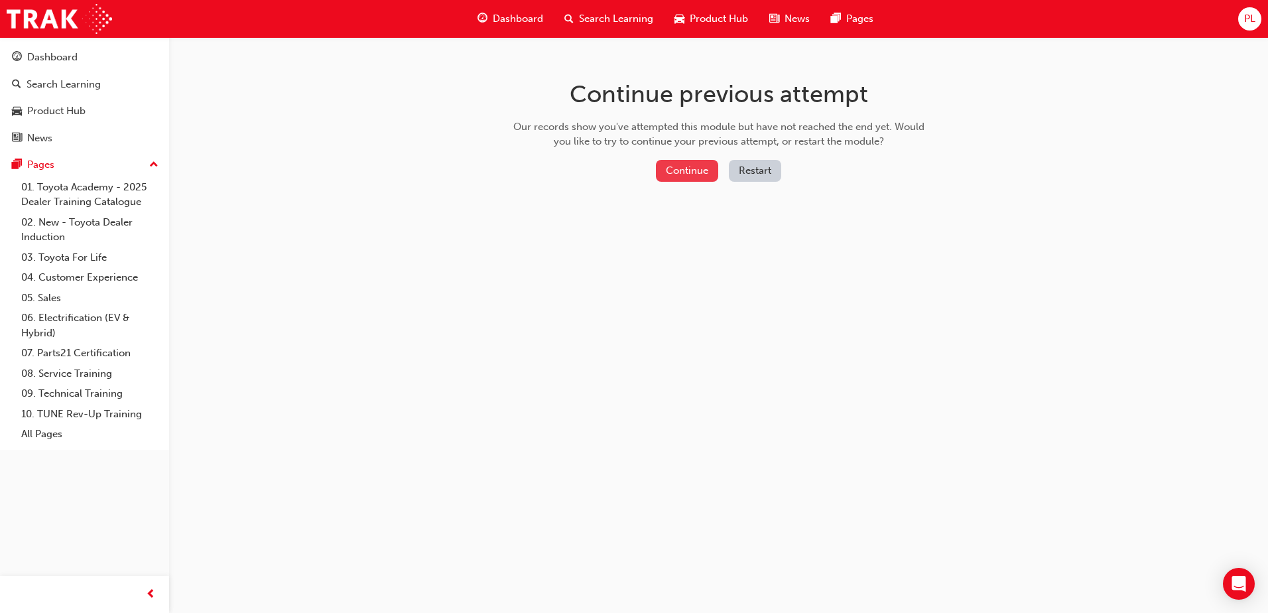
click at [699, 174] on button "Continue" at bounding box center [687, 171] width 62 height 22
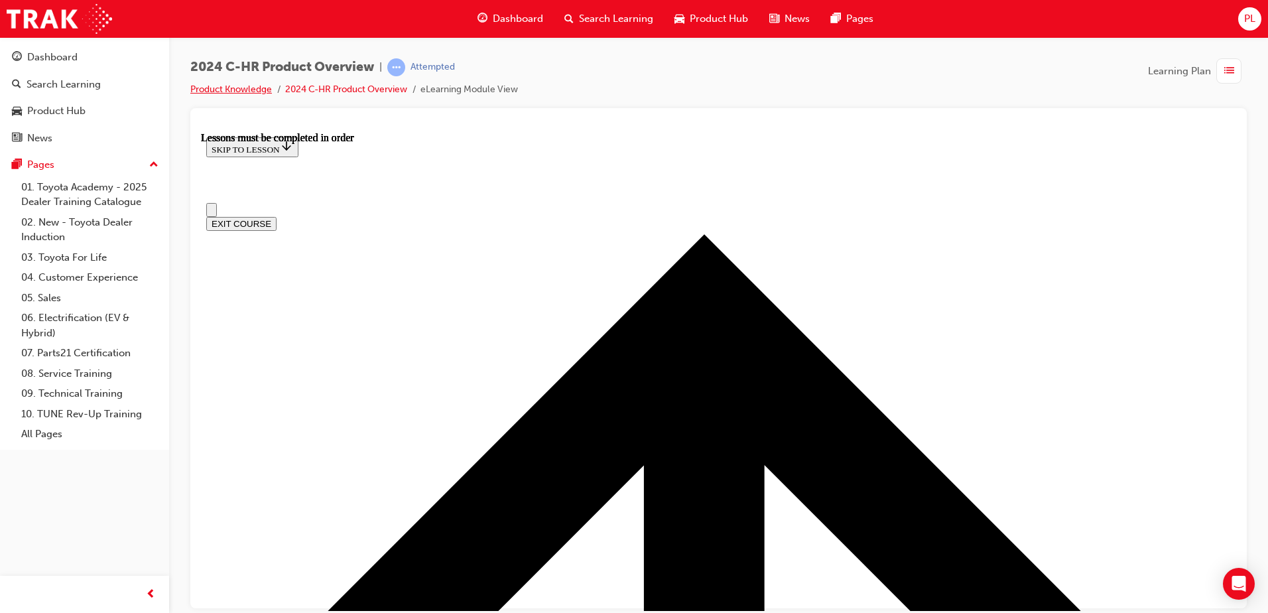
click at [246, 85] on link "Product Knowledge" at bounding box center [231, 89] width 82 height 11
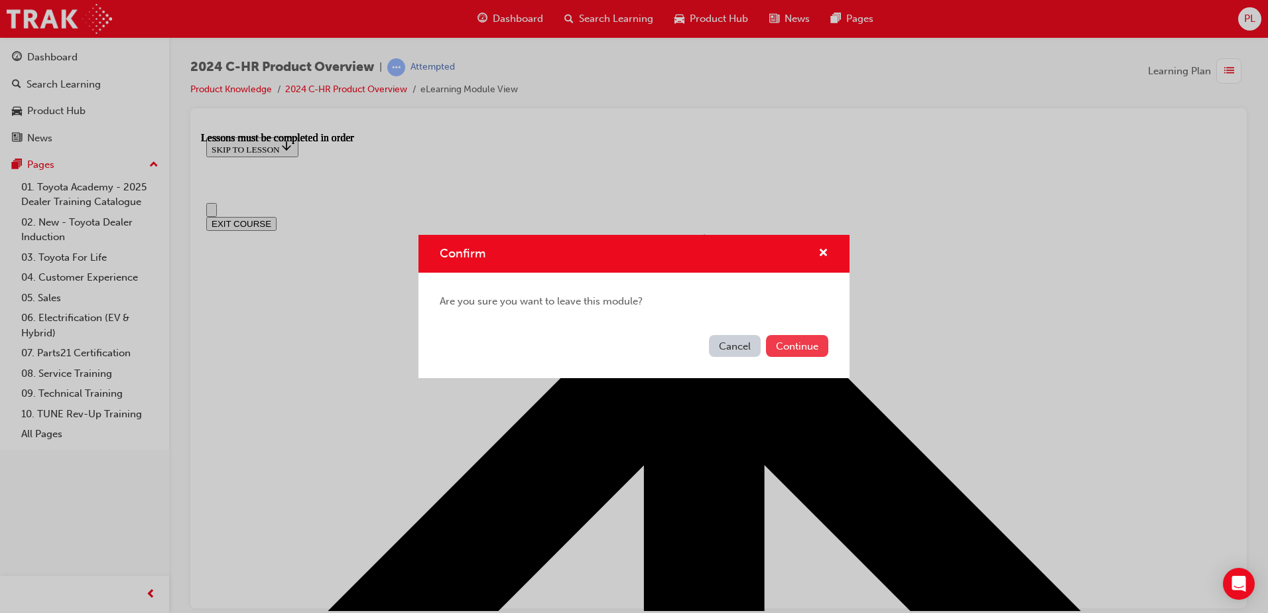
click at [805, 344] on button "Continue" at bounding box center [797, 346] width 62 height 22
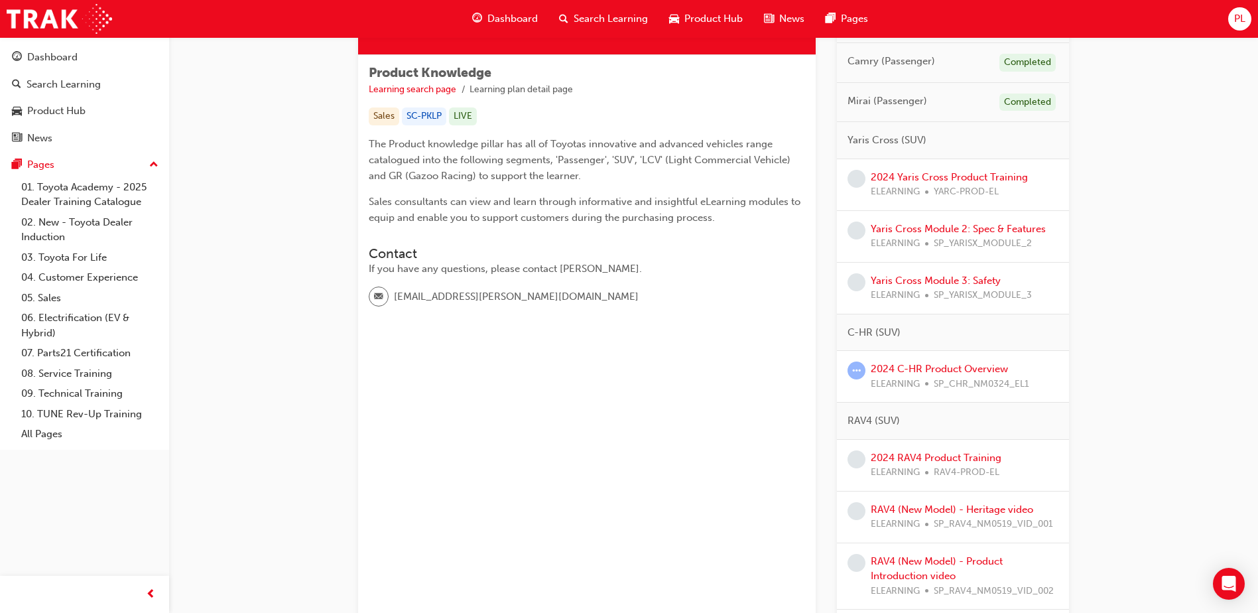
scroll to position [265, 0]
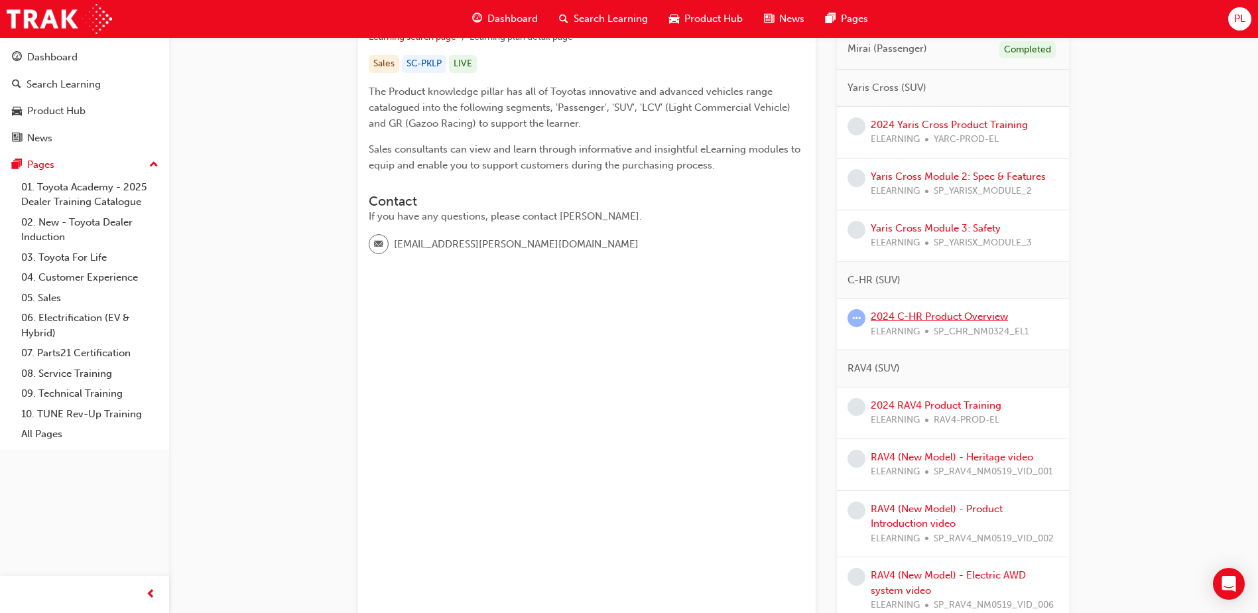
click at [936, 312] on link "2024 C-HR Product Overview" at bounding box center [939, 316] width 137 height 12
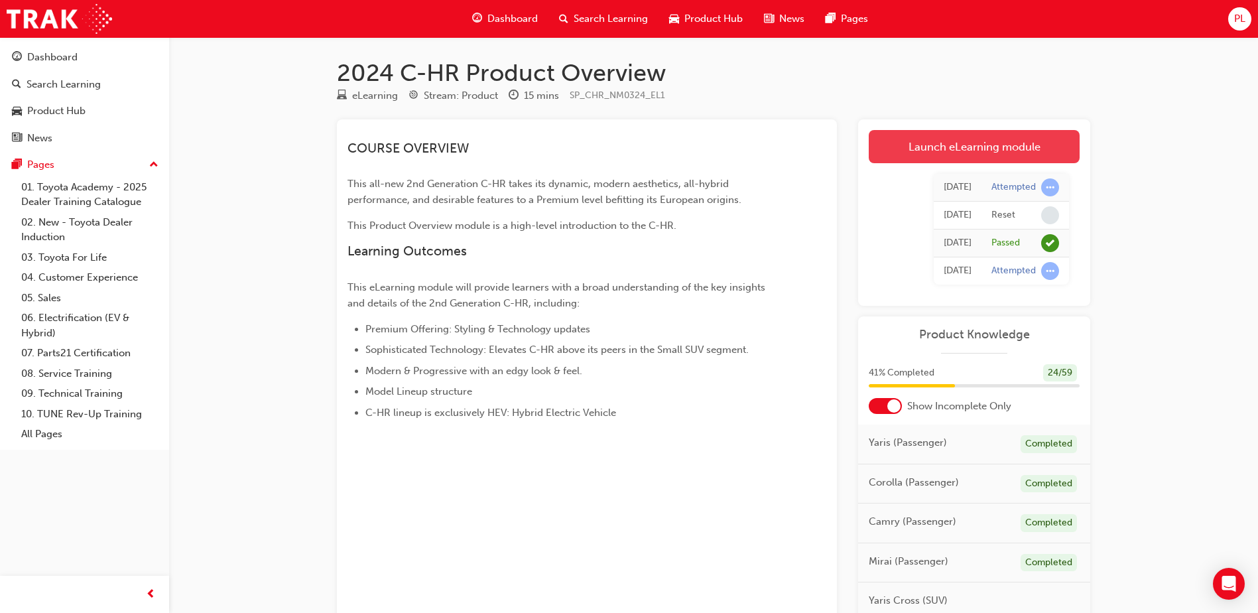
click at [942, 154] on link "Launch eLearning module" at bounding box center [974, 146] width 211 height 33
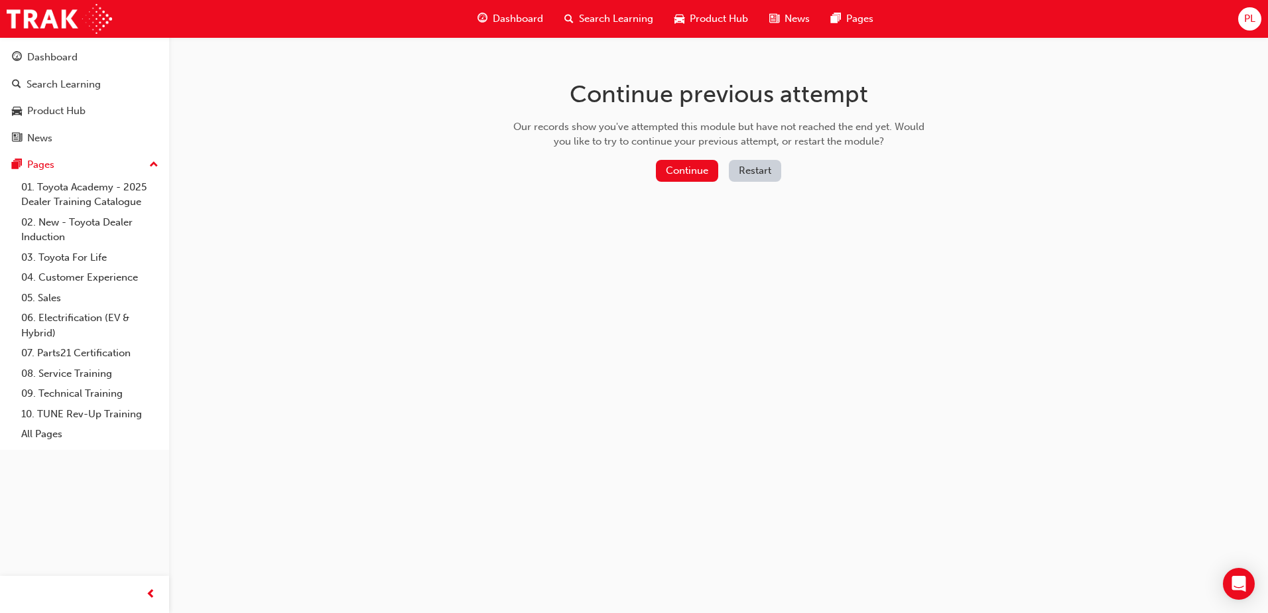
click at [741, 171] on button "Restart" at bounding box center [755, 171] width 52 height 22
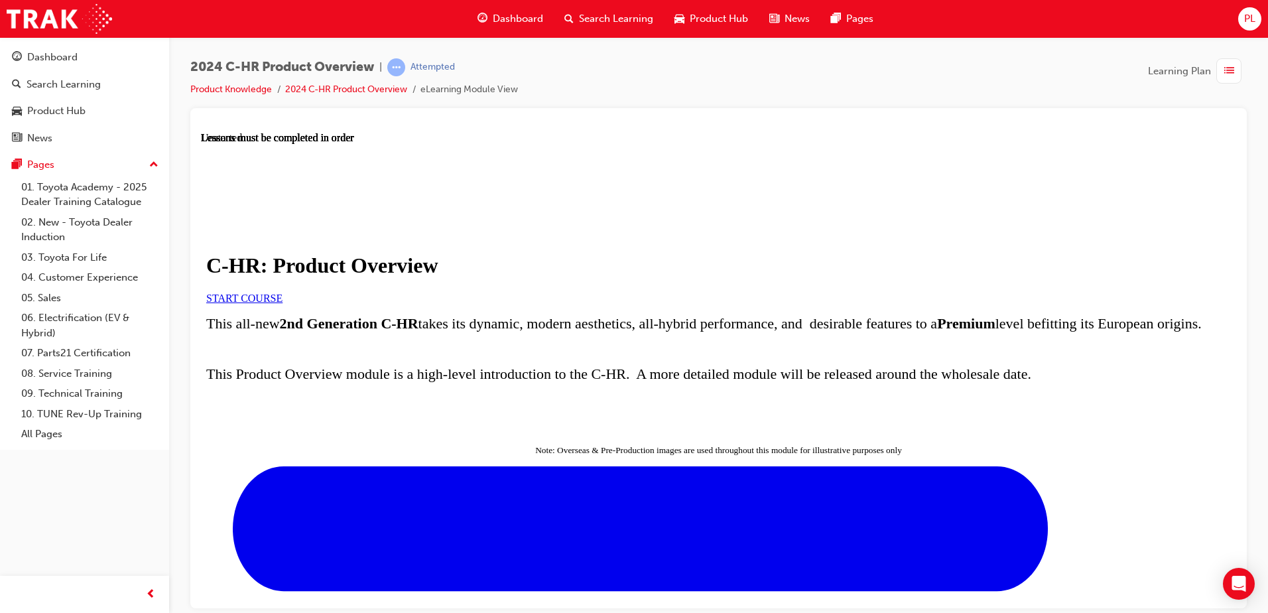
click at [283, 303] on link "START COURSE" at bounding box center [244, 297] width 76 height 11
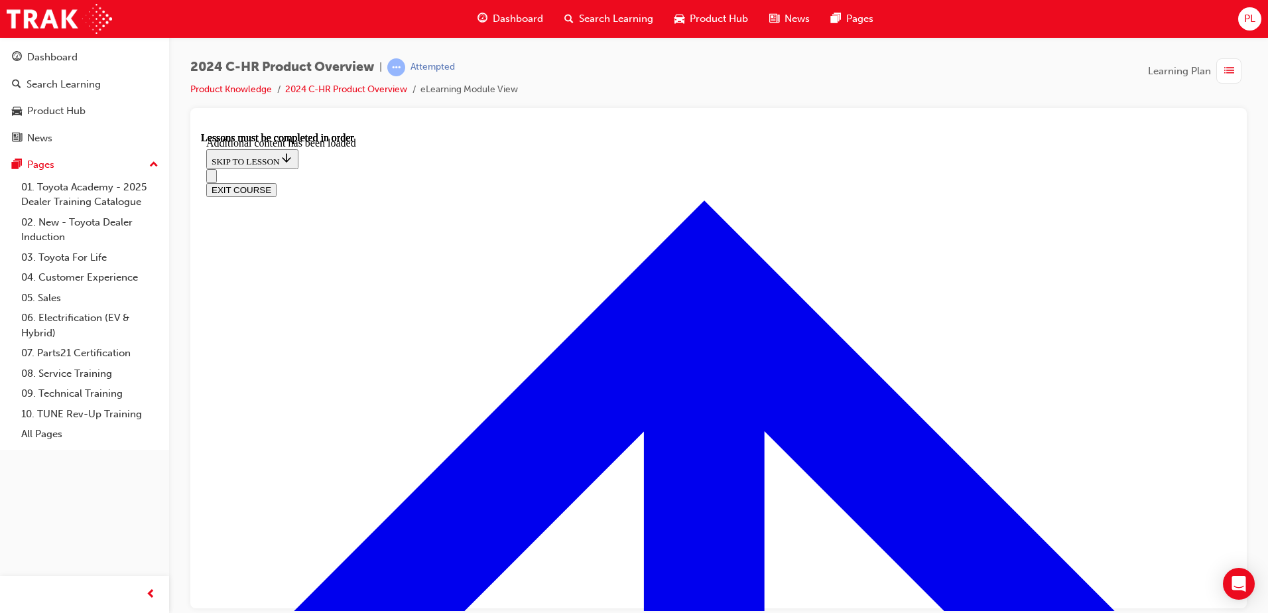
scroll to position [3668, 0]
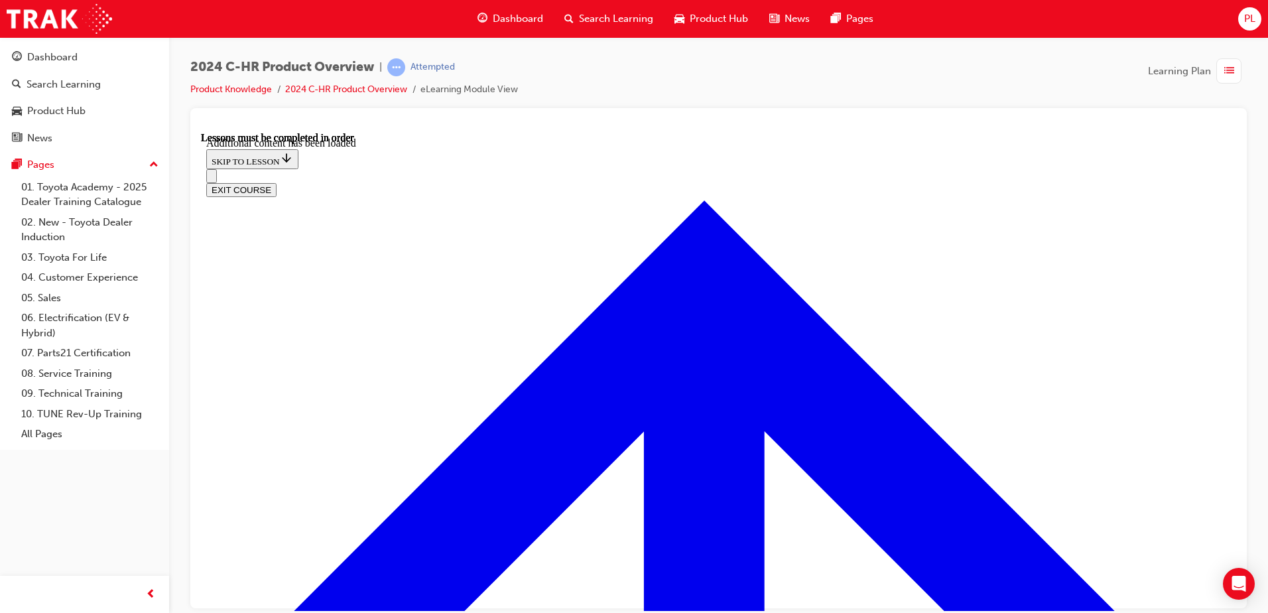
scroll to position [4671, 0]
radio input "true"
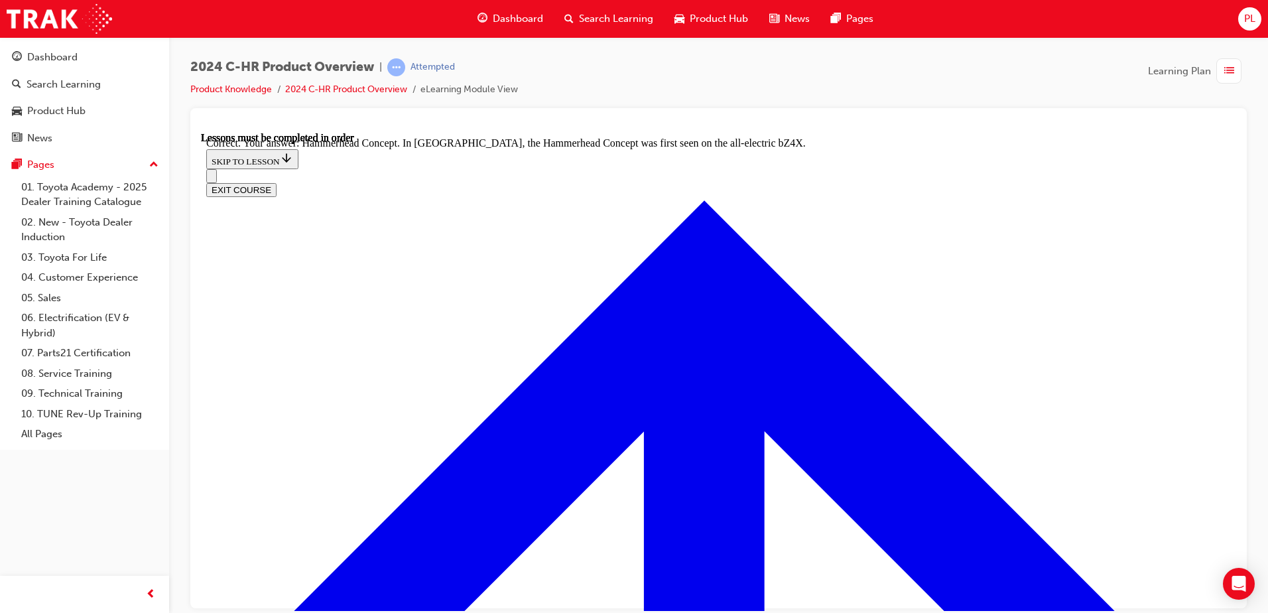
scroll to position [5201, 0]
radio input "true"
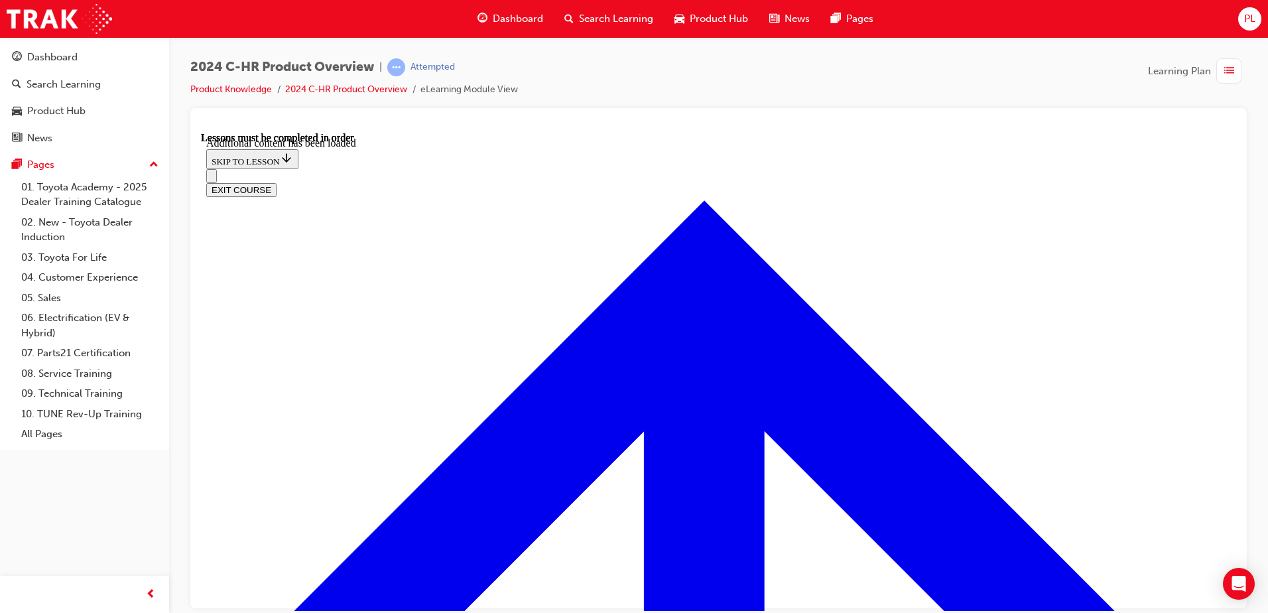
scroll to position [2596, 0]
radio input "true"
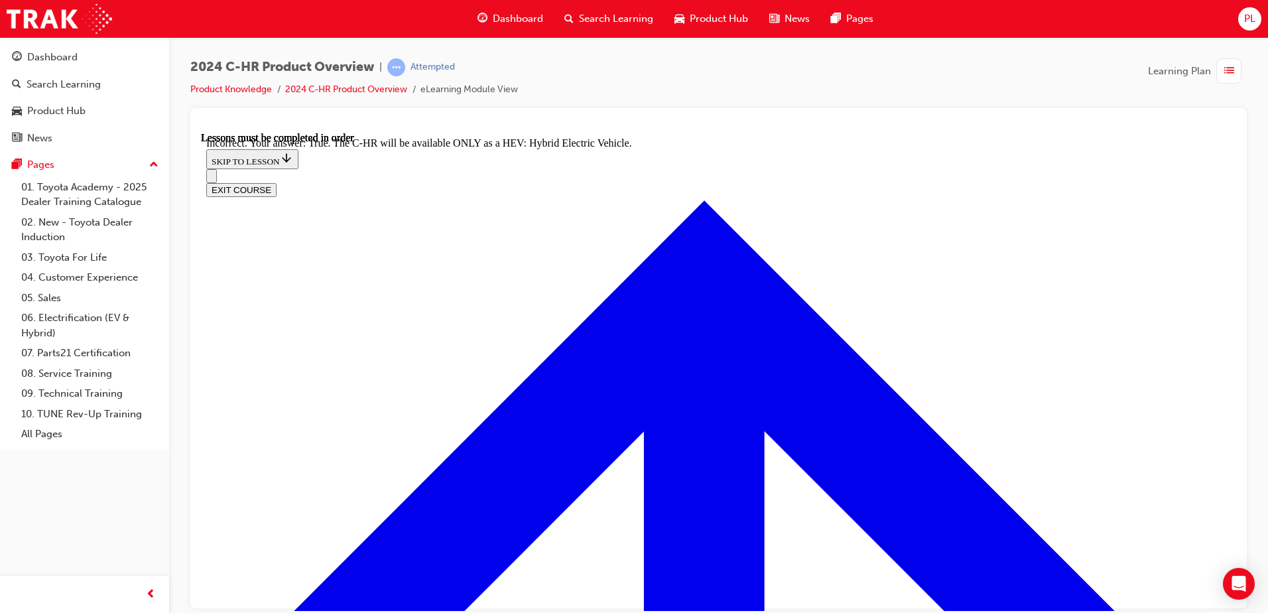
scroll to position [2743, 0]
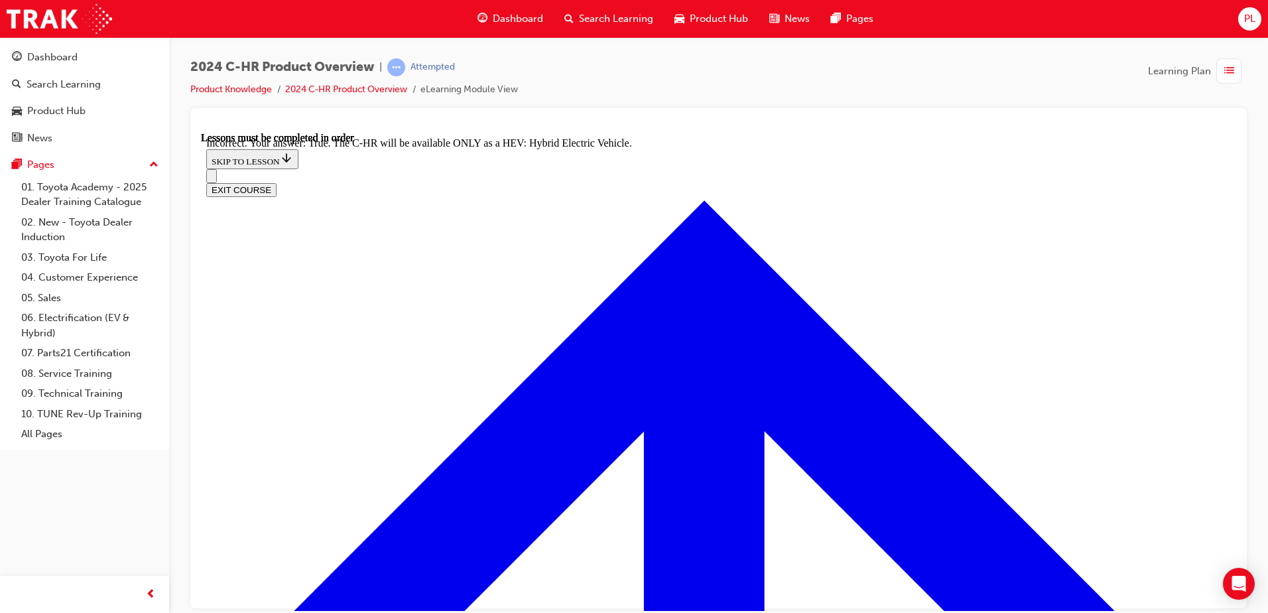
radio input "true"
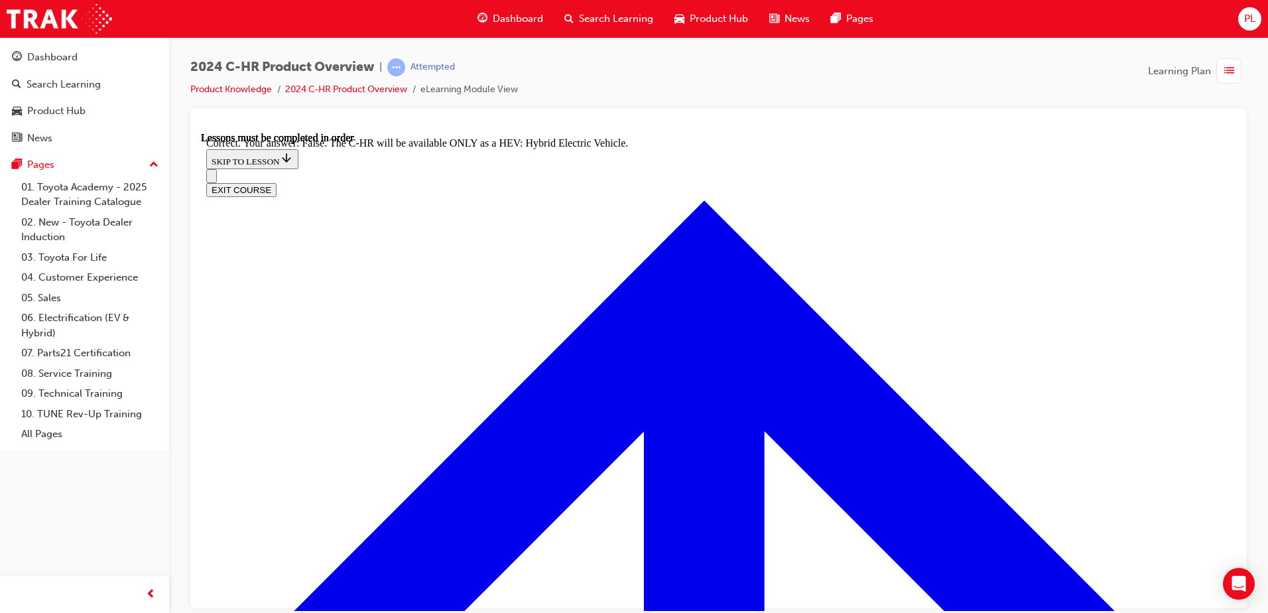
checkbox input "true"
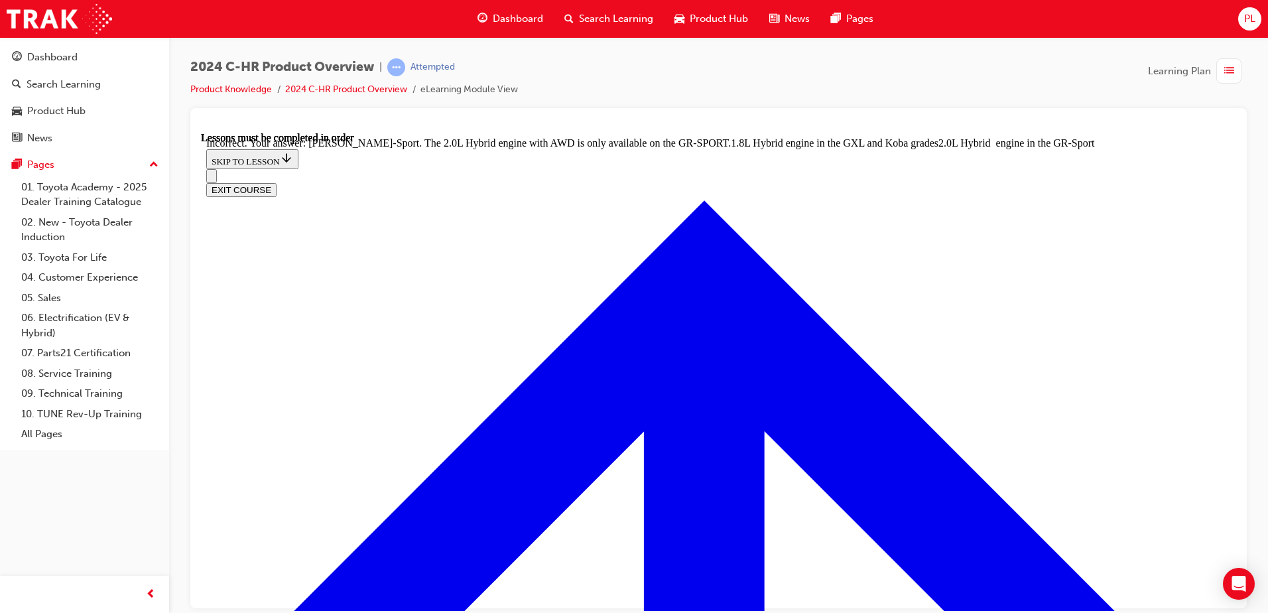
scroll to position [3282, 0]
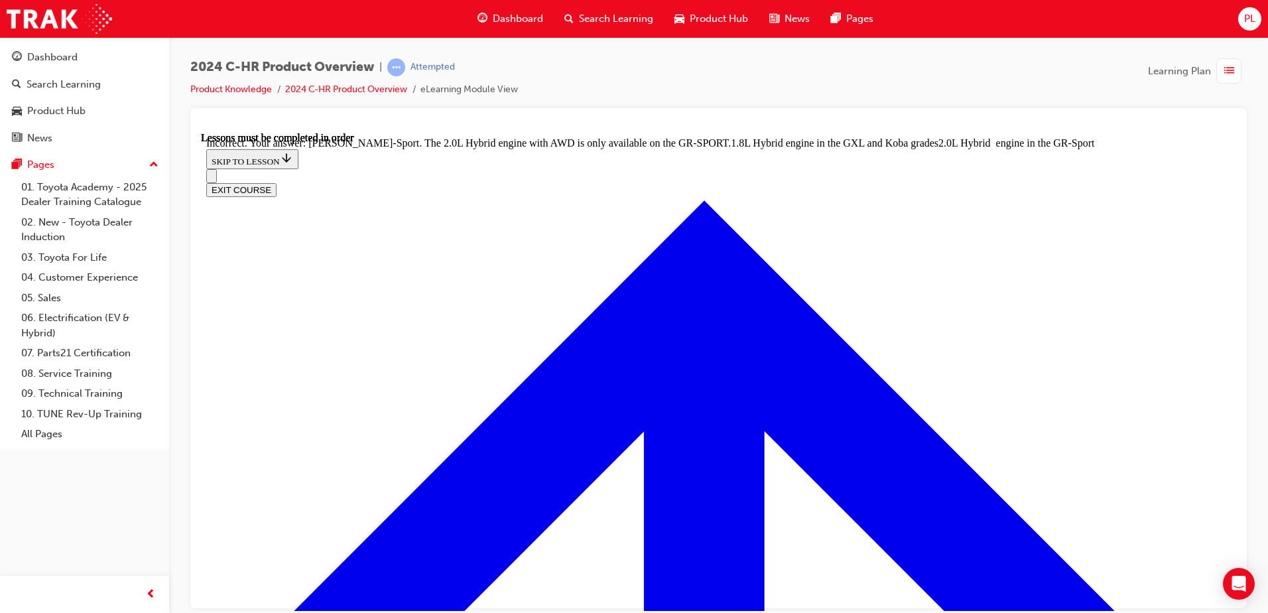
checkbox input "false"
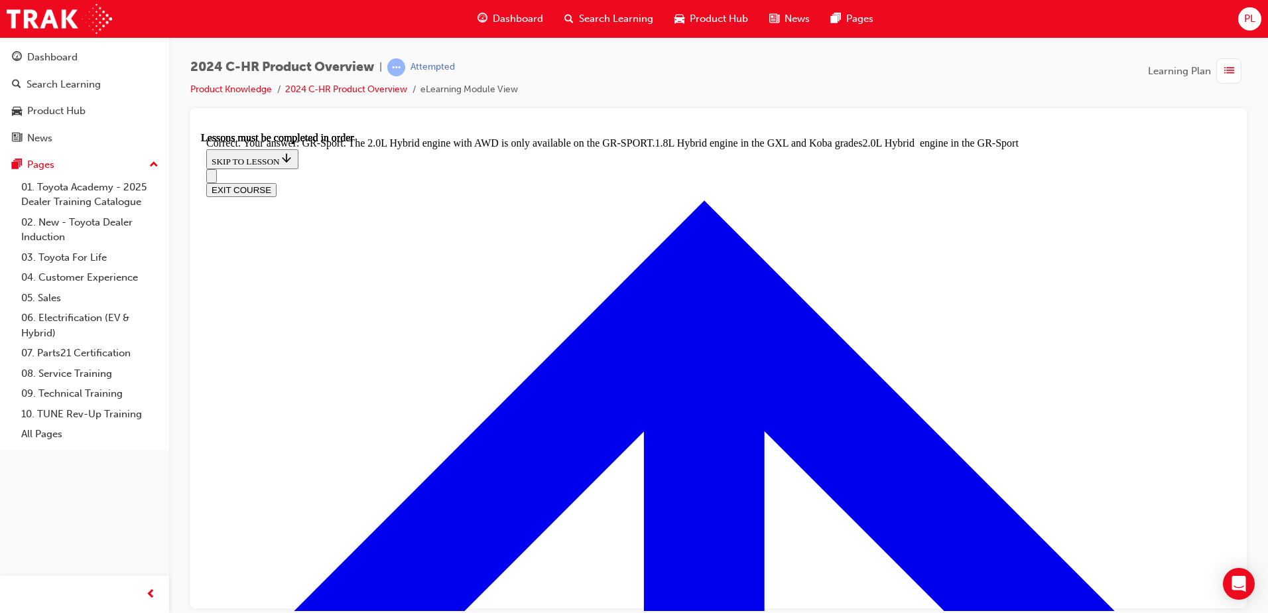
radio input "true"
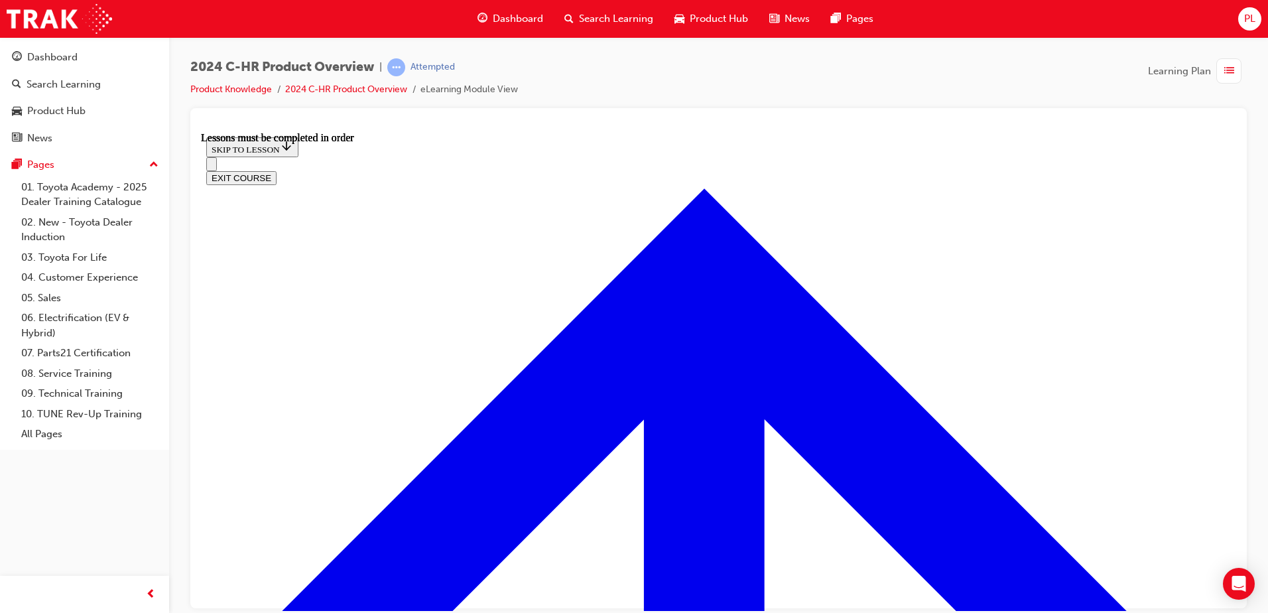
drag, startPoint x: 619, startPoint y: 357, endPoint x: 515, endPoint y: 302, distance: 117.5
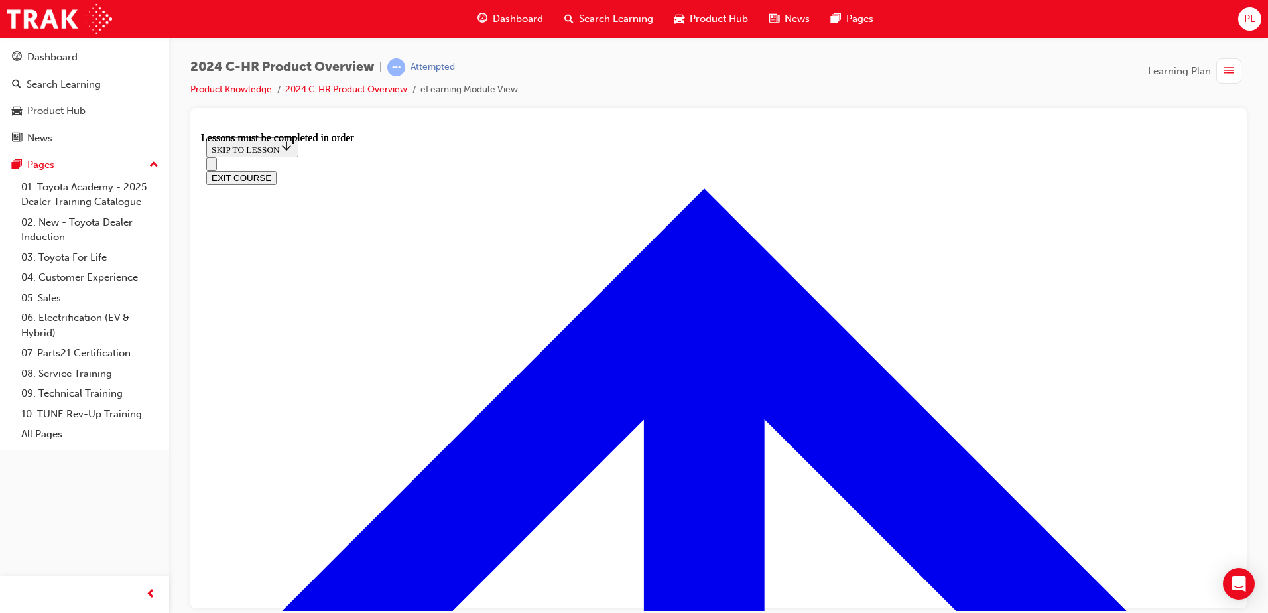
drag, startPoint x: 470, startPoint y: 468, endPoint x: 460, endPoint y: 468, distance: 9.3
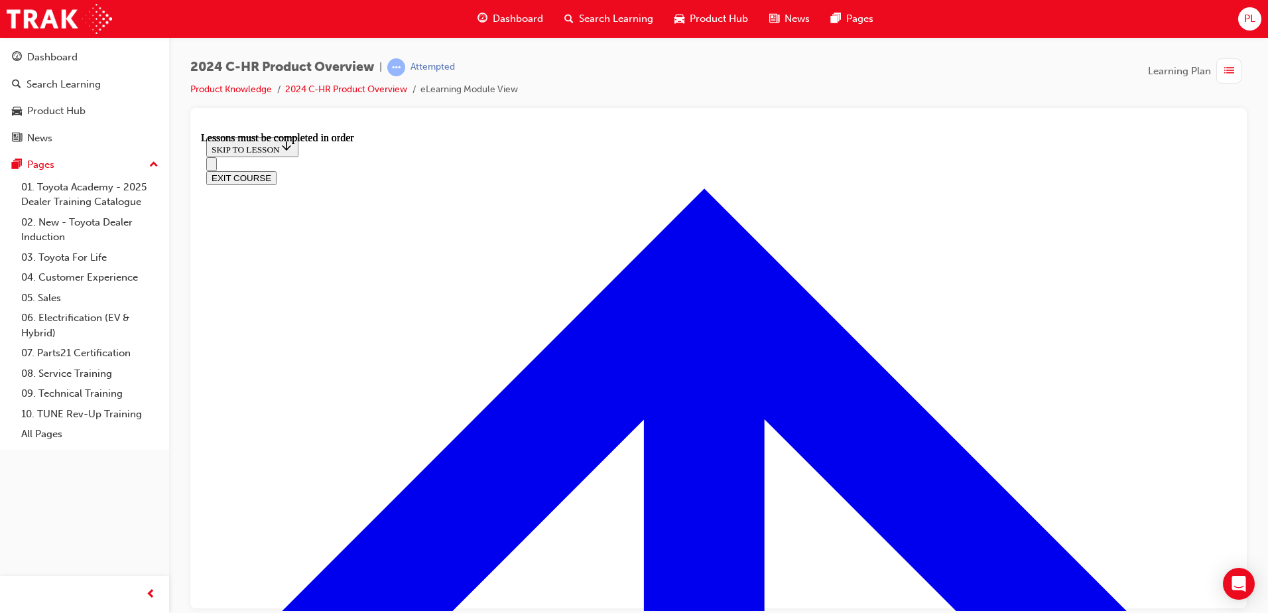
drag, startPoint x: 797, startPoint y: 389, endPoint x: 688, endPoint y: 325, distance: 126.4
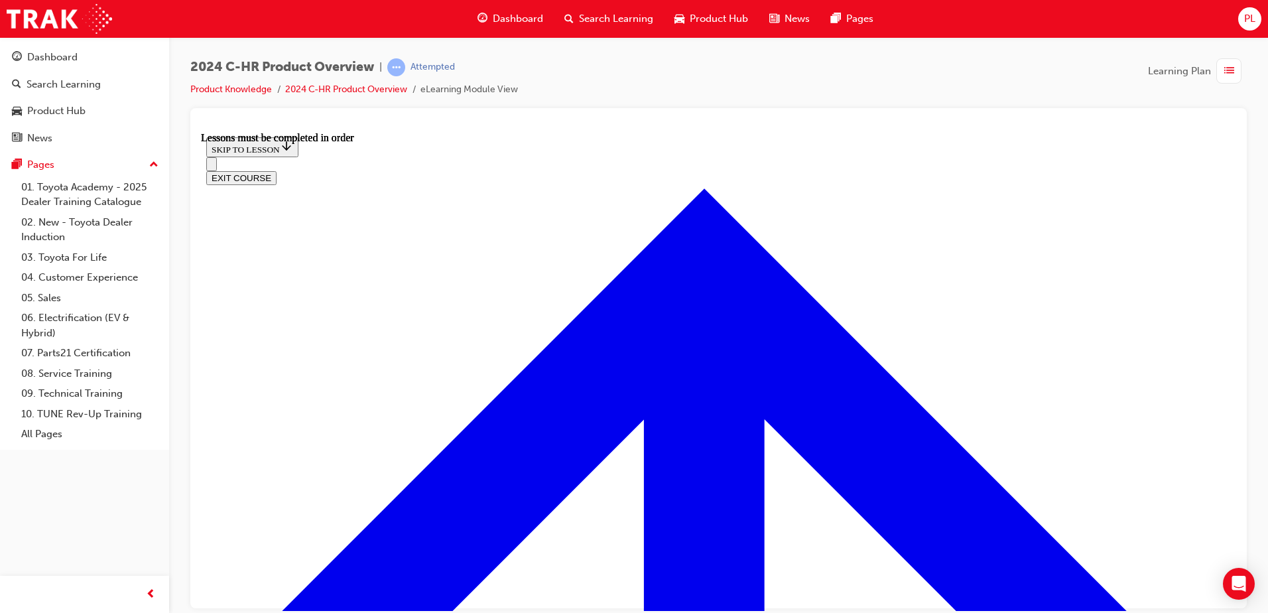
scroll to position [220, 0]
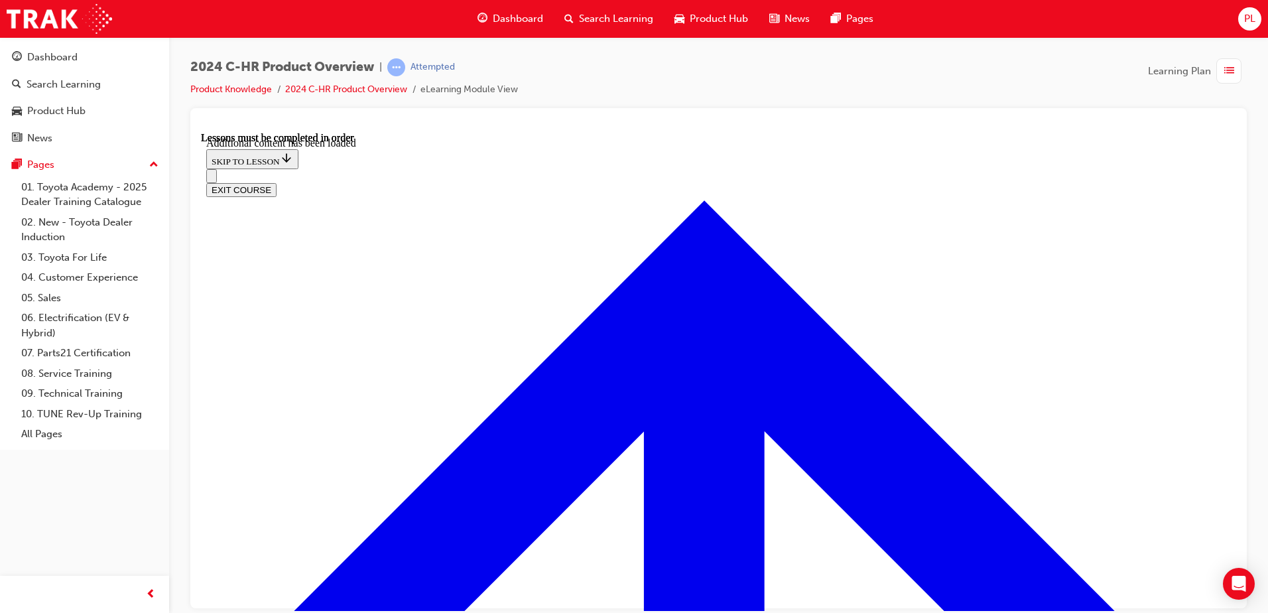
scroll to position [1141, 0]
radio input "true"
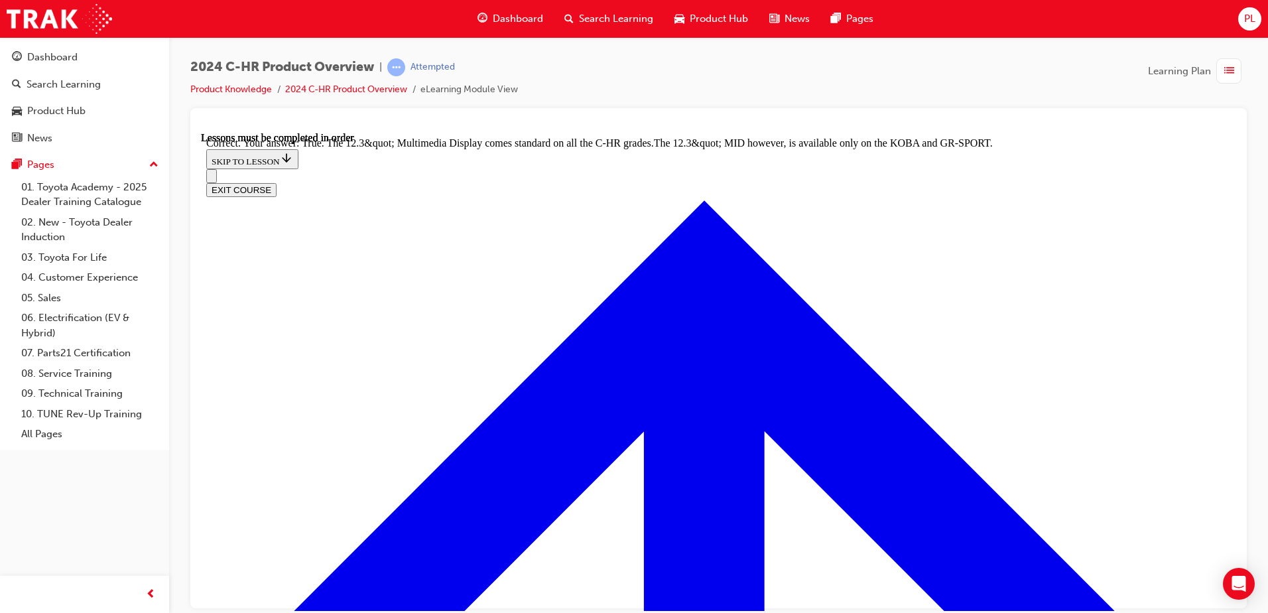
scroll to position [1360, 0]
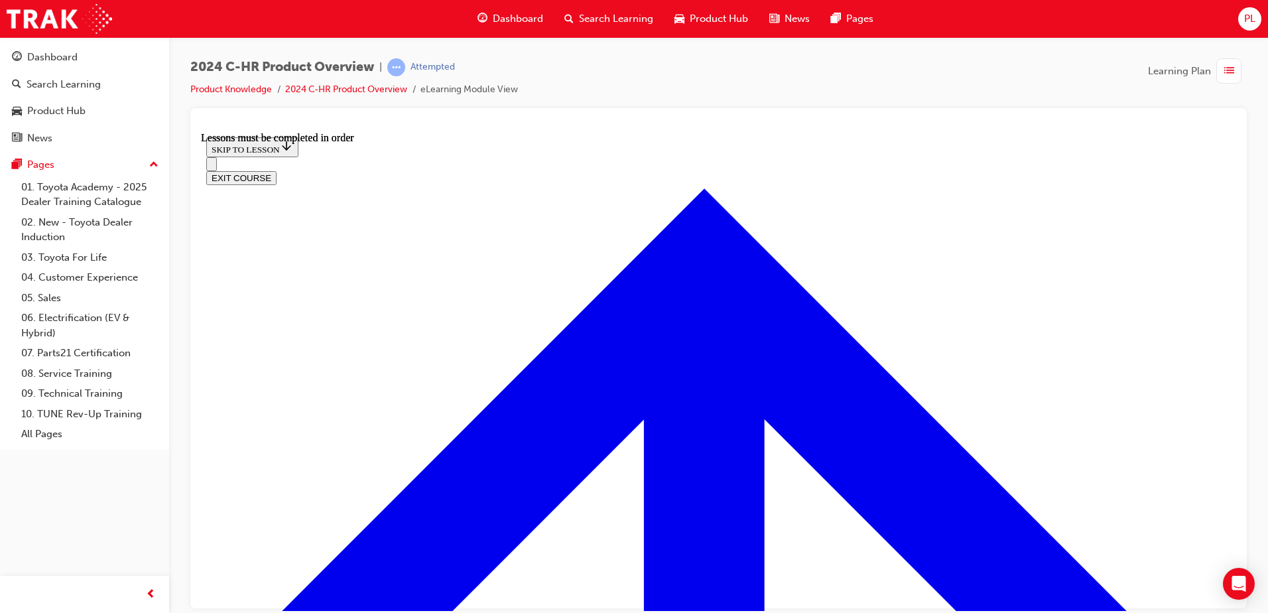
scroll to position [1174, 0]
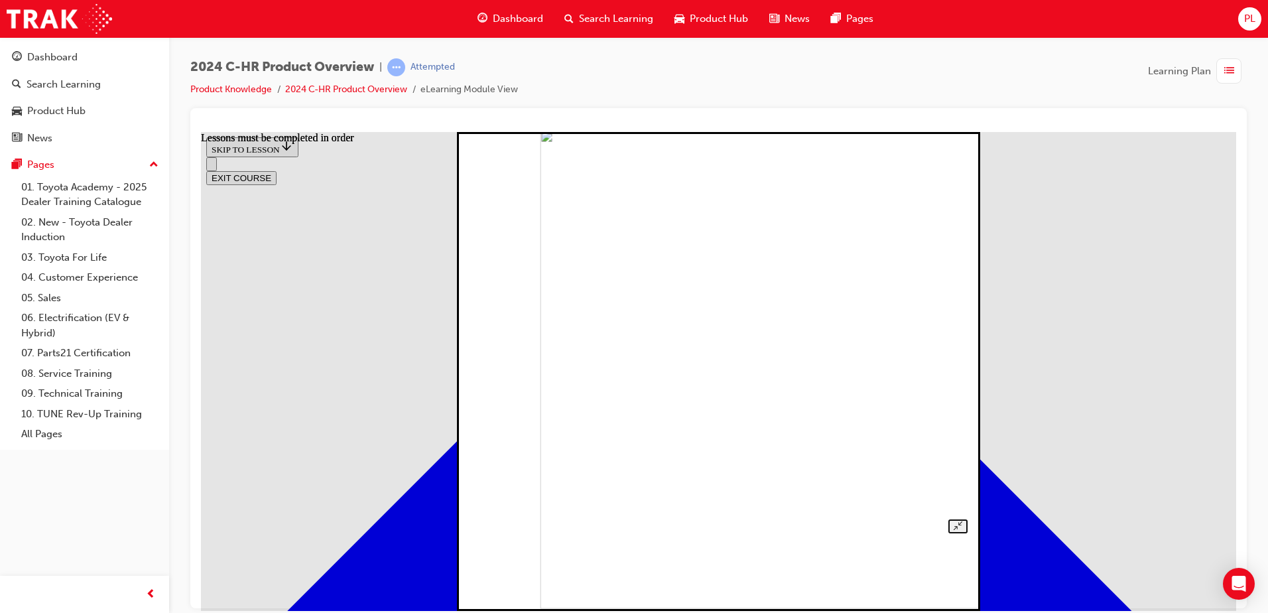
click at [747, 252] on img at bounding box center [779, 368] width 479 height 479
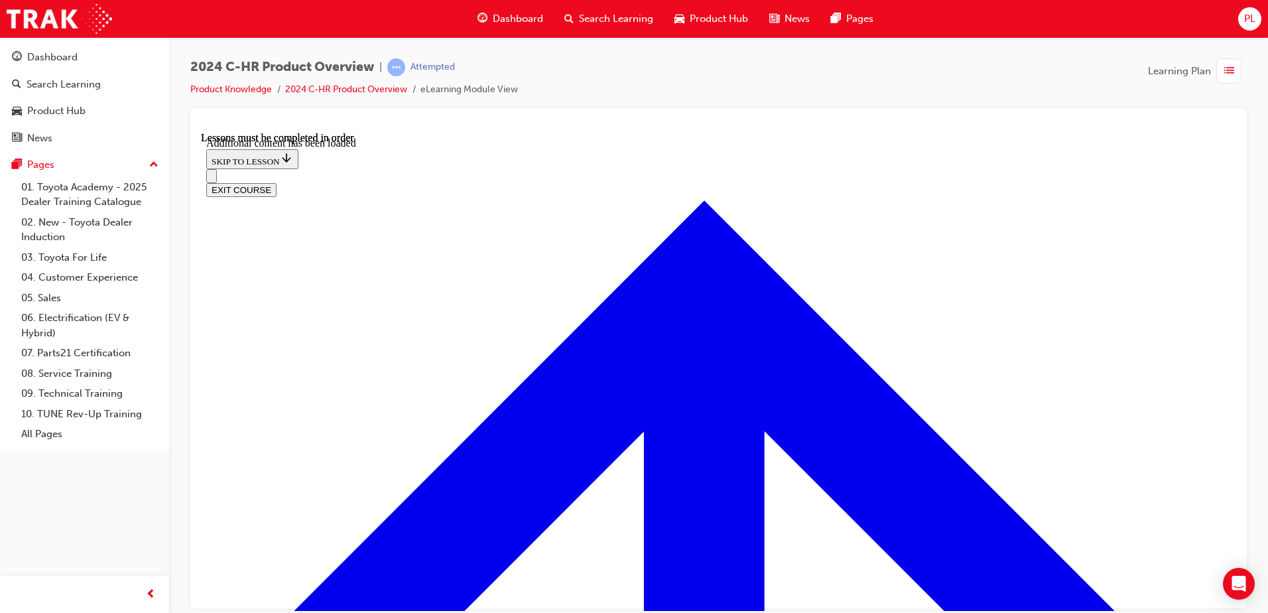
scroll to position [2663, 0]
checkbox input "true"
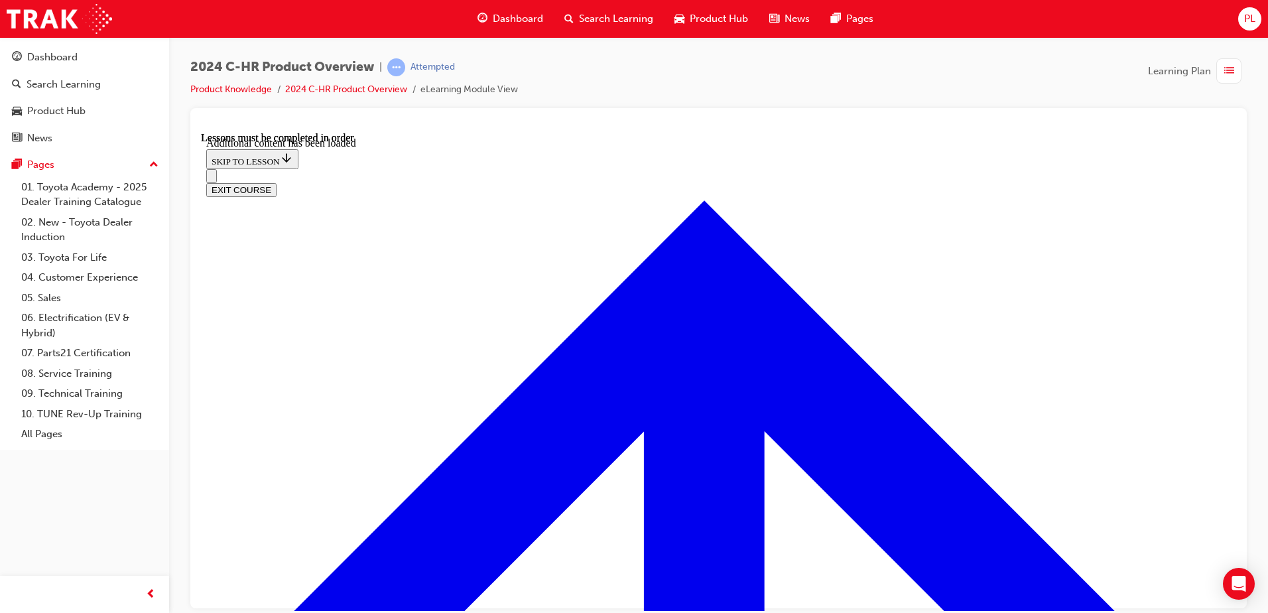
checkbox input "true"
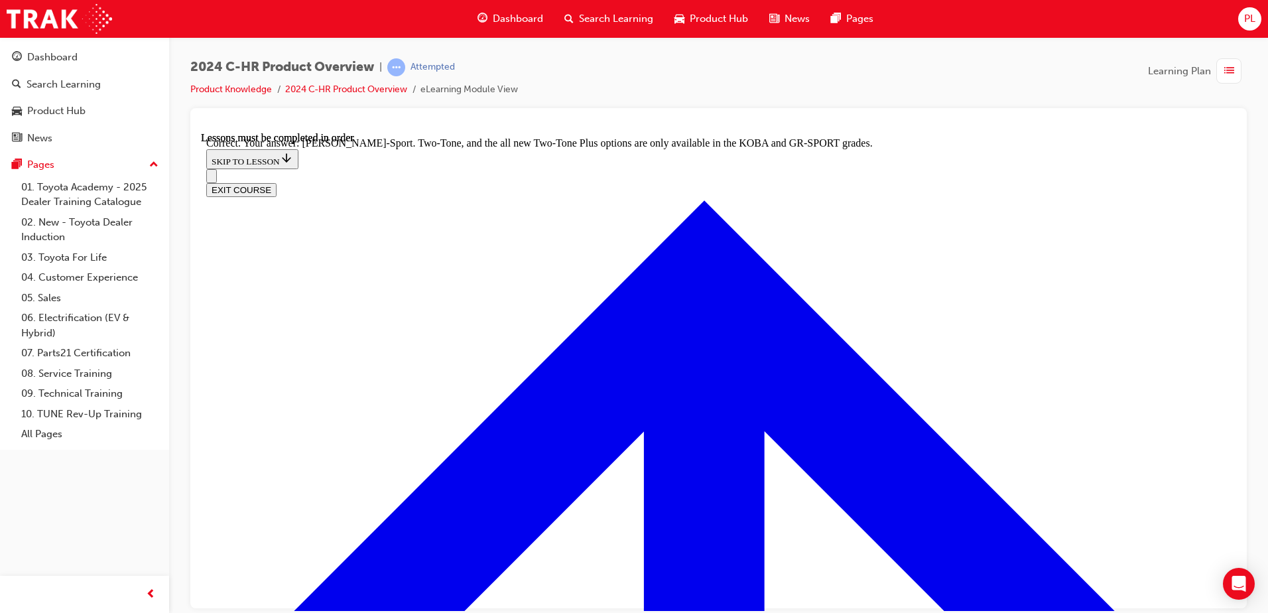
scroll to position [2982, 0]
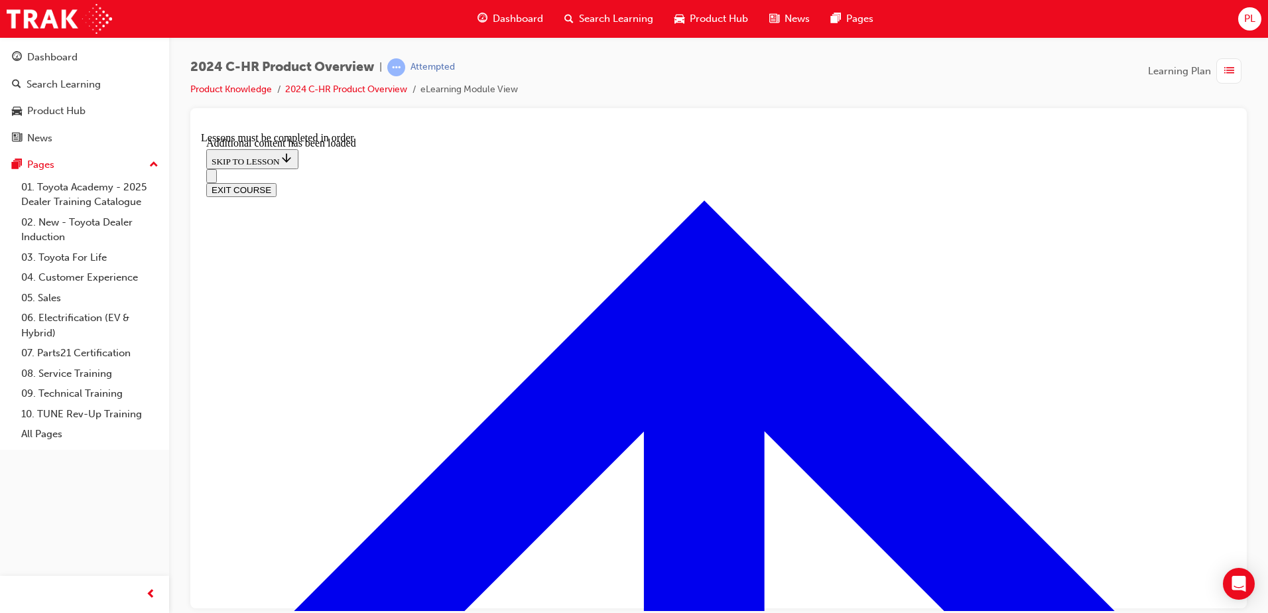
scroll to position [1284, 0]
radio input "true"
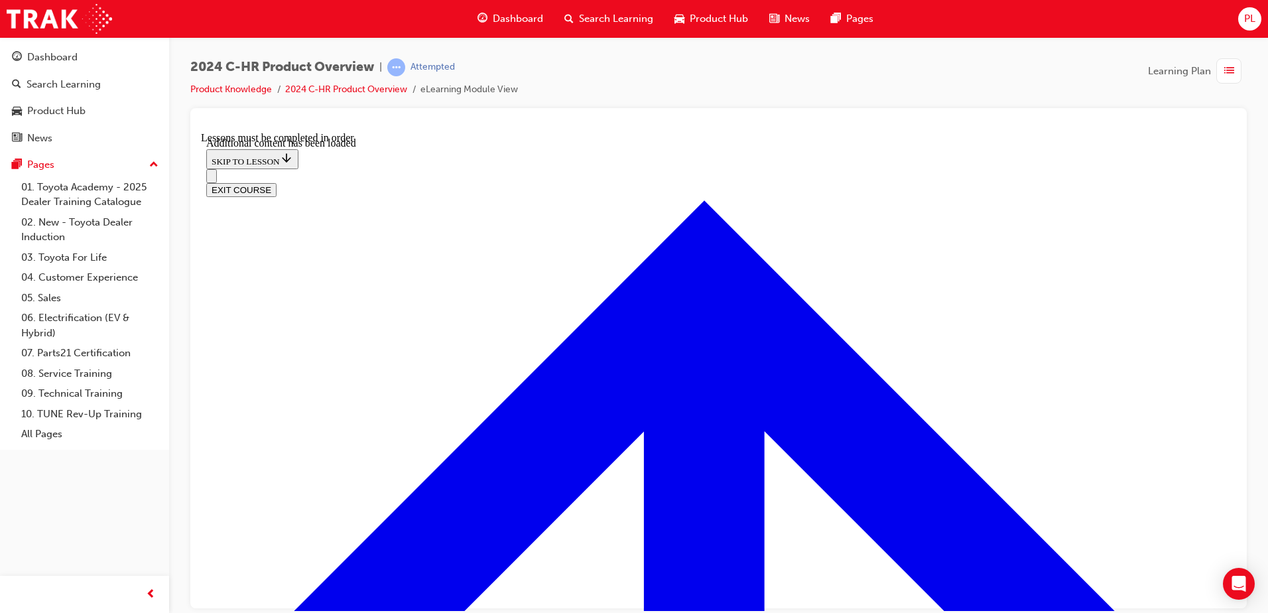
radio input "true"
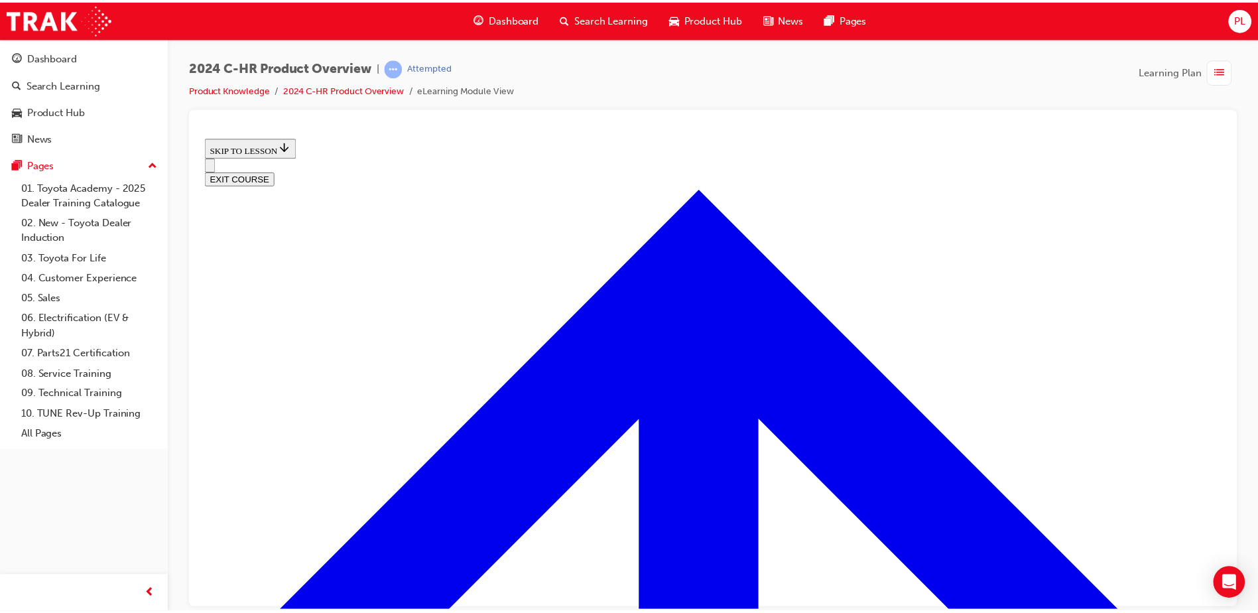
scroll to position [475, 0]
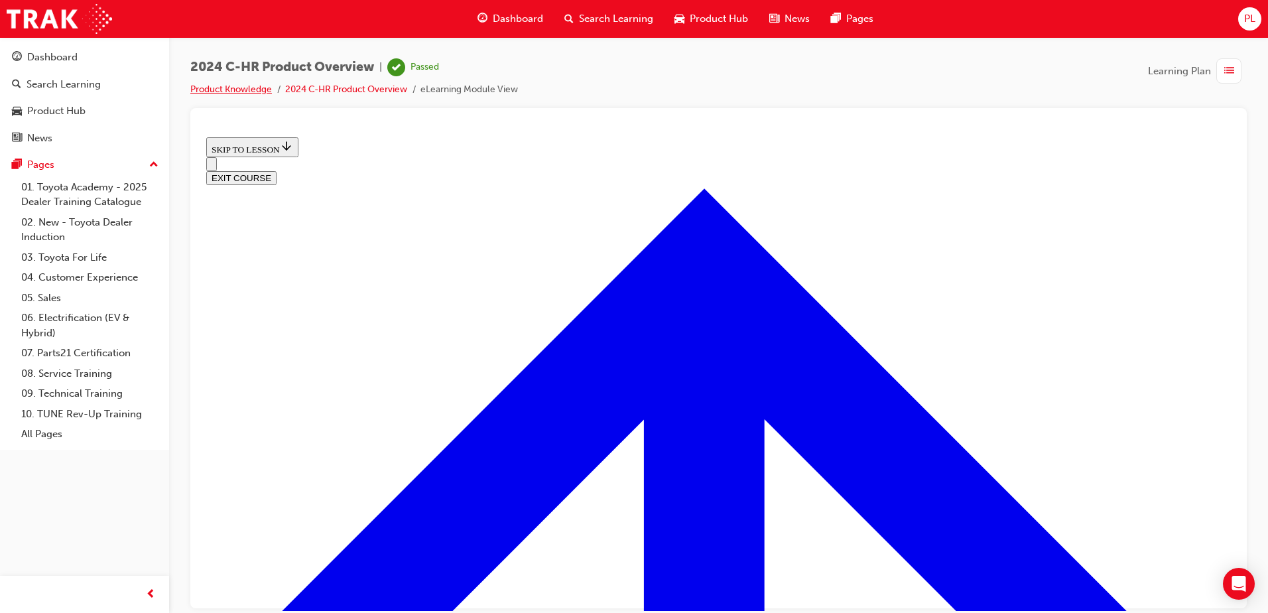
click at [249, 91] on link "Product Knowledge" at bounding box center [231, 89] width 82 height 11
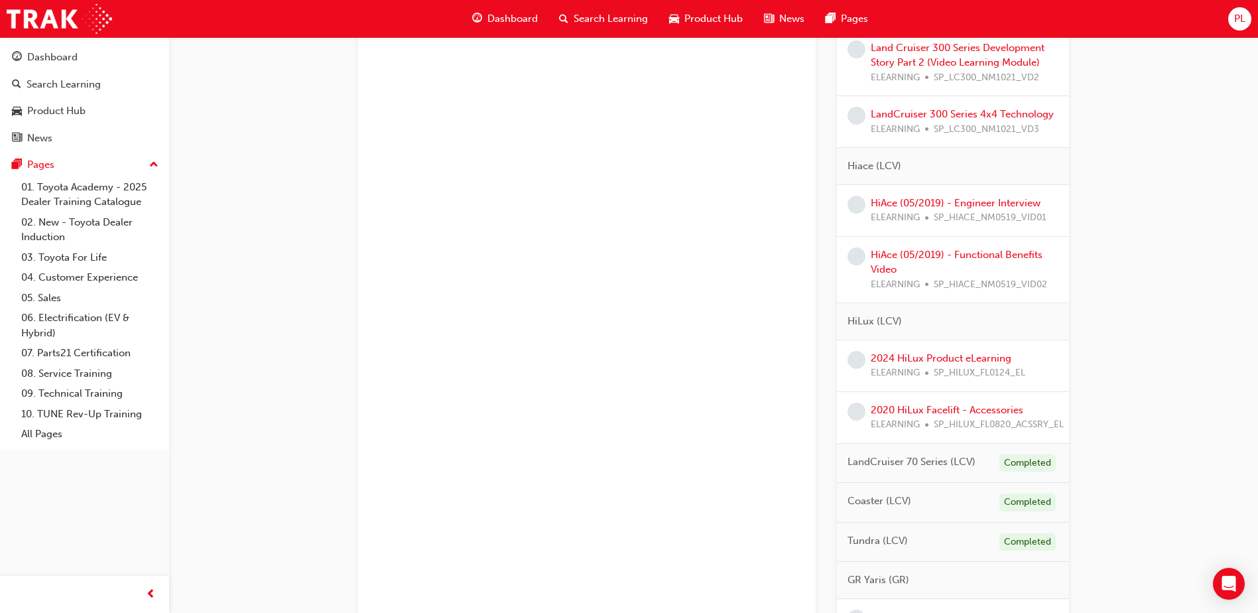
scroll to position [1736, 0]
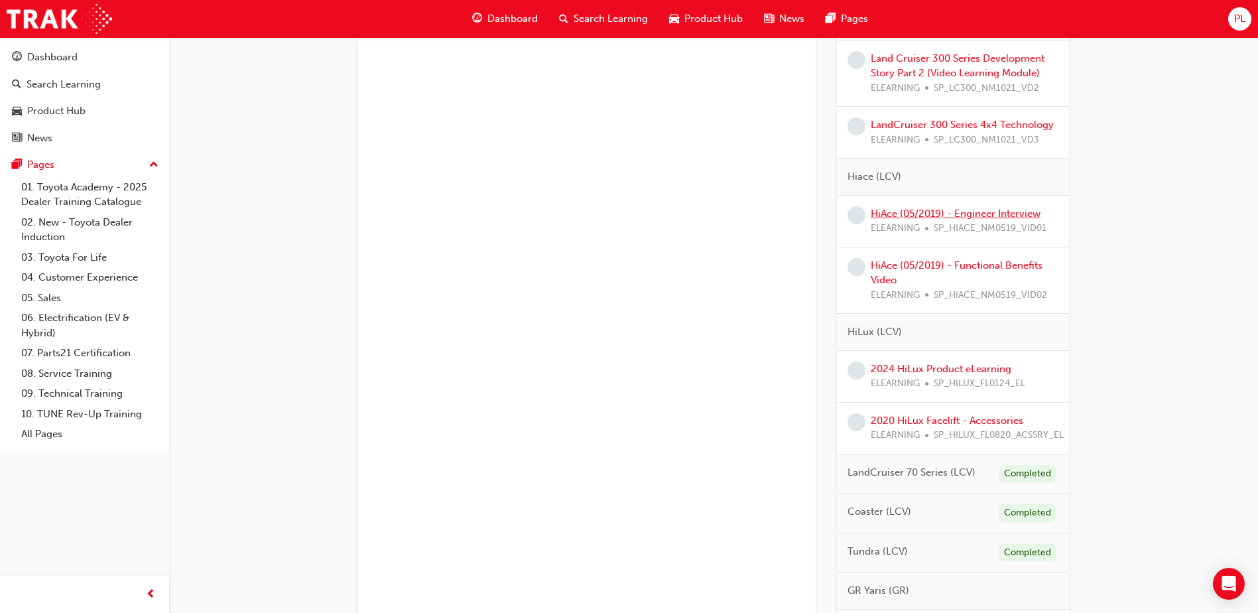
click at [934, 213] on link "HiAce (05/2019) - Engineer Interview" at bounding box center [956, 214] width 170 height 12
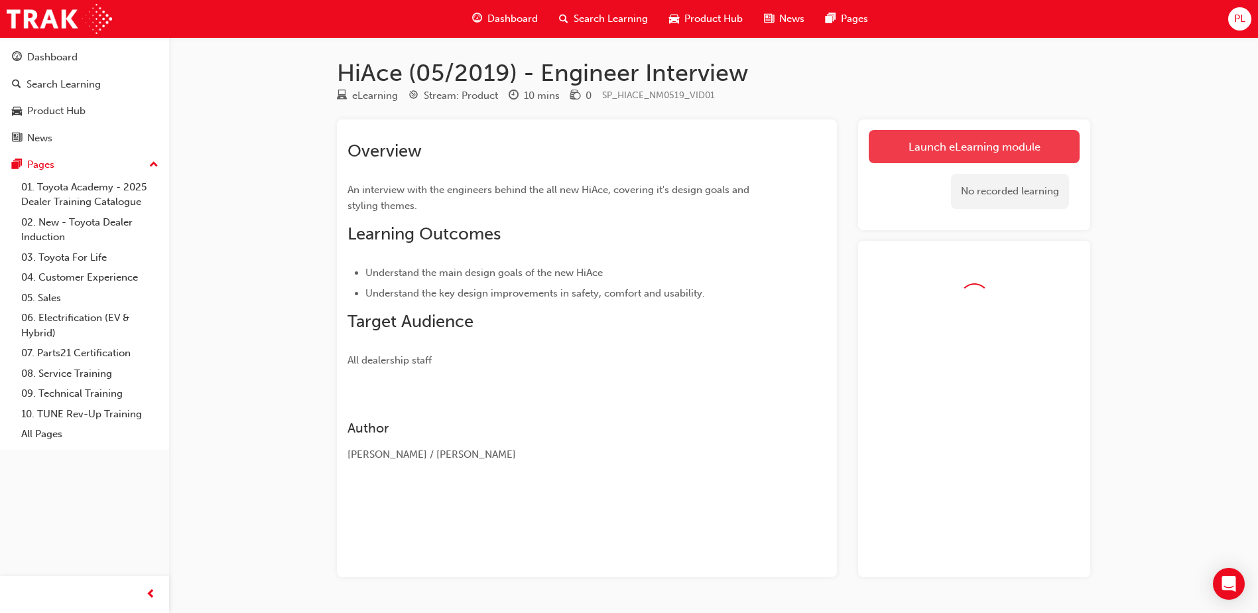
click at [956, 140] on link "Launch eLearning module" at bounding box center [974, 146] width 211 height 33
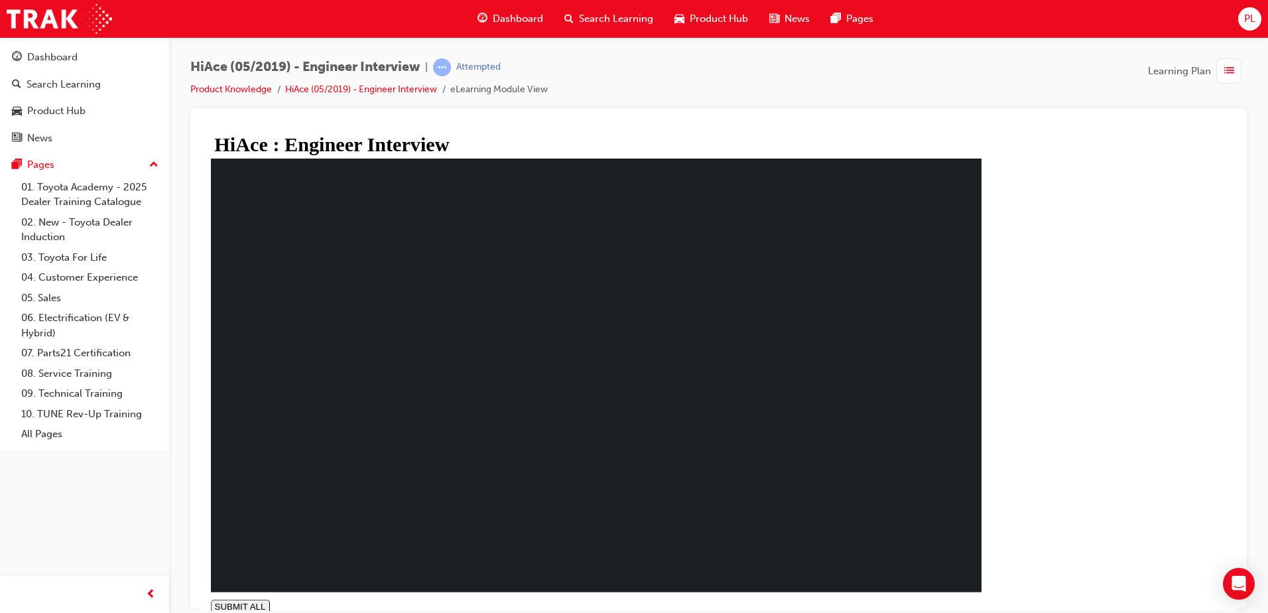
type input "0.093"
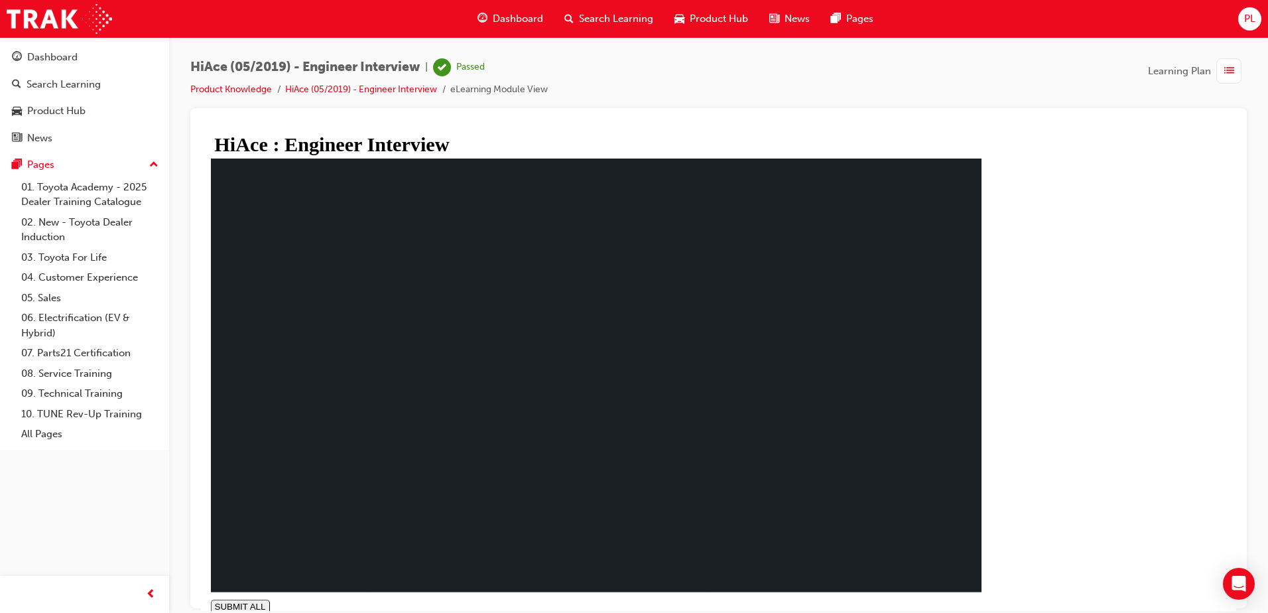
click at [520, 19] on span "Dashboard" at bounding box center [518, 18] width 50 height 15
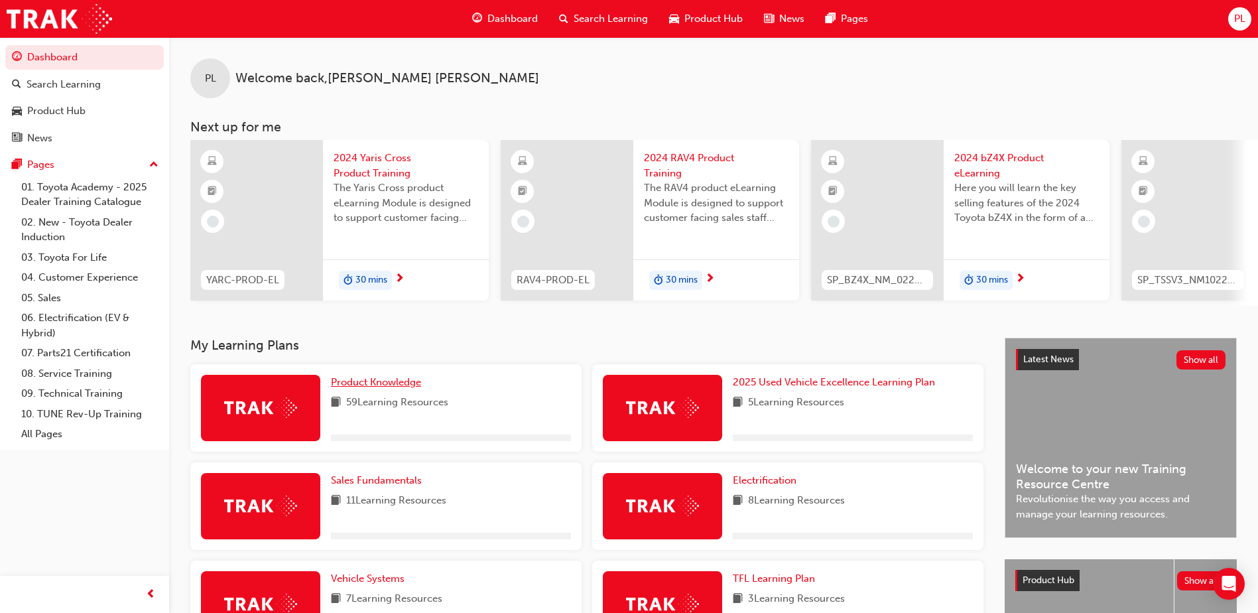
click at [404, 384] on span "Product Knowledge" at bounding box center [376, 382] width 90 height 12
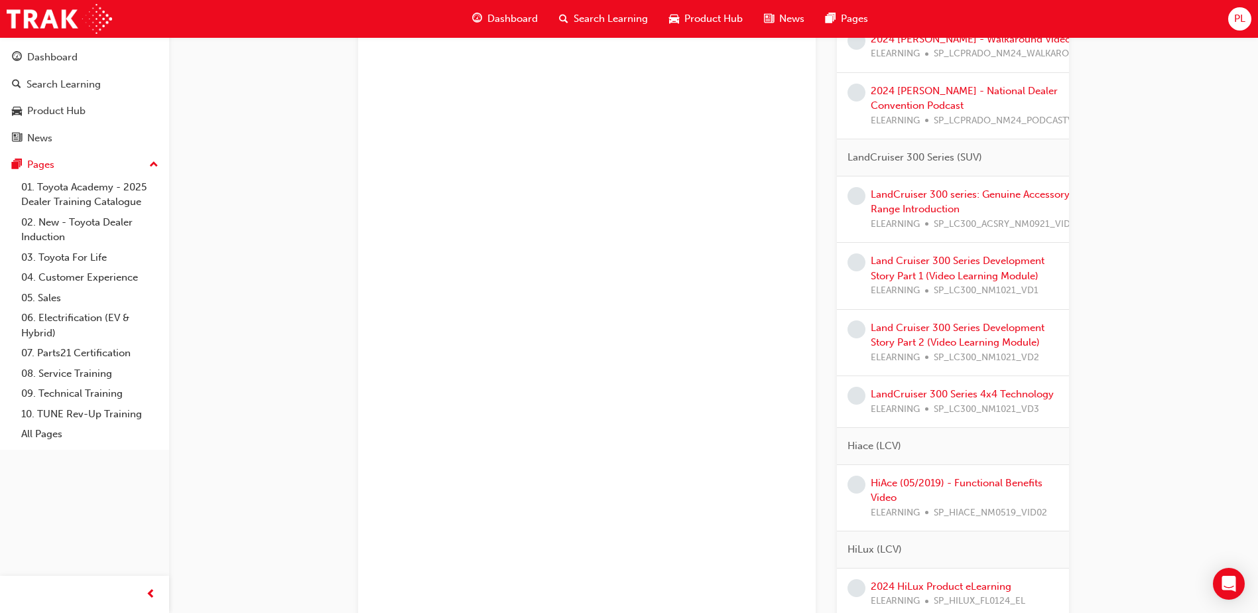
scroll to position [1658, 0]
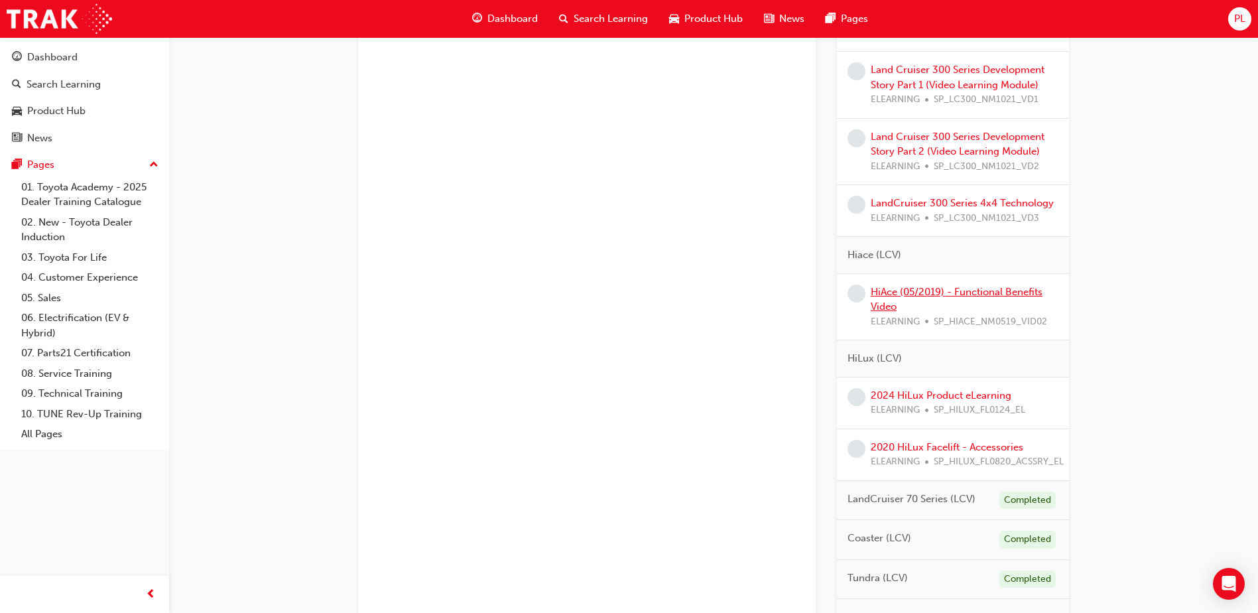
click at [952, 286] on link "HiAce (05/2019) - Functional Benefits Video" at bounding box center [957, 299] width 172 height 27
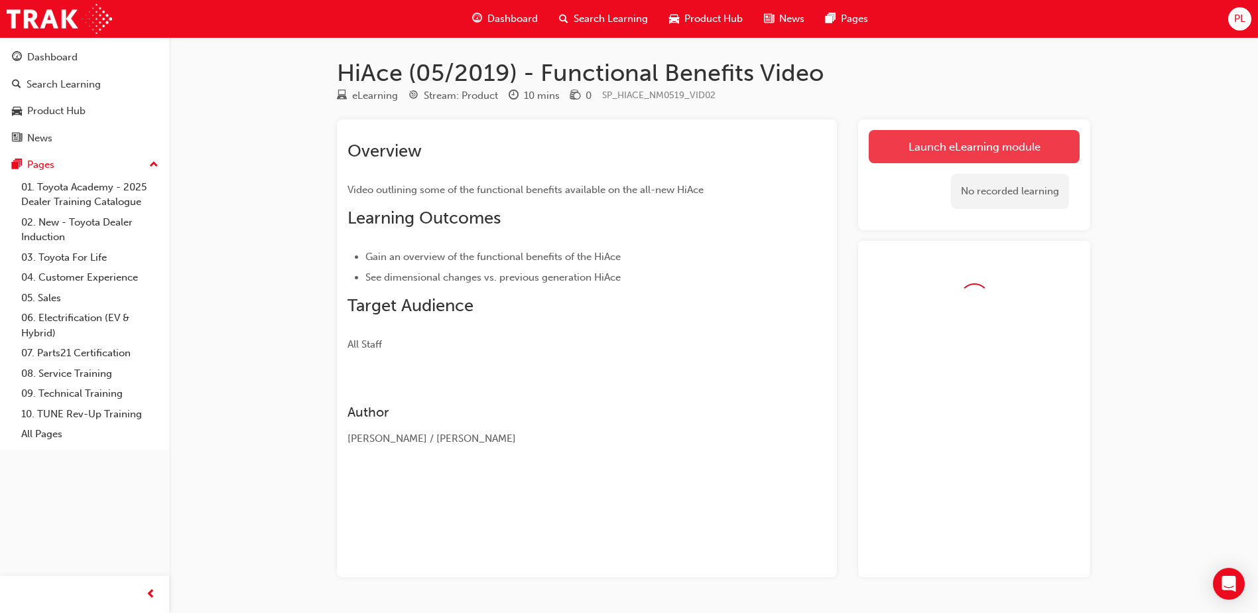
click at [953, 146] on link "Launch eLearning module" at bounding box center [974, 146] width 211 height 33
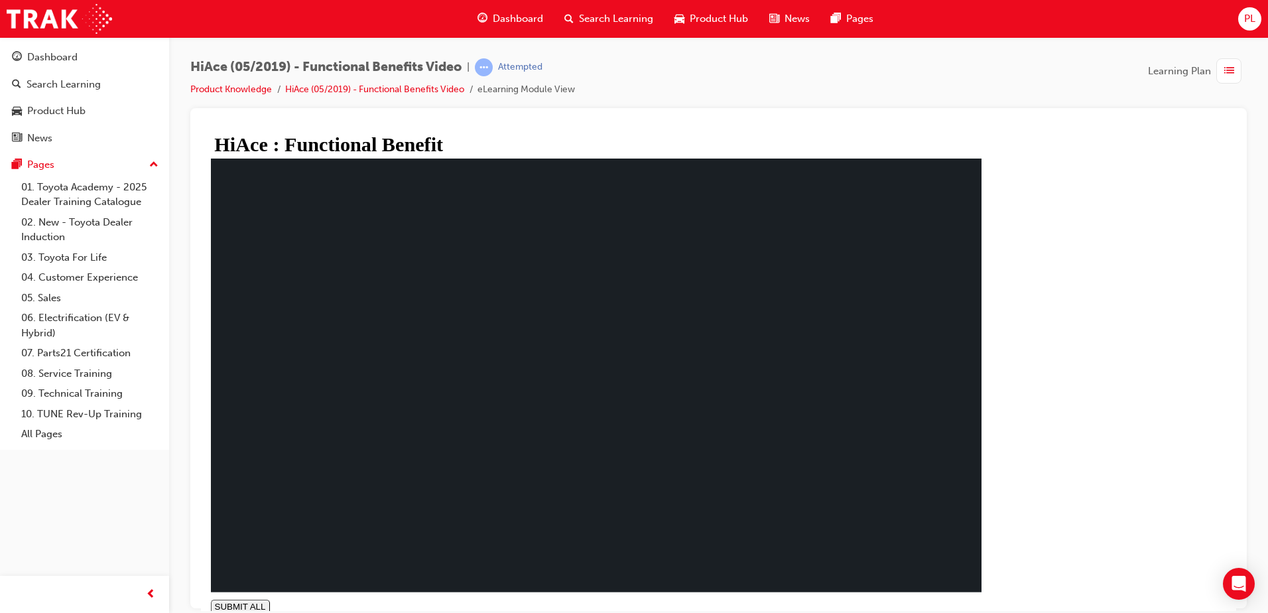
type input "0.976"
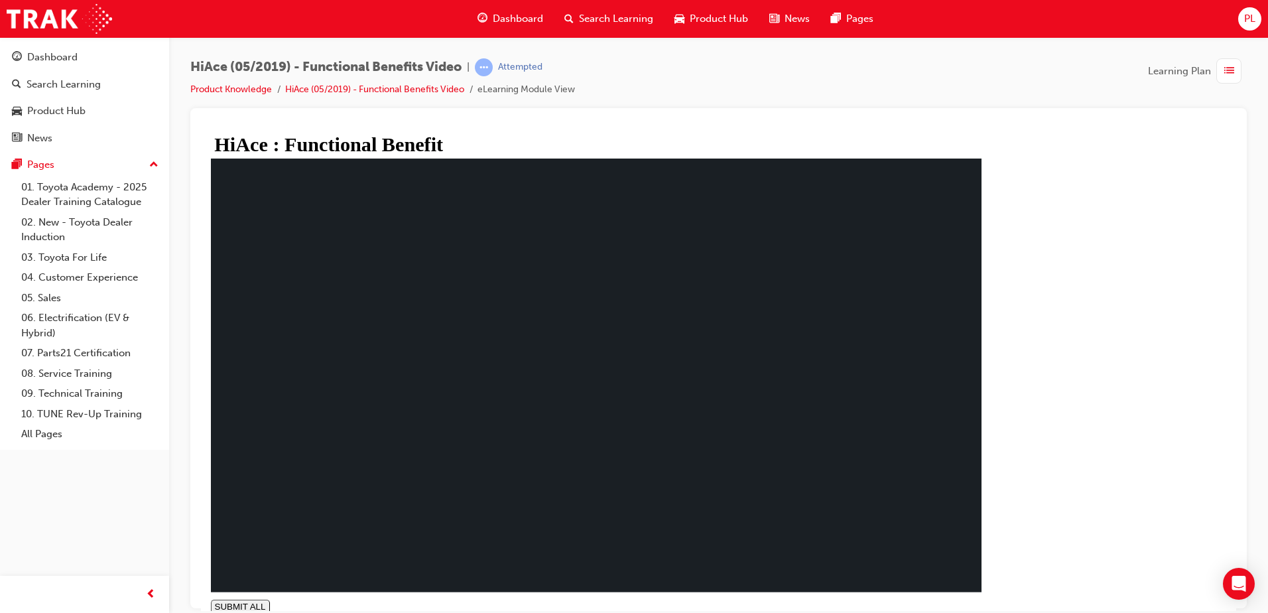
click at [216, 92] on link "Product Knowledge" at bounding box center [231, 89] width 82 height 11
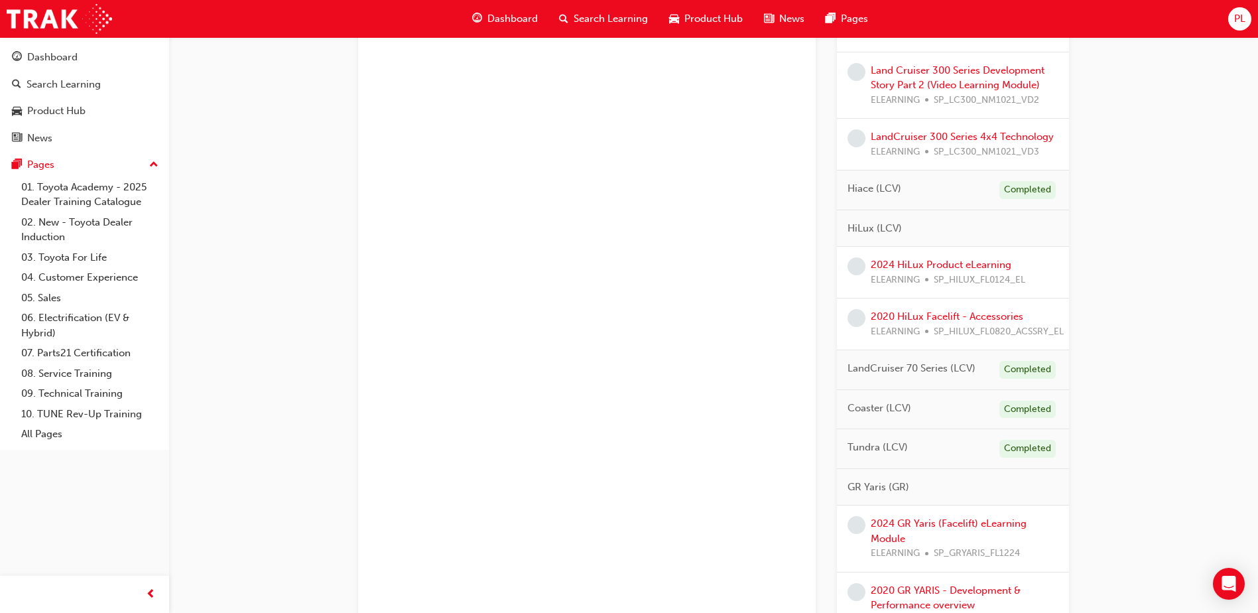
scroll to position [1687, 0]
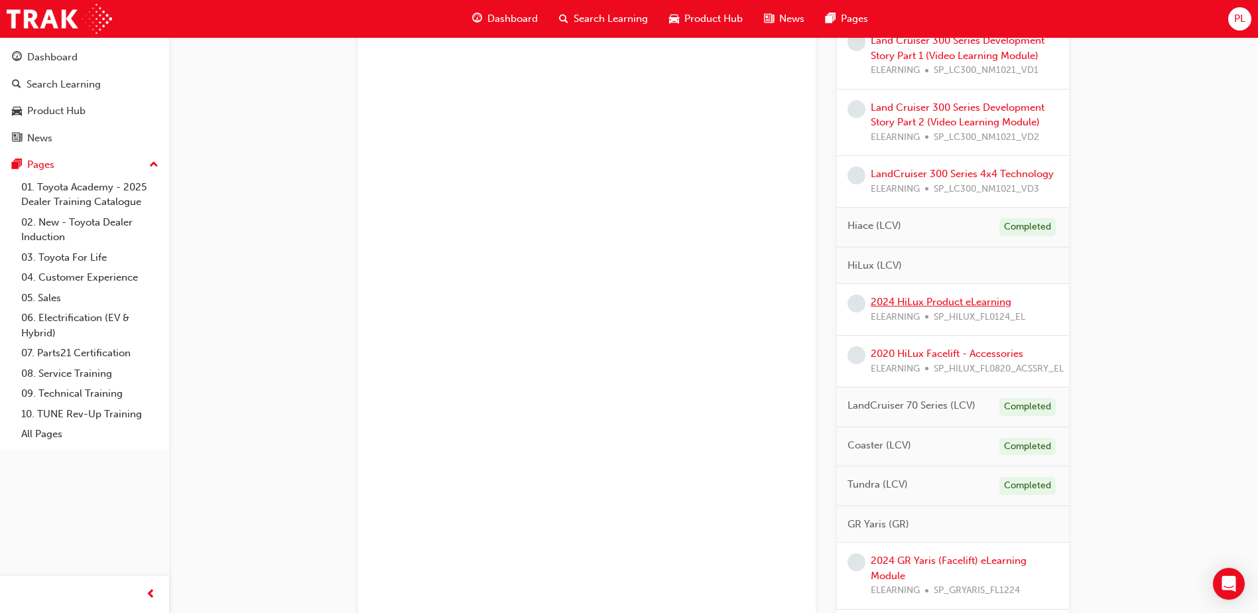
click at [967, 298] on link "2024 HiLux Product eLearning" at bounding box center [941, 302] width 141 height 12
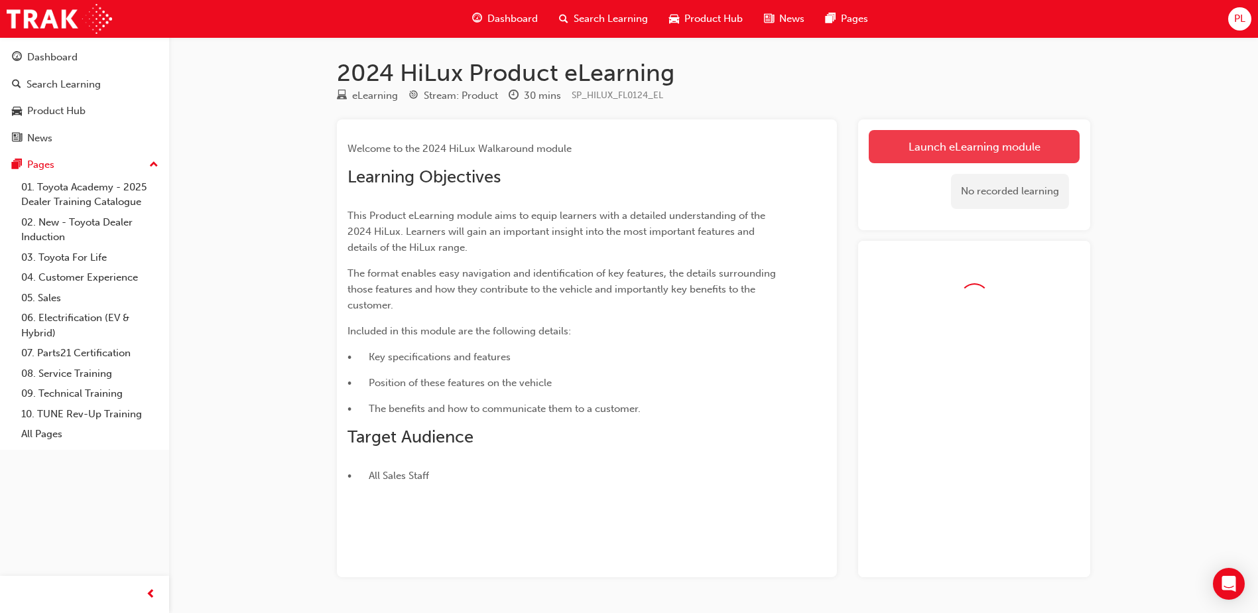
click at [931, 143] on link "Launch eLearning module" at bounding box center [974, 146] width 211 height 33
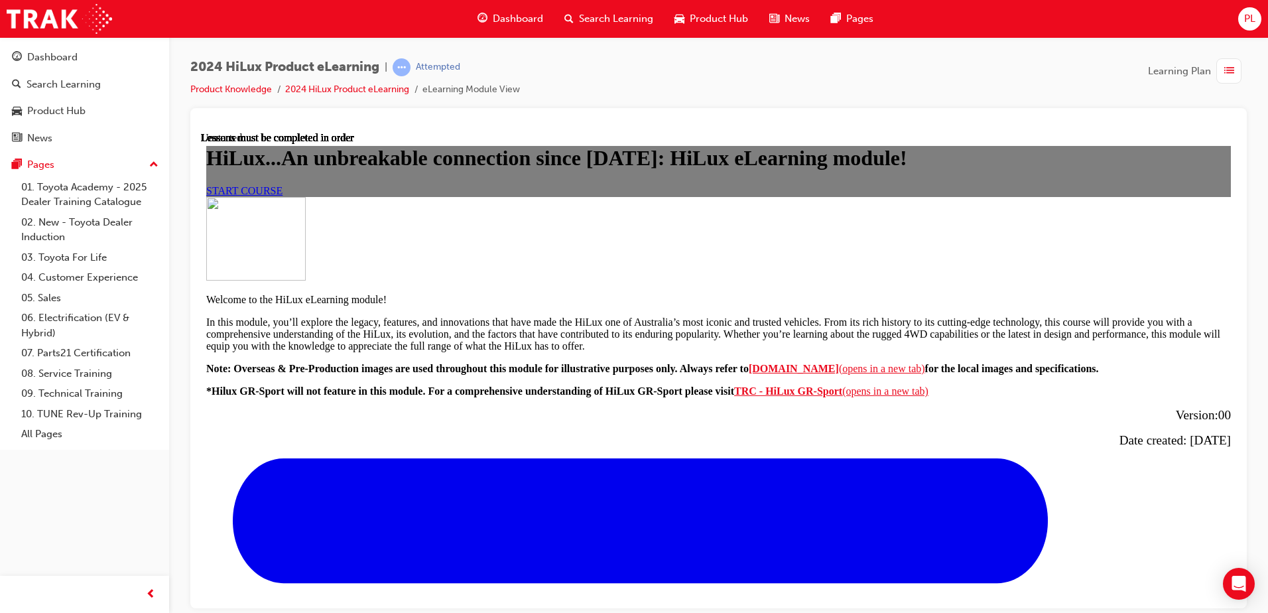
click at [283, 196] on link "START COURSE" at bounding box center [244, 189] width 76 height 11
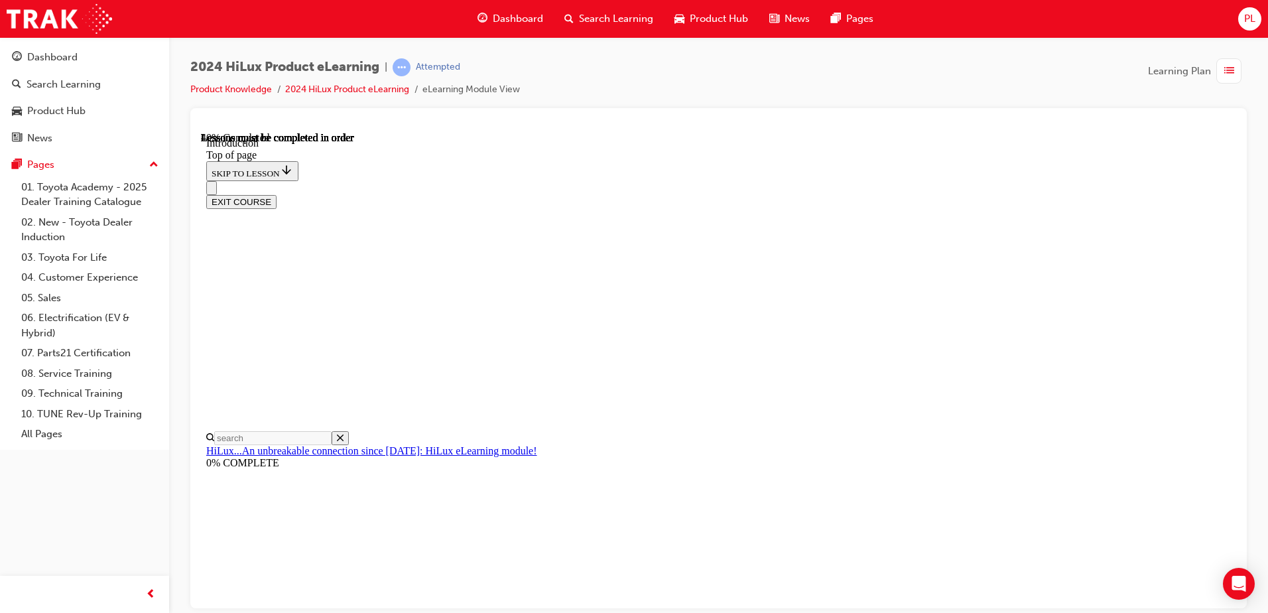
scroll to position [505, 0]
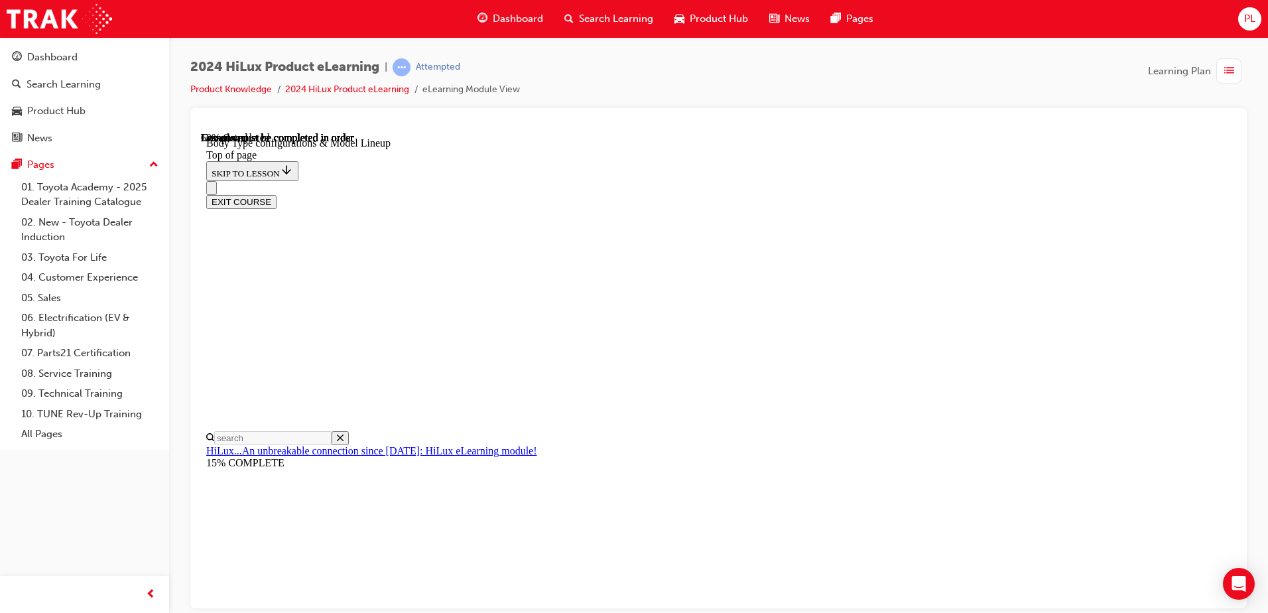
scroll to position [373, 0]
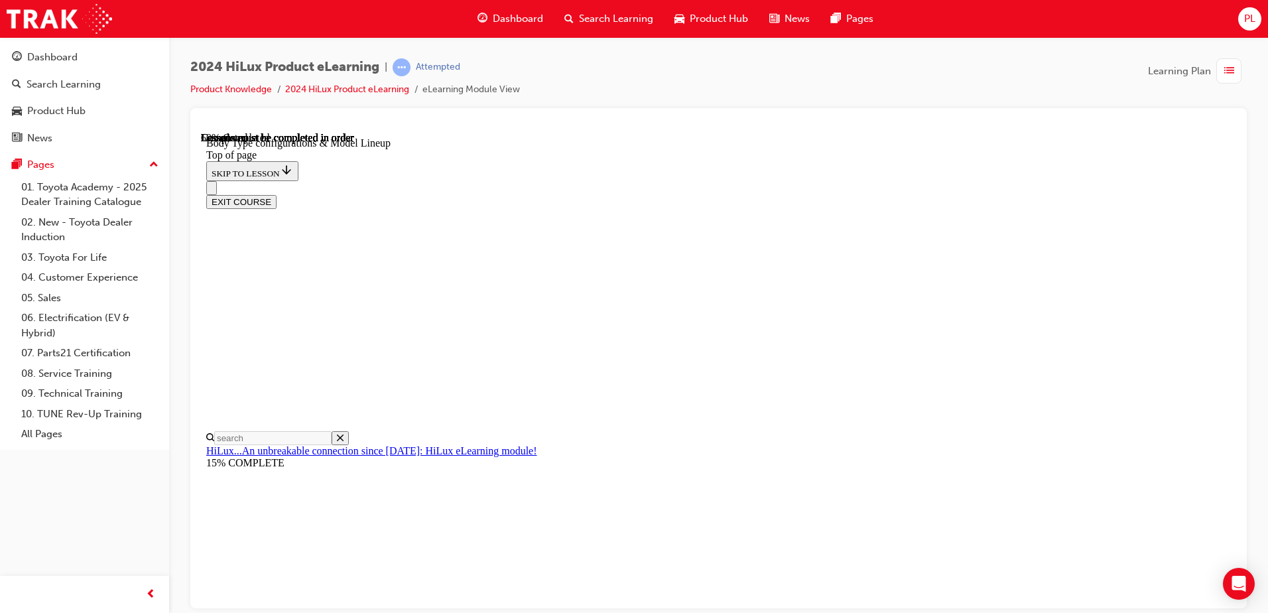
scroll to position [410, 0]
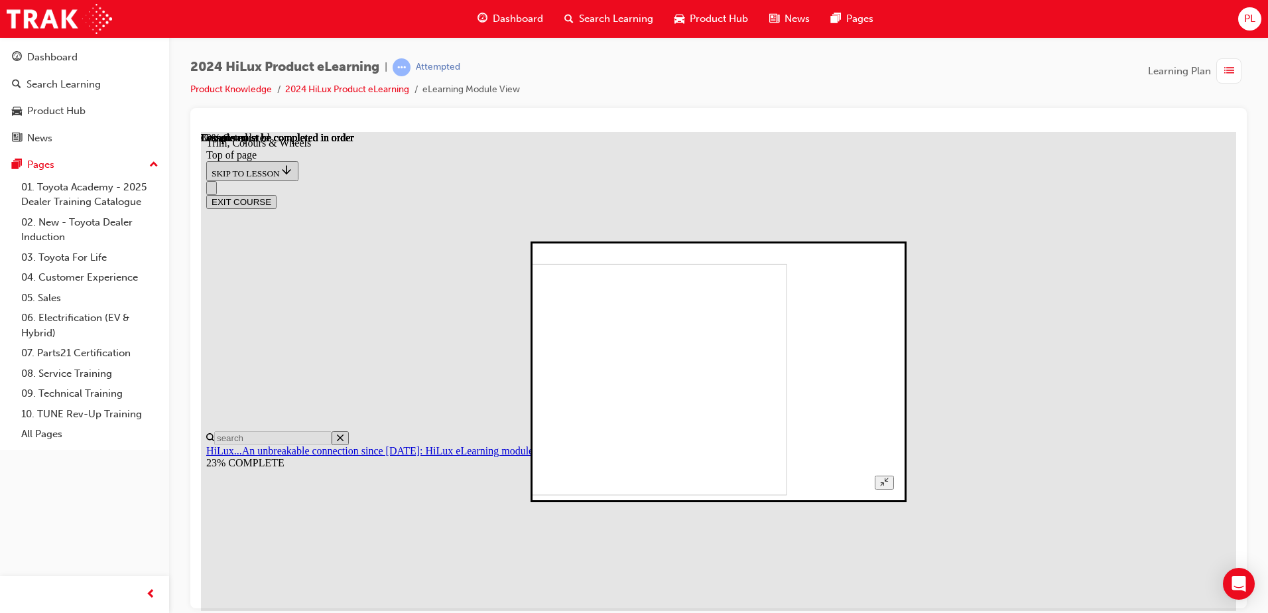
click at [889, 477] on icon "Unzoom image" at bounding box center [884, 481] width 9 height 9
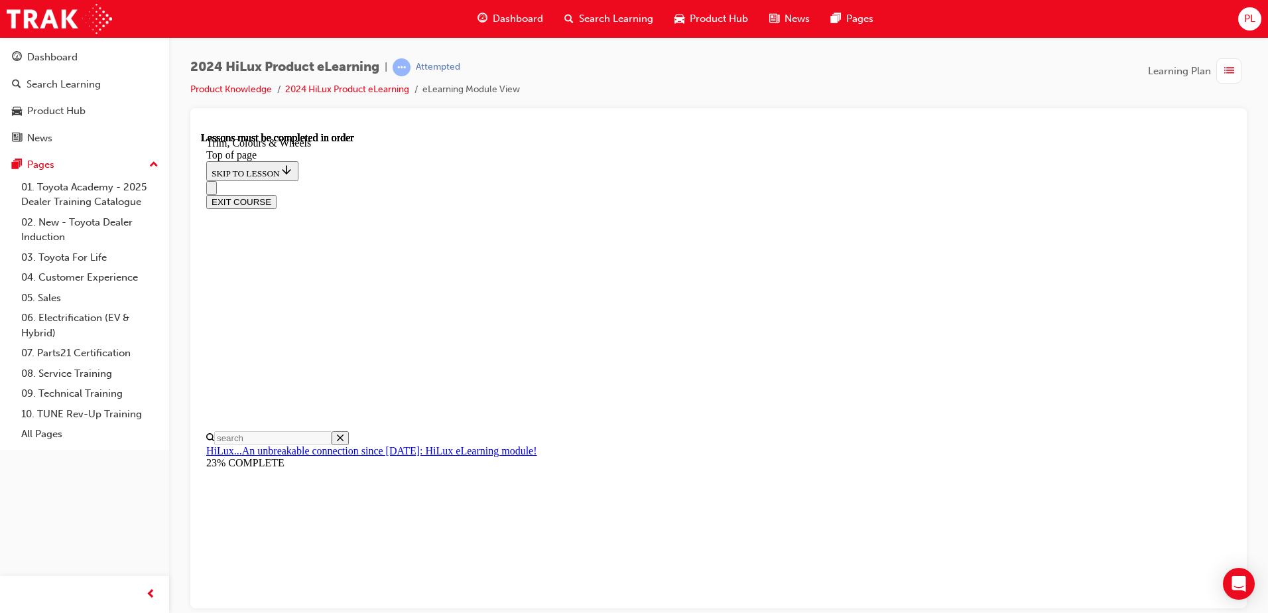
scroll to position [1804, 0]
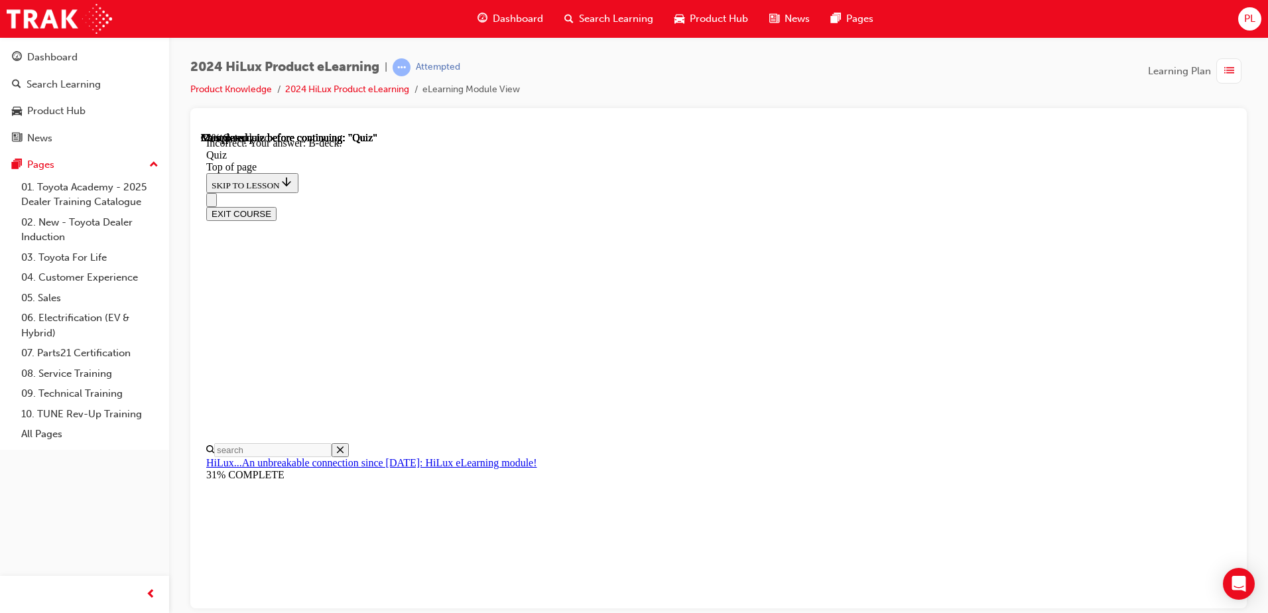
scroll to position [236, 0]
